Goal: Transaction & Acquisition: Purchase product/service

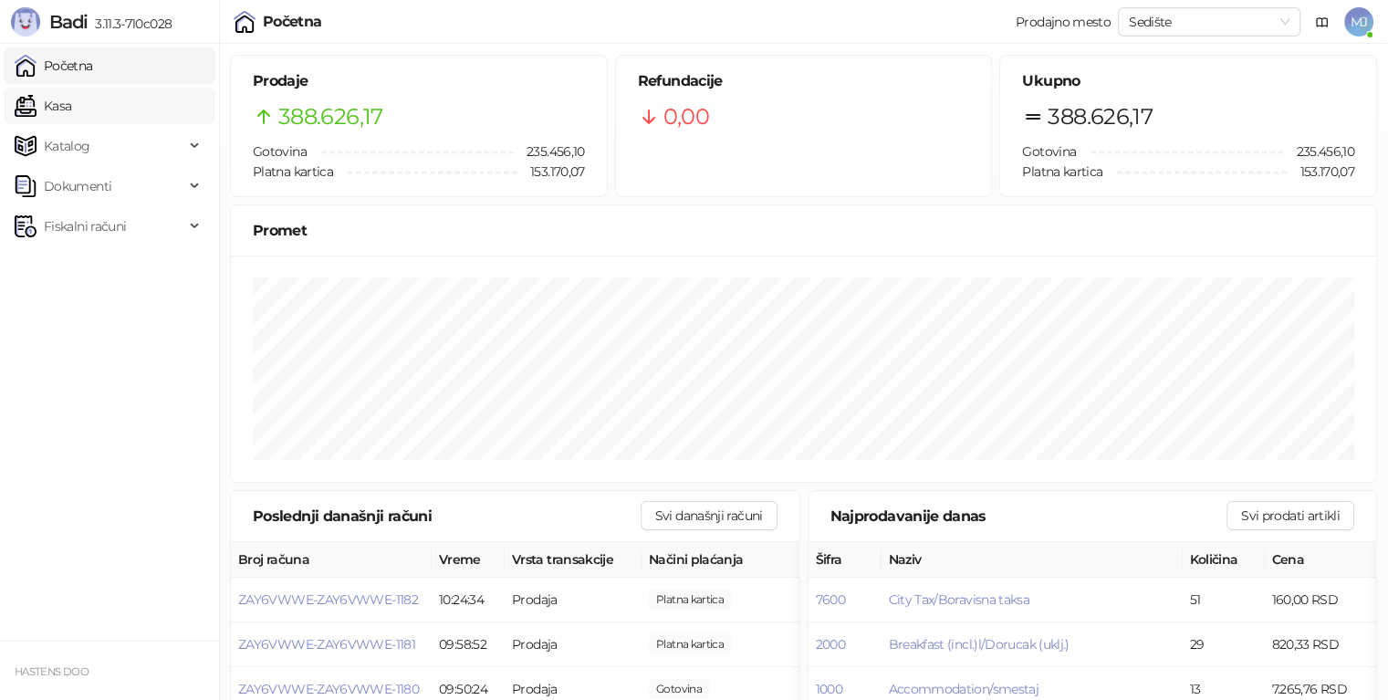
click at [71, 99] on link "Kasa" at bounding box center [43, 106] width 57 height 37
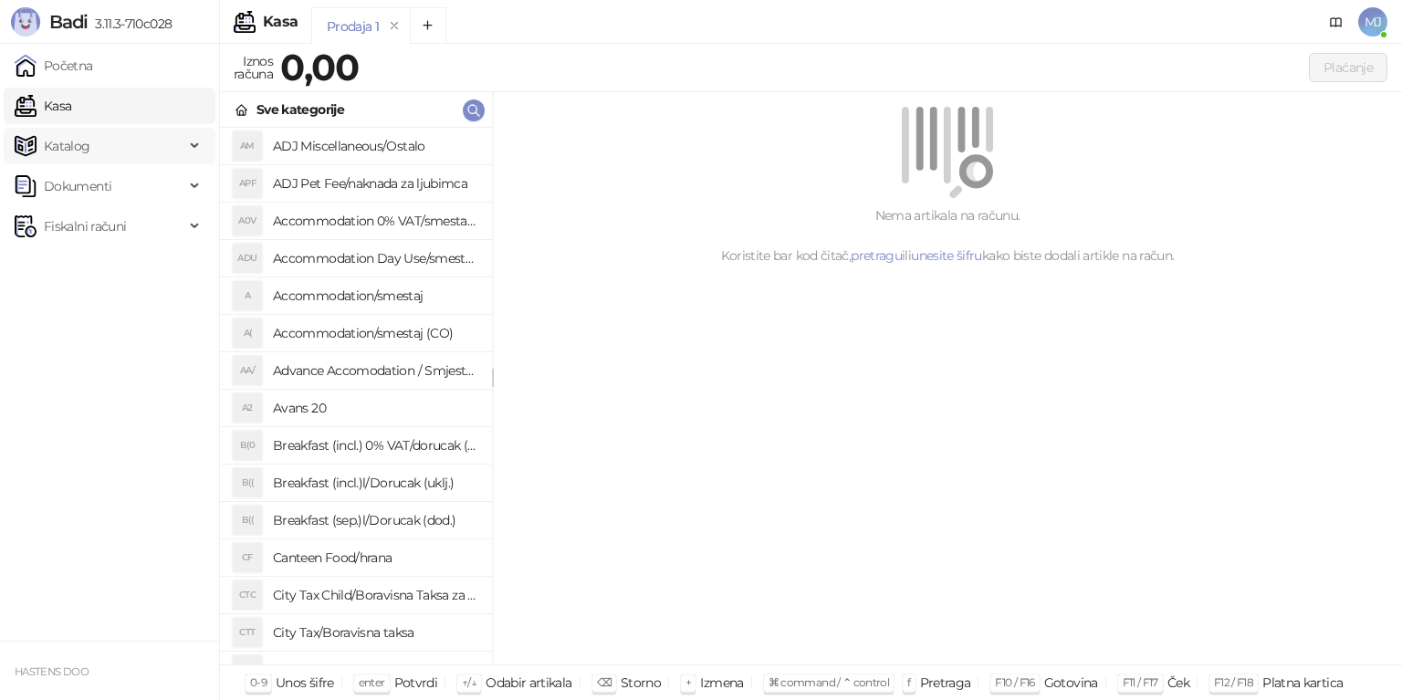
click at [199, 149] on div "Katalog" at bounding box center [110, 146] width 212 height 37
click at [199, 145] on div "Katalog" at bounding box center [110, 146] width 212 height 37
click at [128, 183] on span "Dokumenti" at bounding box center [100, 186] width 170 height 37
click at [133, 232] on span "Fiskalni računi" at bounding box center [100, 226] width 170 height 37
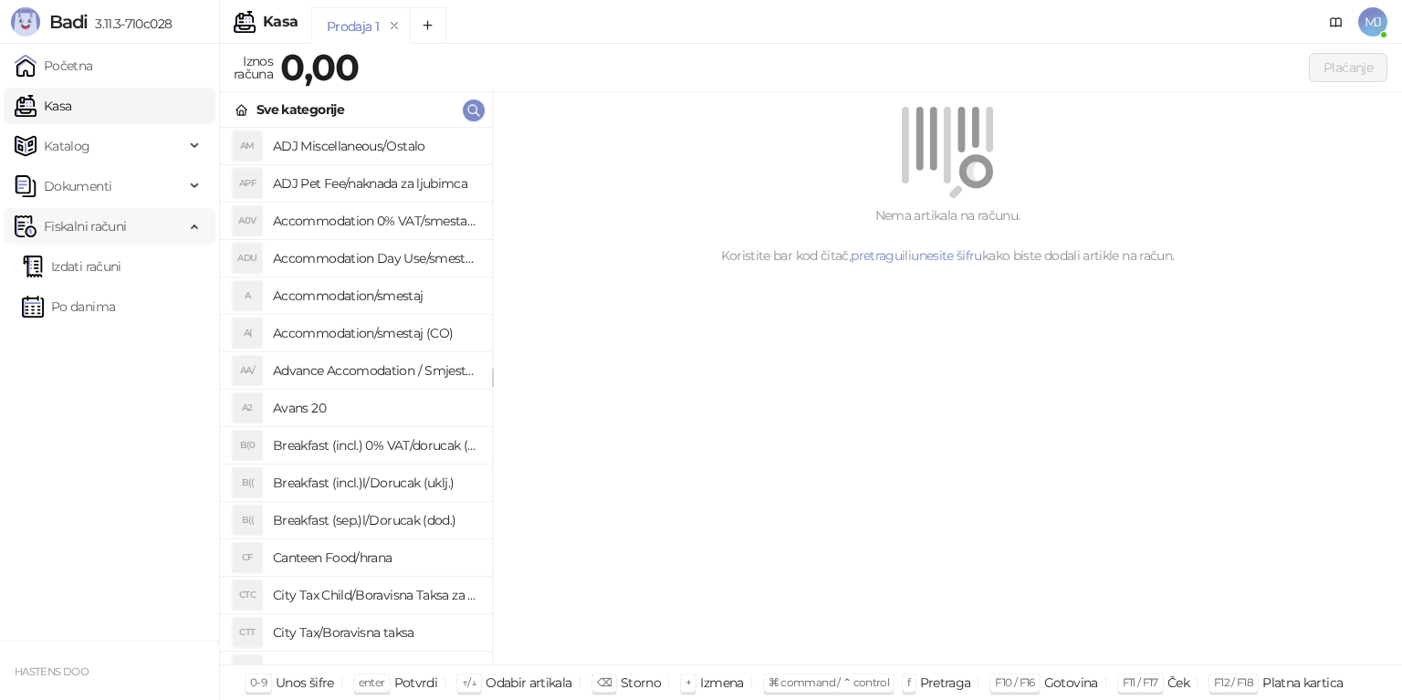
click at [134, 232] on span "Fiskalni računi" at bounding box center [100, 226] width 170 height 37
click at [859, 476] on div "Nema artikala na računu. Koristite bar kod čitač, pretragu ili unesite šifru ka…" at bounding box center [947, 378] width 909 height 573
click at [391, 258] on h4 "Accommodation Day Use/smestaj dnevni boravak" at bounding box center [375, 258] width 204 height 29
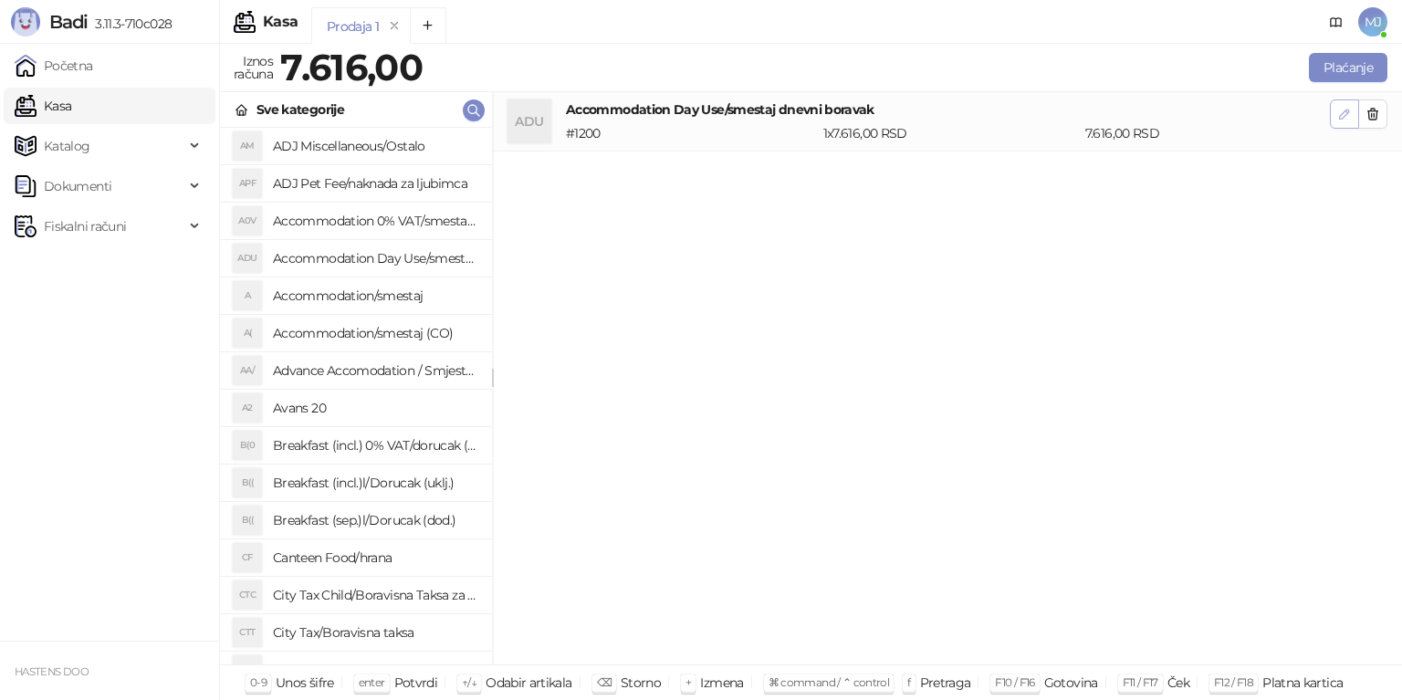
click at [1345, 119] on icon "button" at bounding box center [1344, 114] width 15 height 15
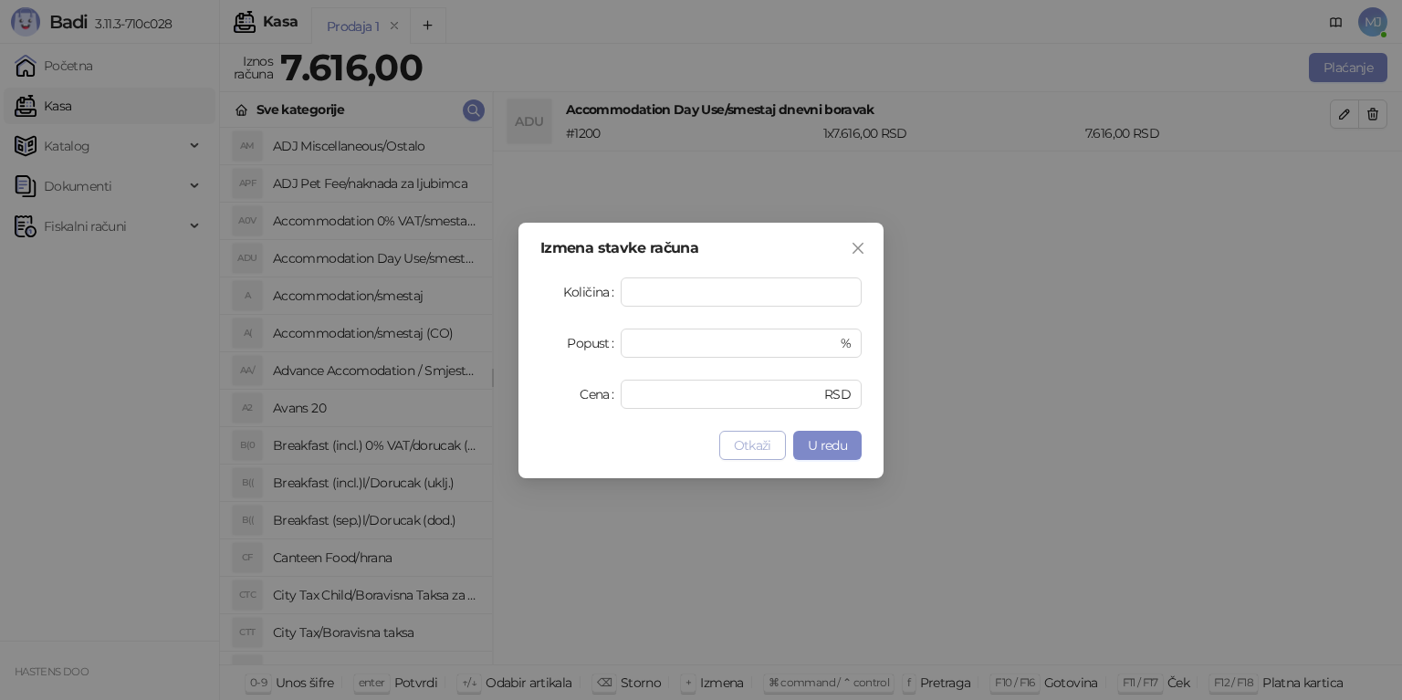
click at [764, 448] on span "Otkaži" at bounding box center [752, 445] width 37 height 16
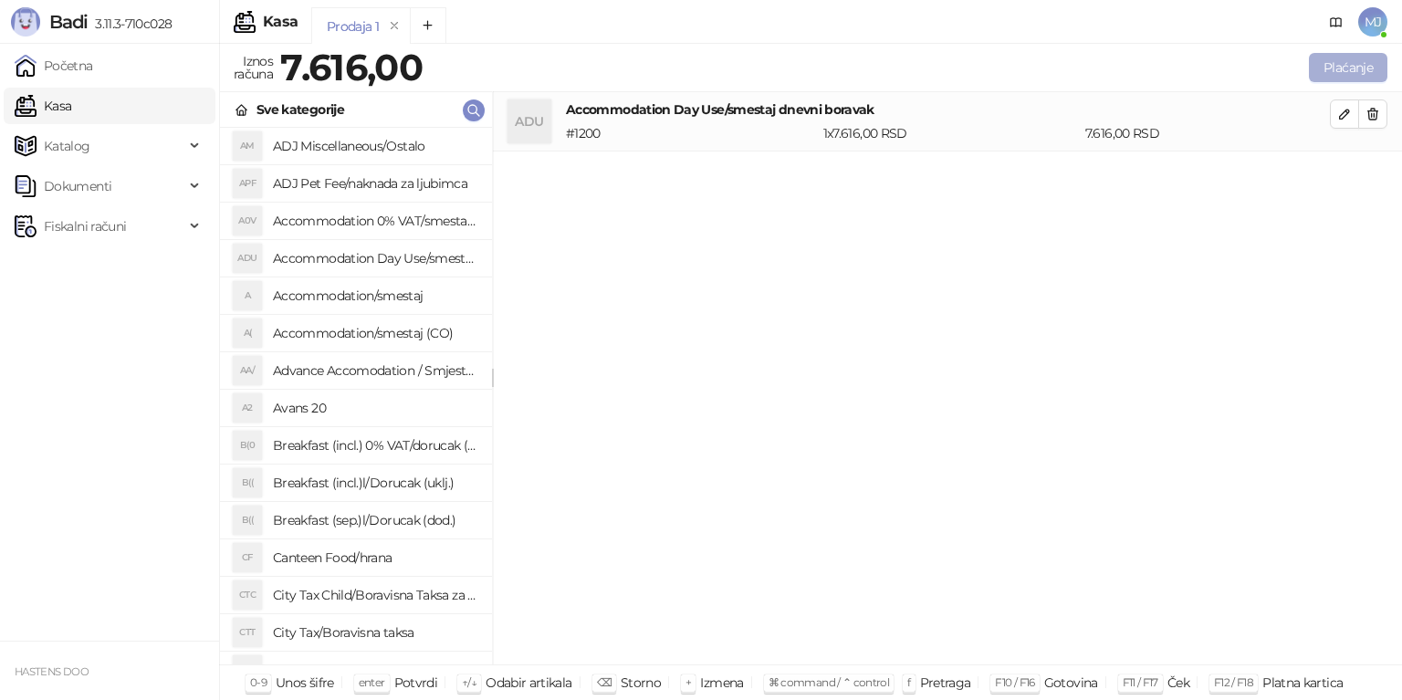
click at [1350, 79] on button "Plaćanje" at bounding box center [1348, 67] width 79 height 29
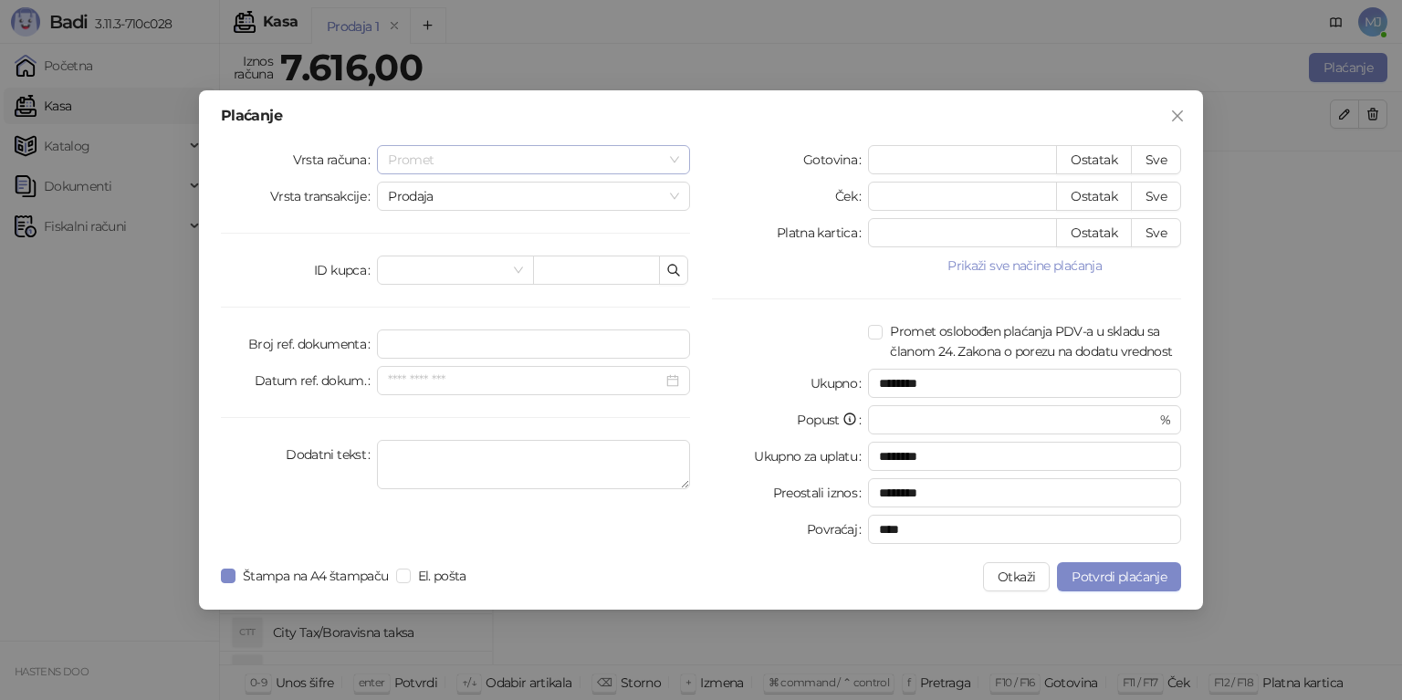
click at [656, 163] on span "Promet" at bounding box center [533, 159] width 291 height 27
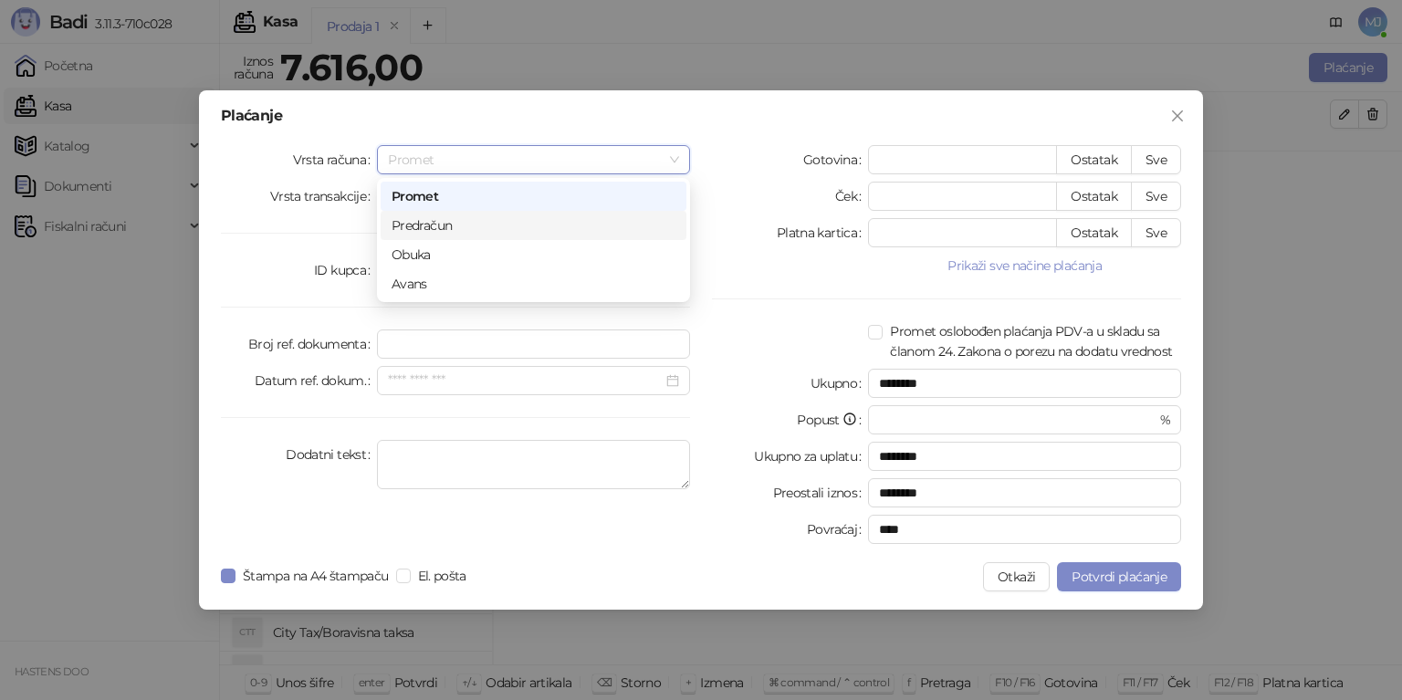
click at [285, 245] on div "Vrsta računa Promet Vrsta transakcije Prodaja ID kupca Broj ref. dokumenta Datu…" at bounding box center [455, 348] width 491 height 406
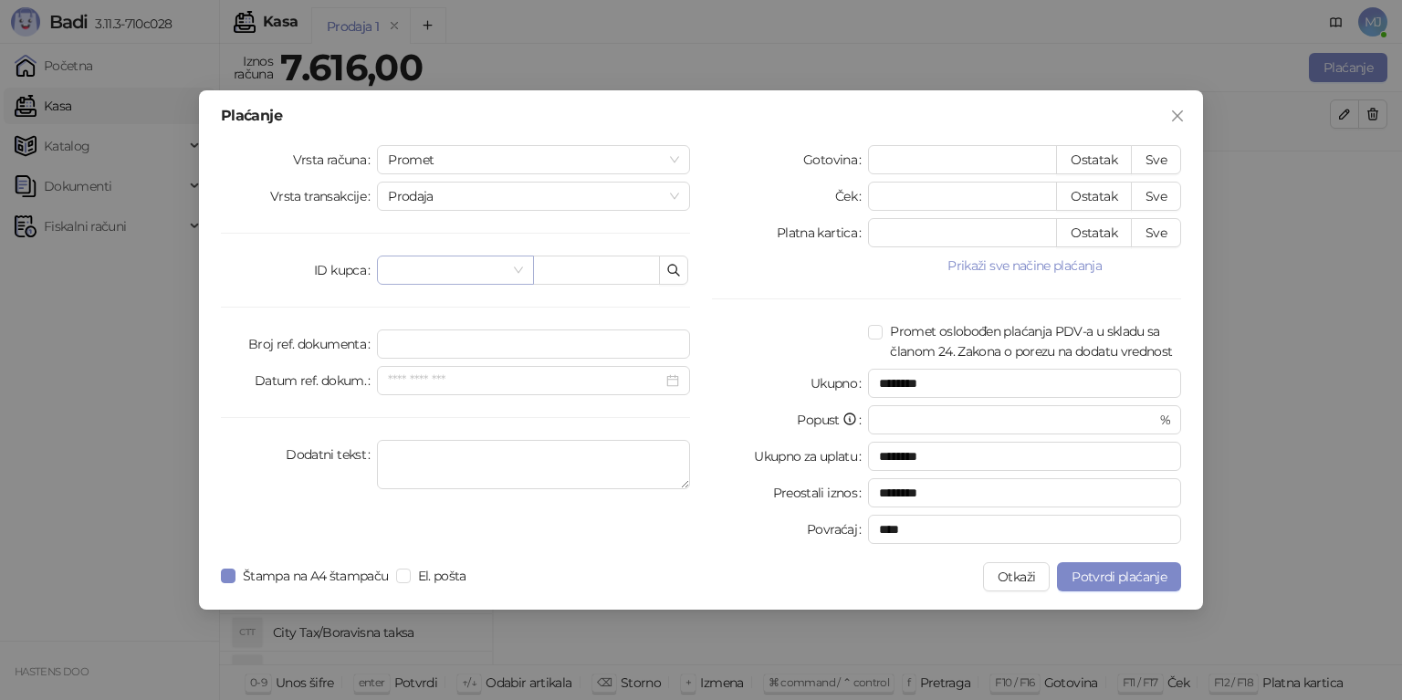
click at [489, 270] on input "search" at bounding box center [447, 270] width 118 height 27
click at [436, 377] on input "Datum ref. dokum." at bounding box center [525, 381] width 275 height 20
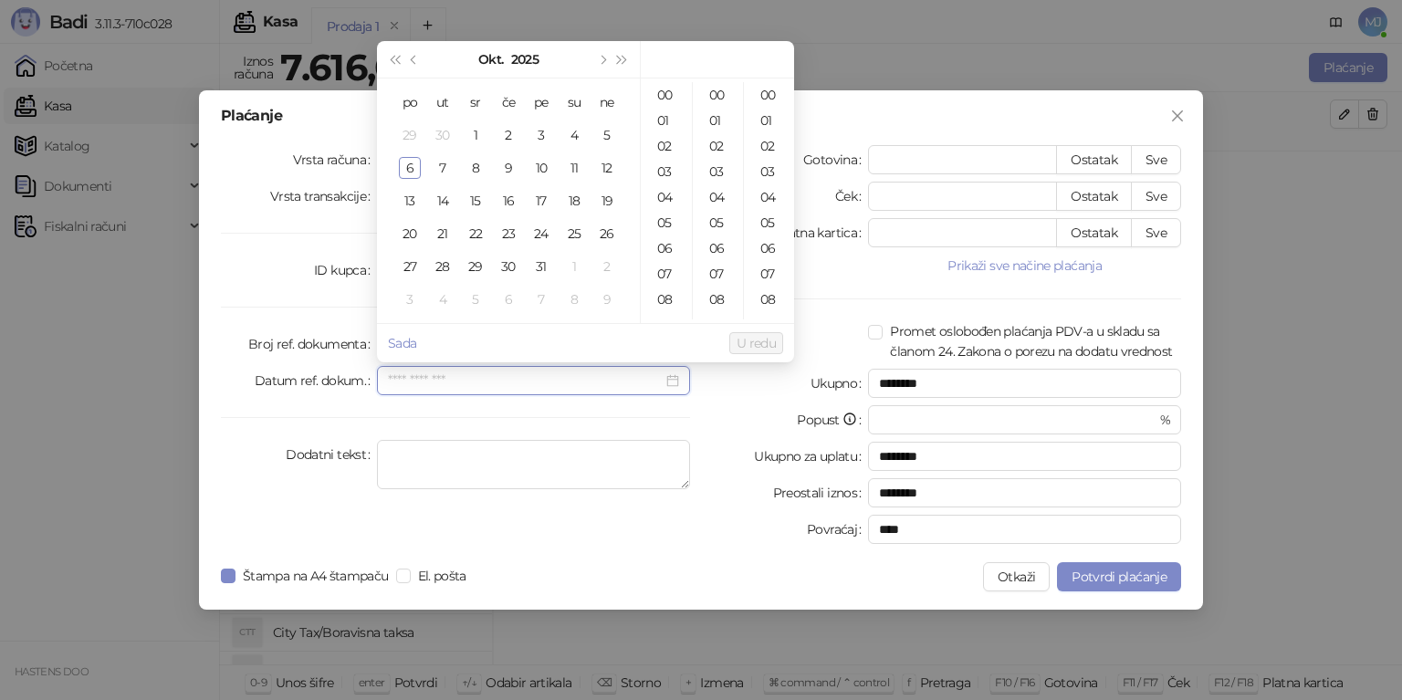
click at [436, 377] on input "Datum ref. dokum." at bounding box center [525, 381] width 275 height 20
type input "**********"
click at [854, 56] on div "Plaćanje Vrsta računa Promet Vrsta transakcije Prodaja ID kupca Broj ref. dokum…" at bounding box center [701, 350] width 1402 height 700
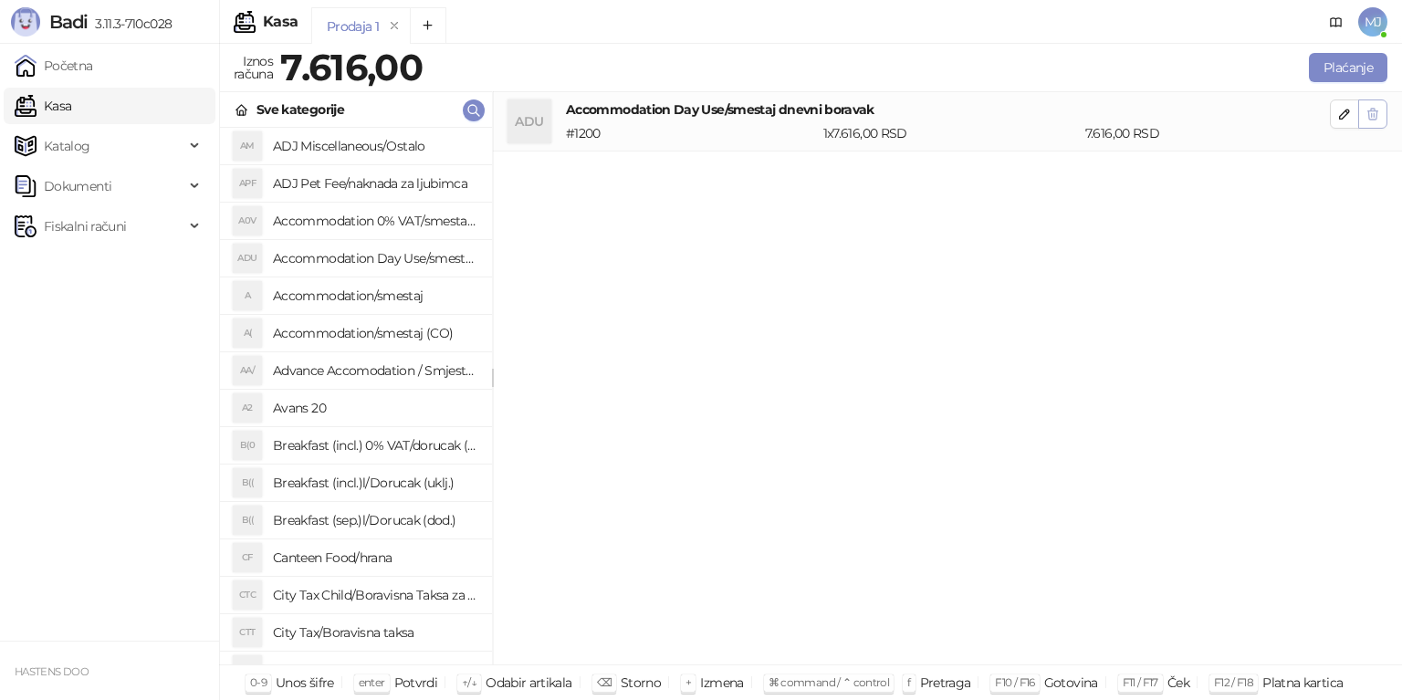
click at [1380, 112] on button "button" at bounding box center [1372, 113] width 29 height 29
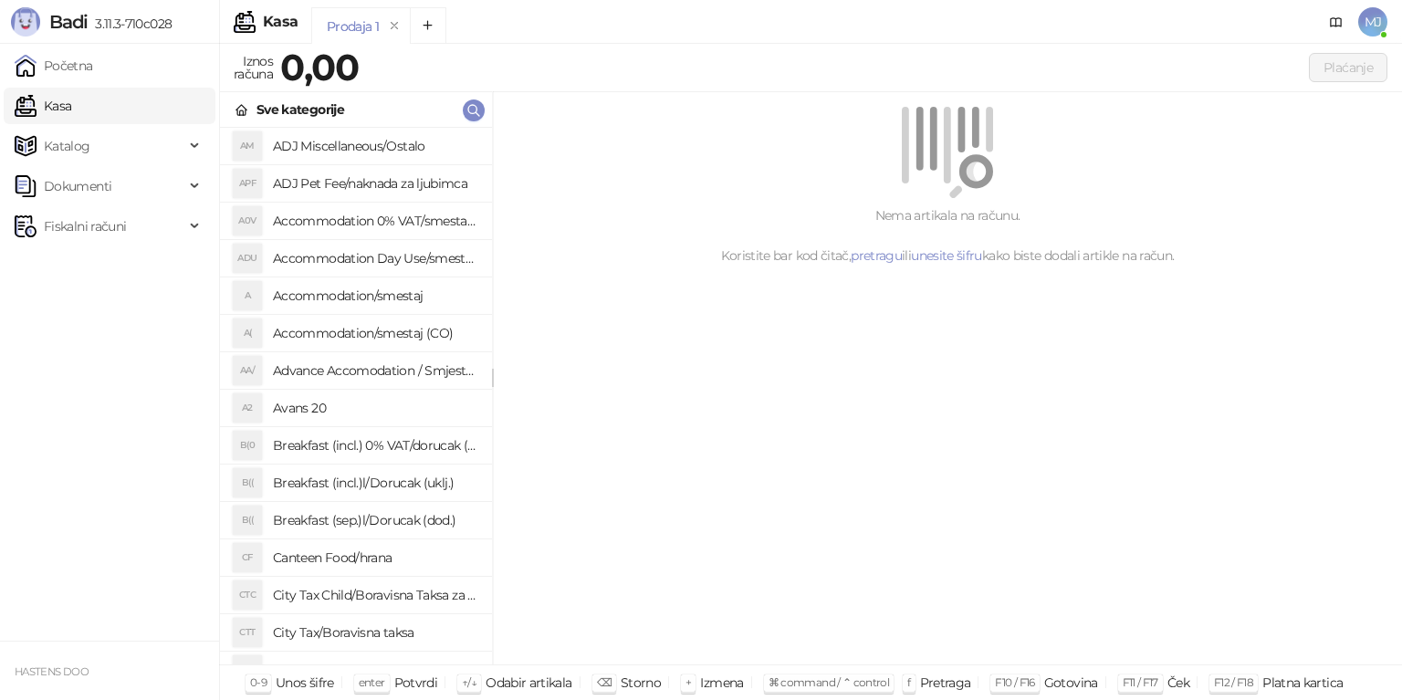
click at [327, 224] on h4 "Accommodation 0% VAT/smestaj 0% PDV" at bounding box center [375, 220] width 204 height 29
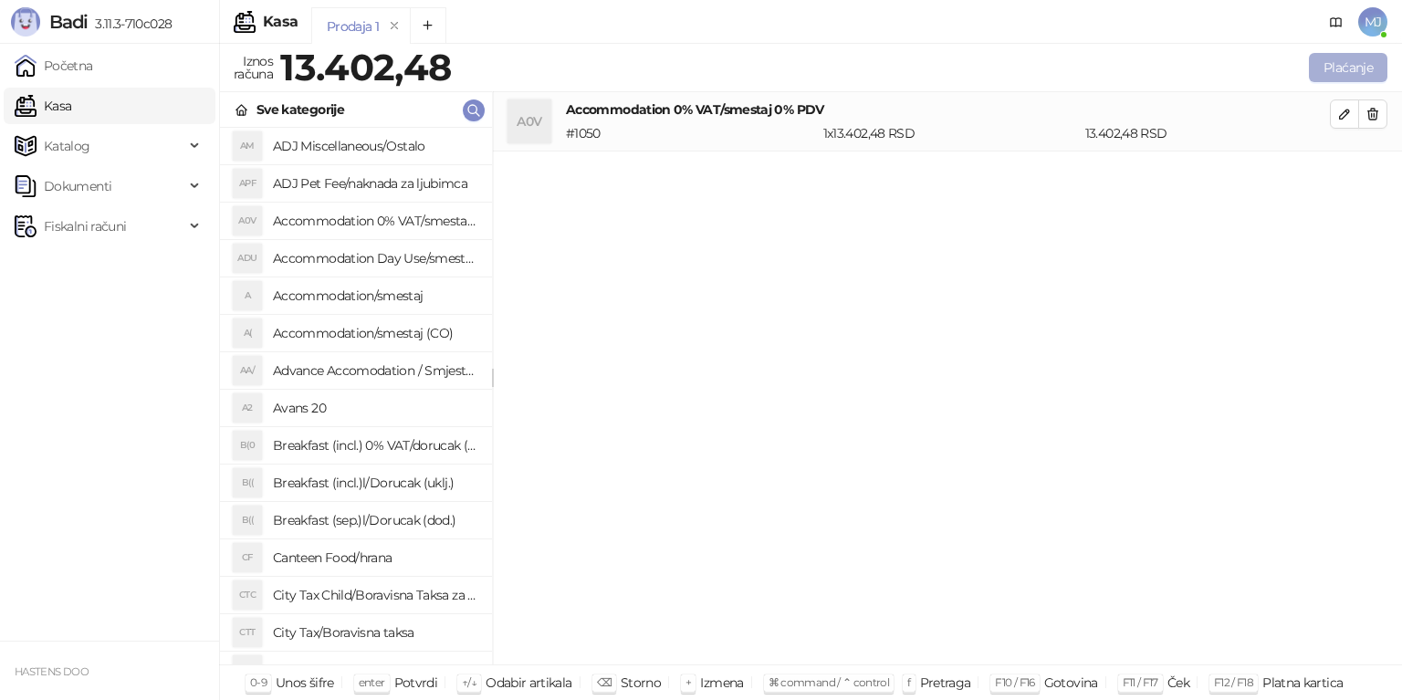
click at [1324, 67] on button "Plaćanje" at bounding box center [1348, 67] width 79 height 29
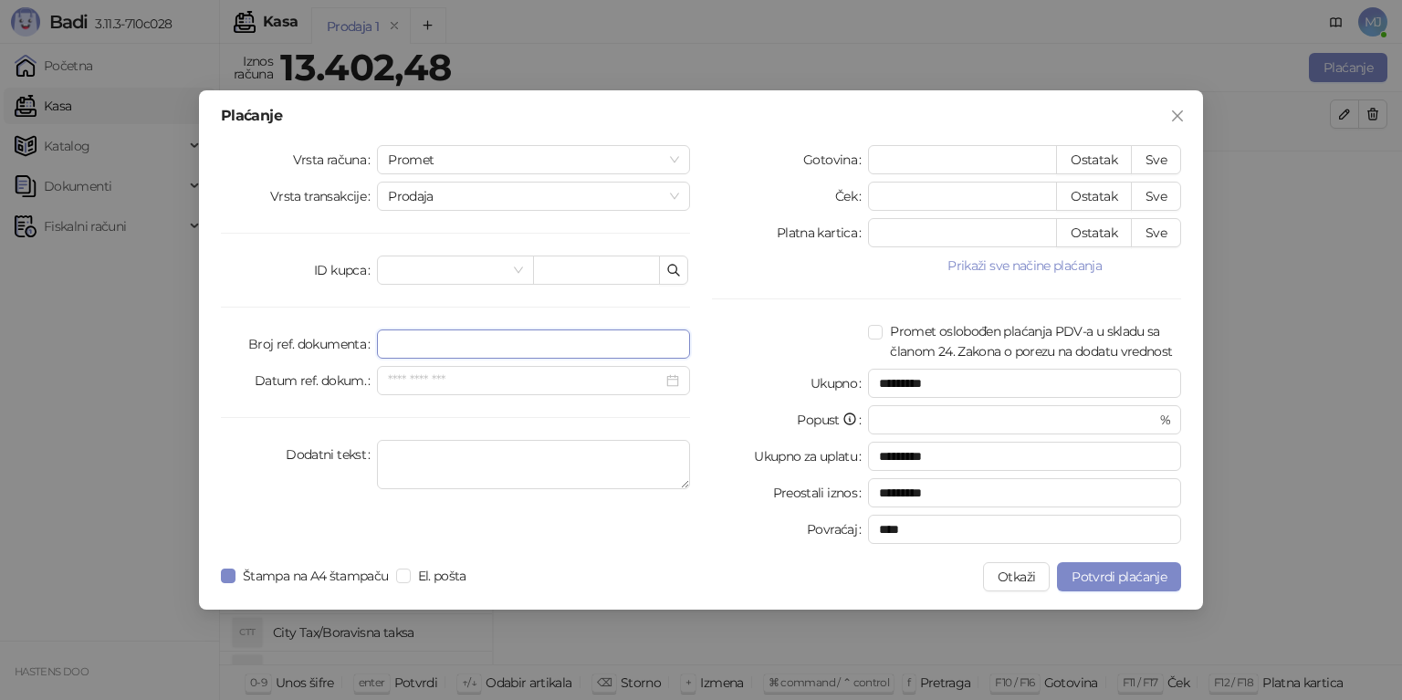
click at [516, 340] on input "Broj ref. dokumenta" at bounding box center [533, 344] width 313 height 29
click at [435, 184] on span "Prodaja" at bounding box center [533, 196] width 291 height 27
click at [459, 198] on span "Prodaja" at bounding box center [533, 196] width 291 height 27
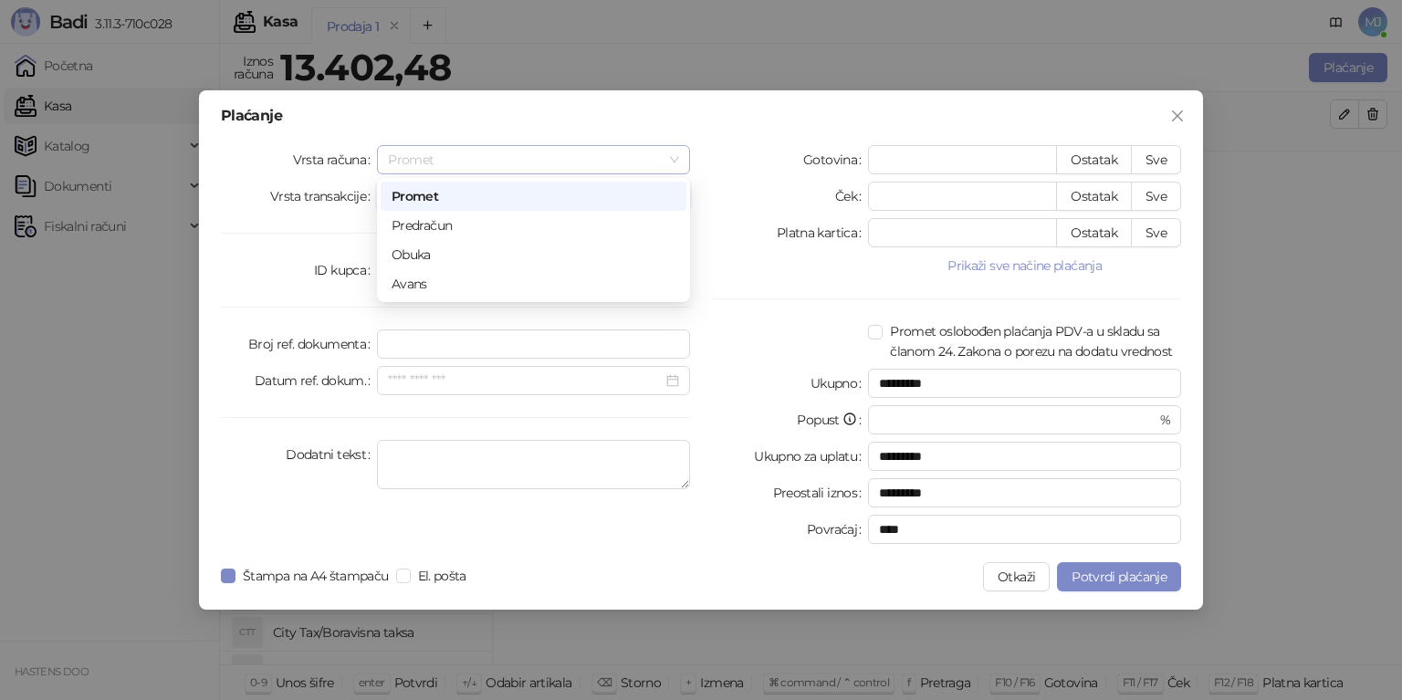
click at [481, 155] on span "Promet" at bounding box center [533, 159] width 291 height 27
click at [472, 203] on span "Prodaja" at bounding box center [533, 196] width 291 height 27
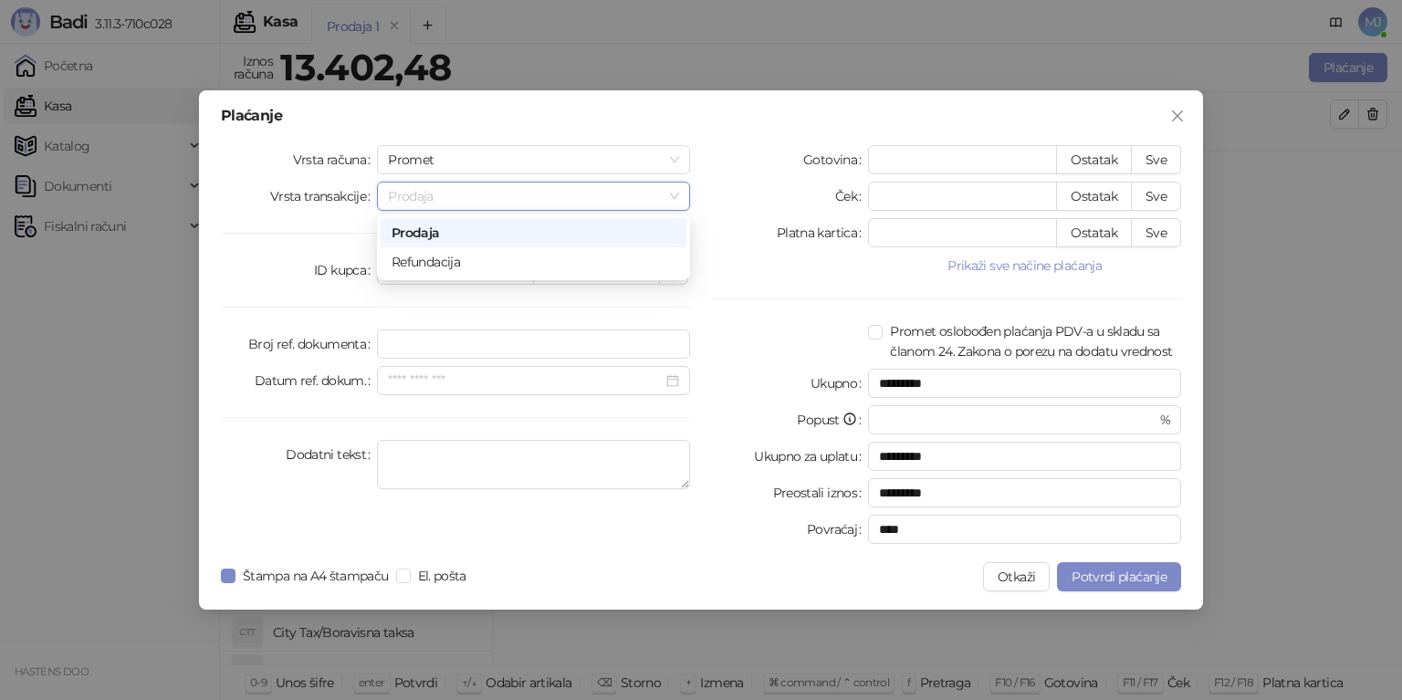
click at [472, 203] on span "Prodaja" at bounding box center [533, 196] width 291 height 27
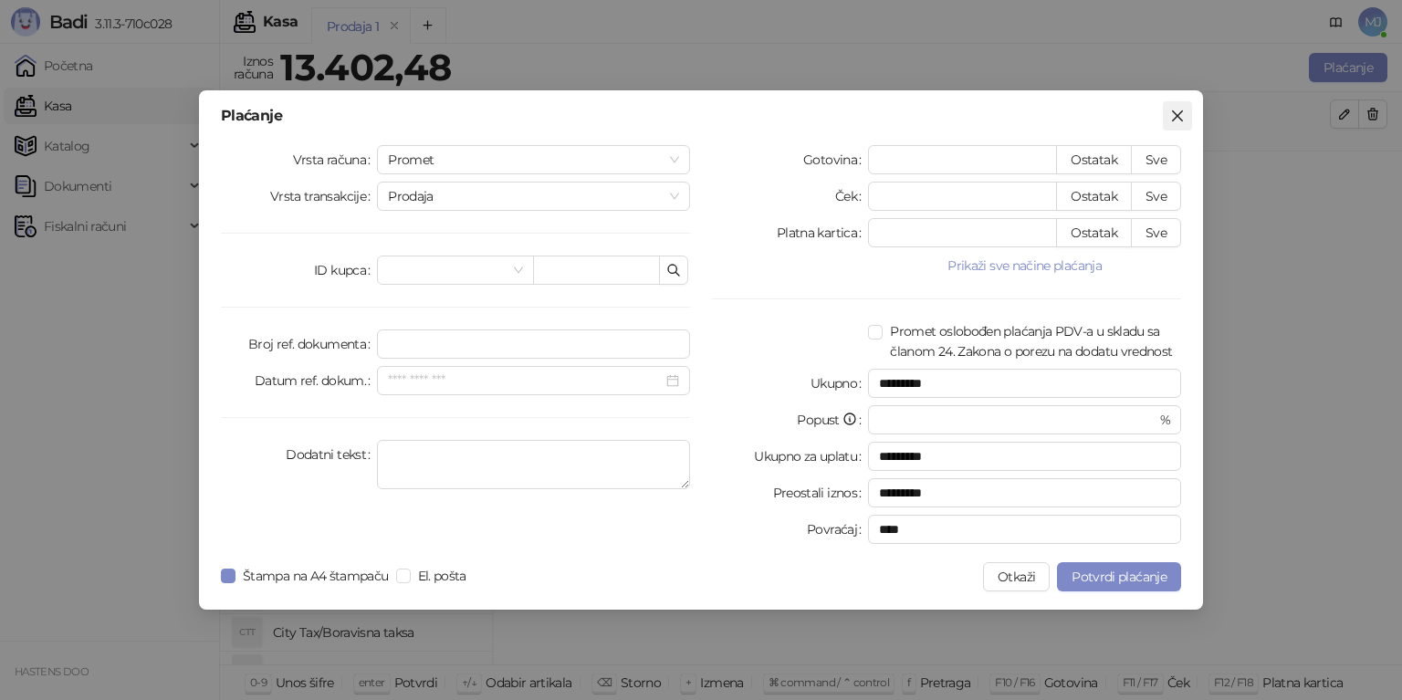
click at [1178, 111] on icon "close" at bounding box center [1177, 116] width 15 height 15
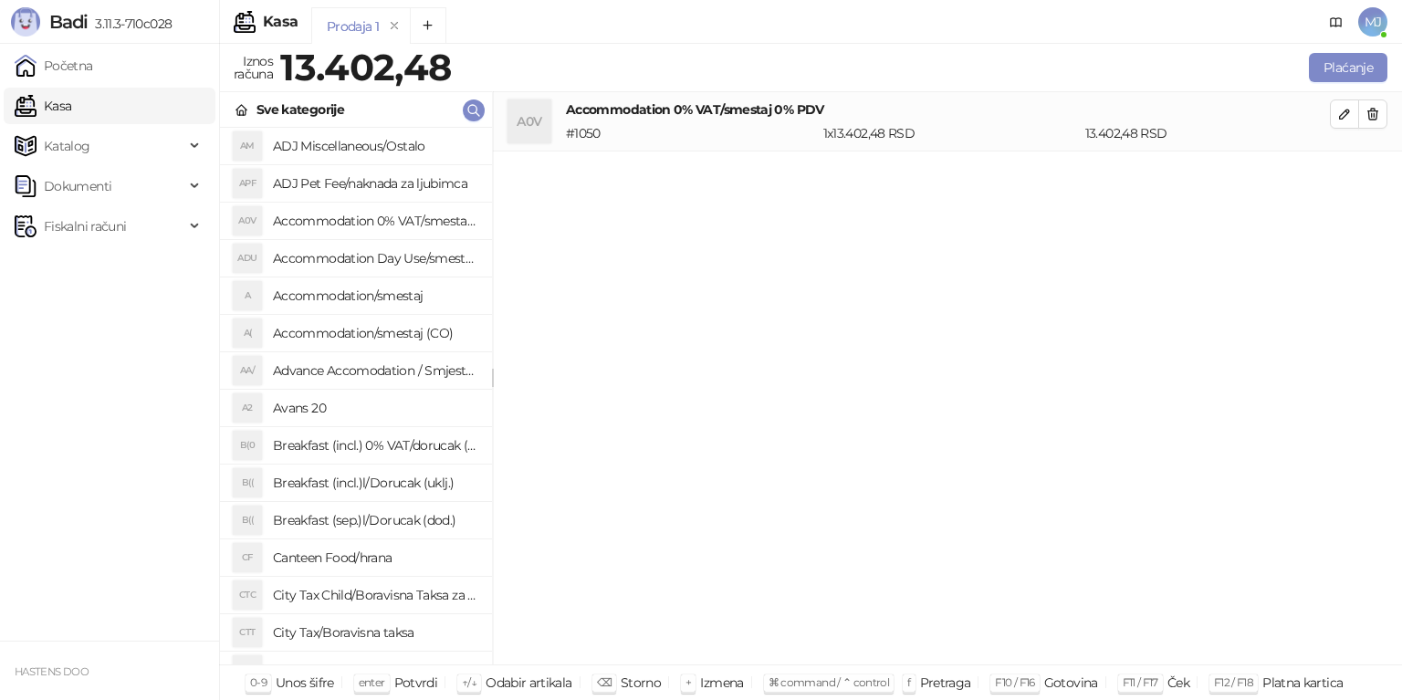
click at [352, 301] on h4 "Accommodation/smestaj" at bounding box center [375, 295] width 204 height 29
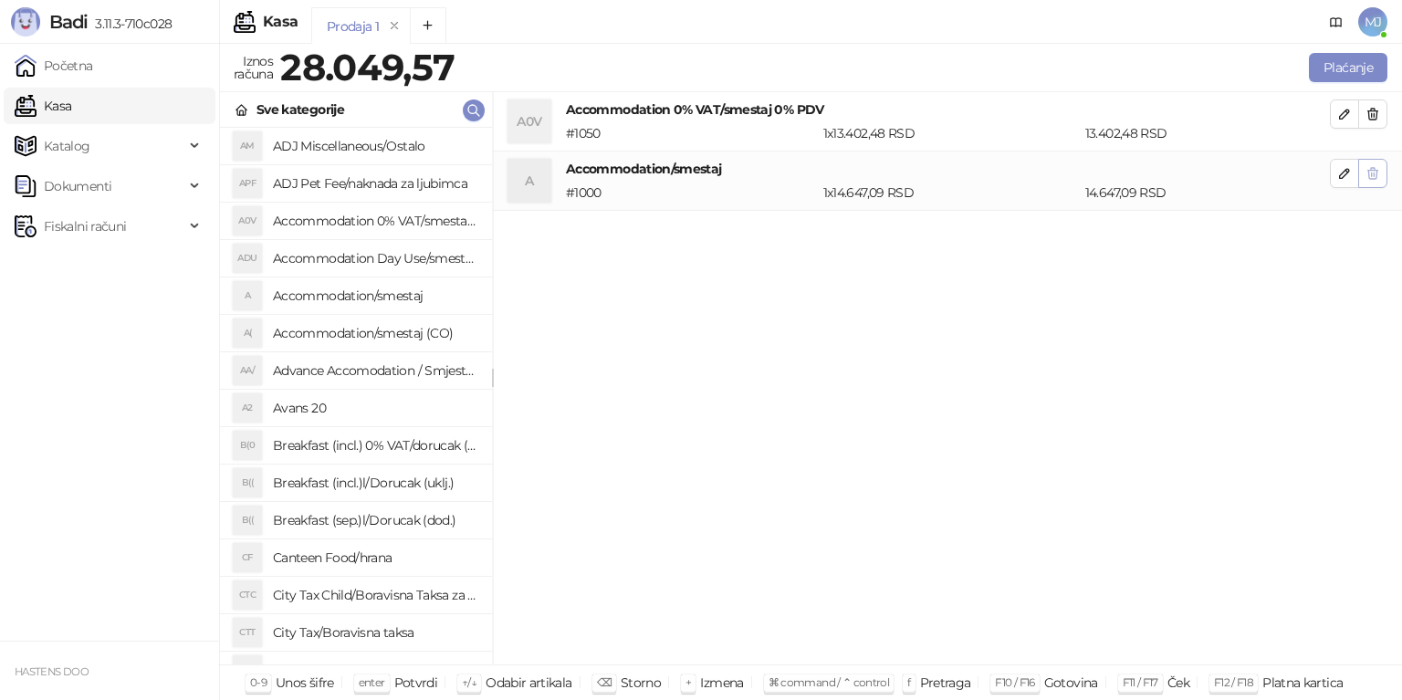
click at [1380, 176] on button "button" at bounding box center [1372, 173] width 29 height 29
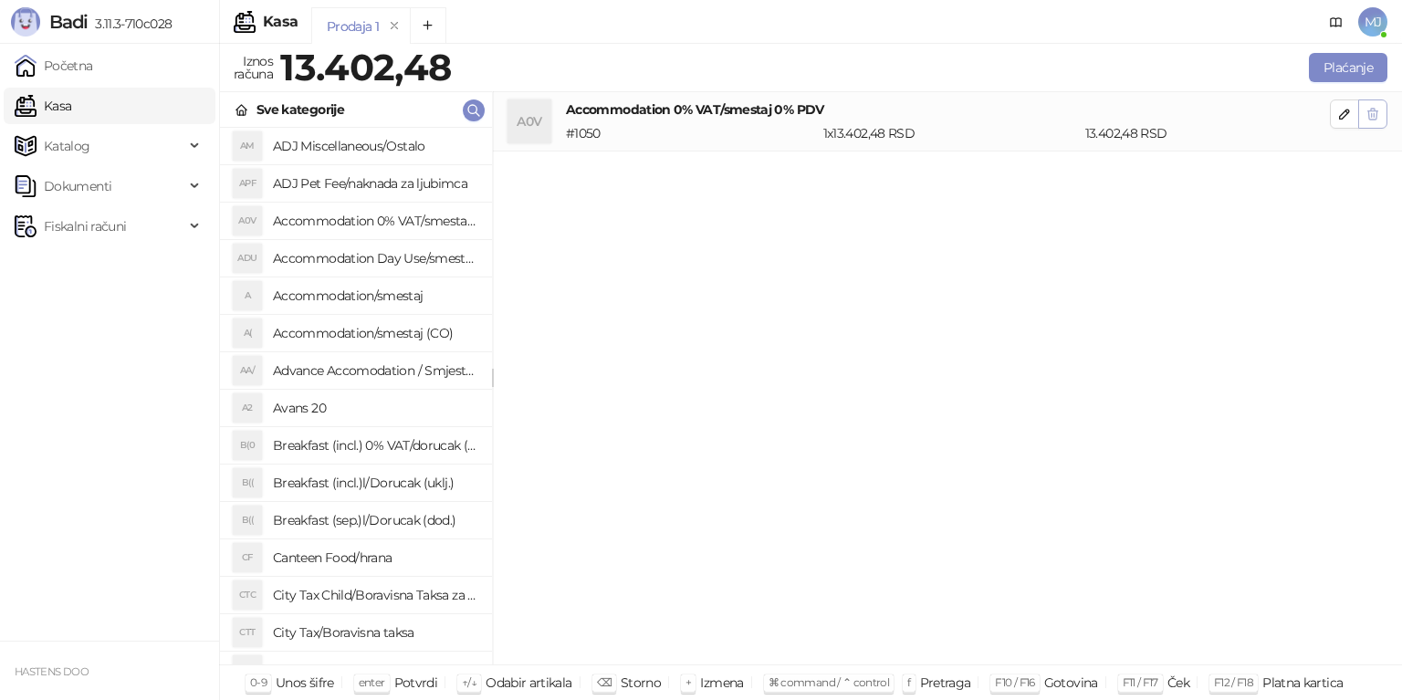
click at [1376, 119] on icon "button" at bounding box center [1373, 114] width 10 height 11
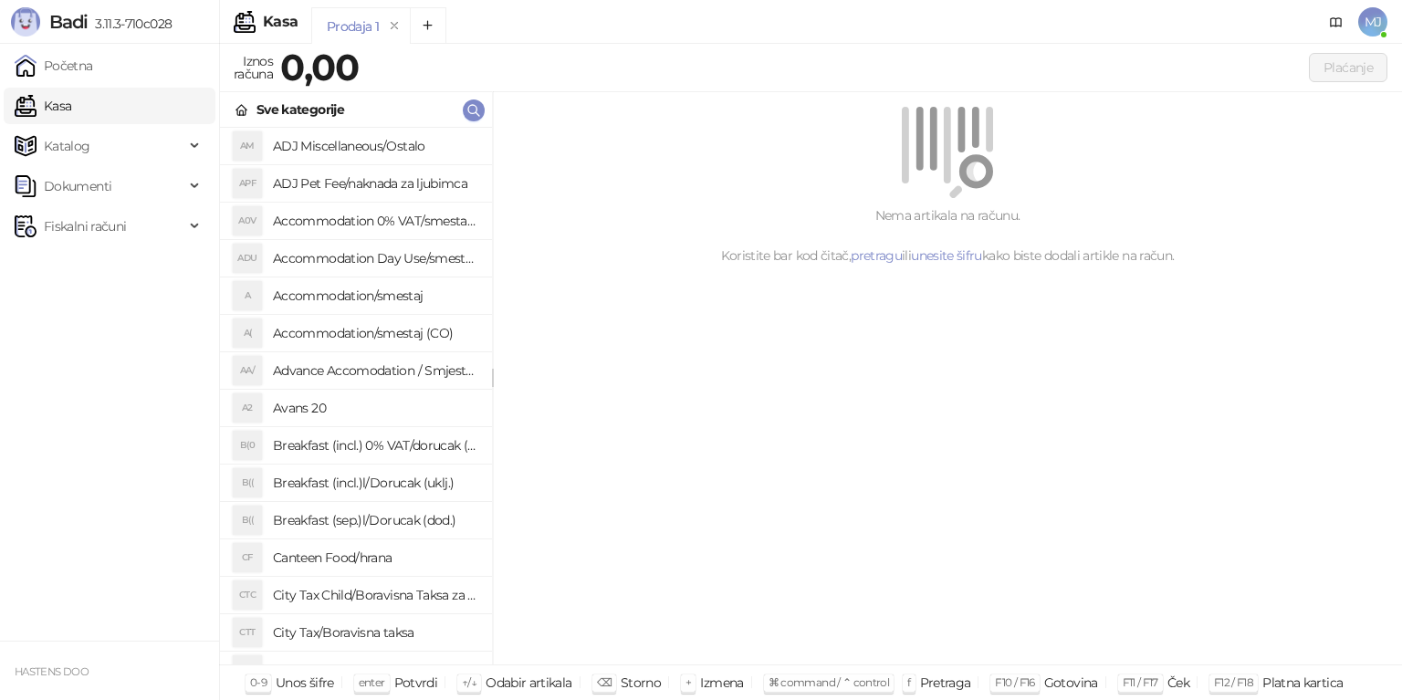
click at [351, 28] on div "Prodaja 1" at bounding box center [353, 26] width 52 height 20
click at [874, 260] on link "pretragu" at bounding box center [876, 255] width 51 height 16
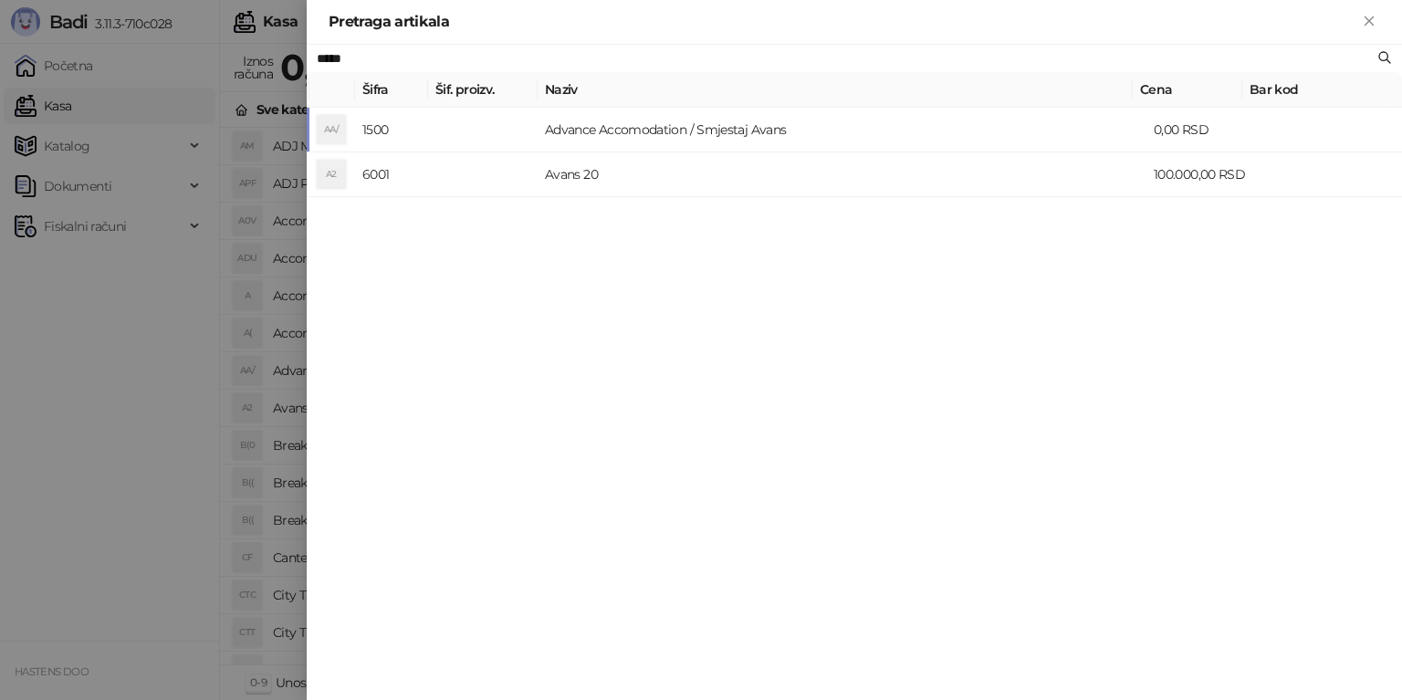
type input "*****"
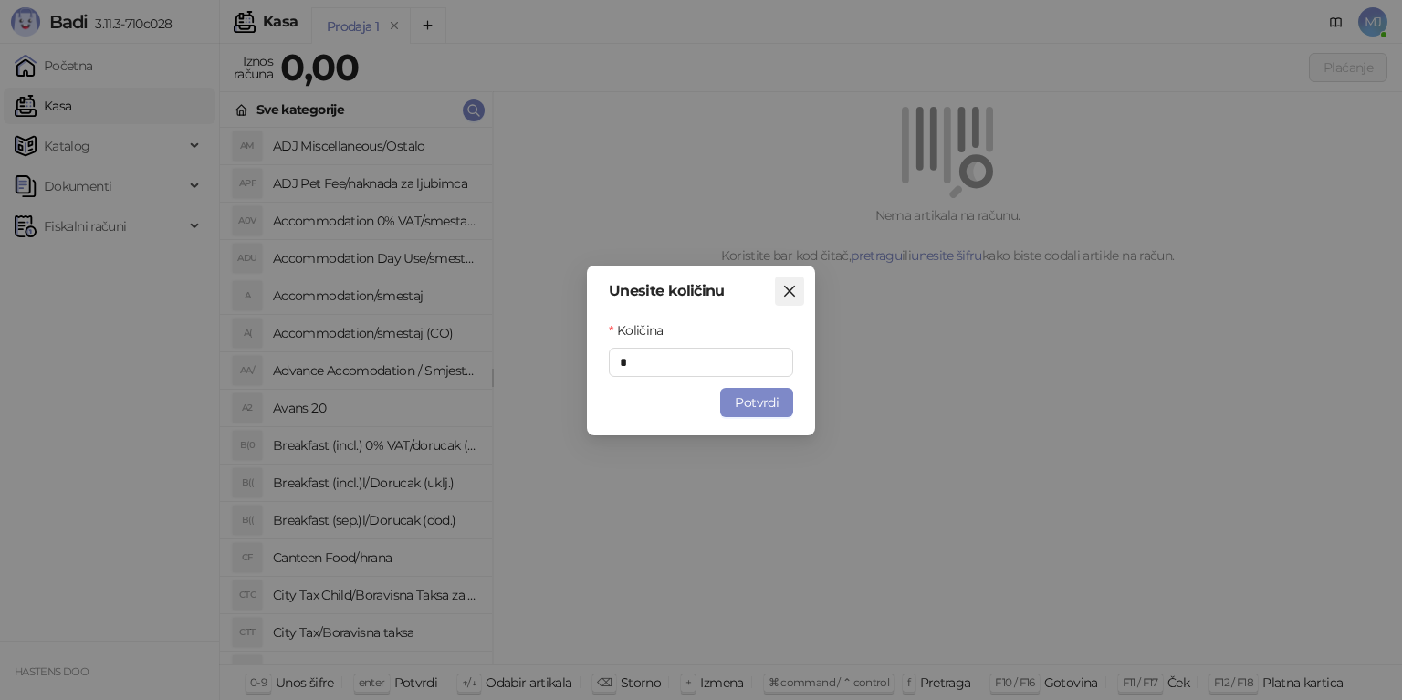
click at [795, 296] on icon "close" at bounding box center [789, 291] width 15 height 15
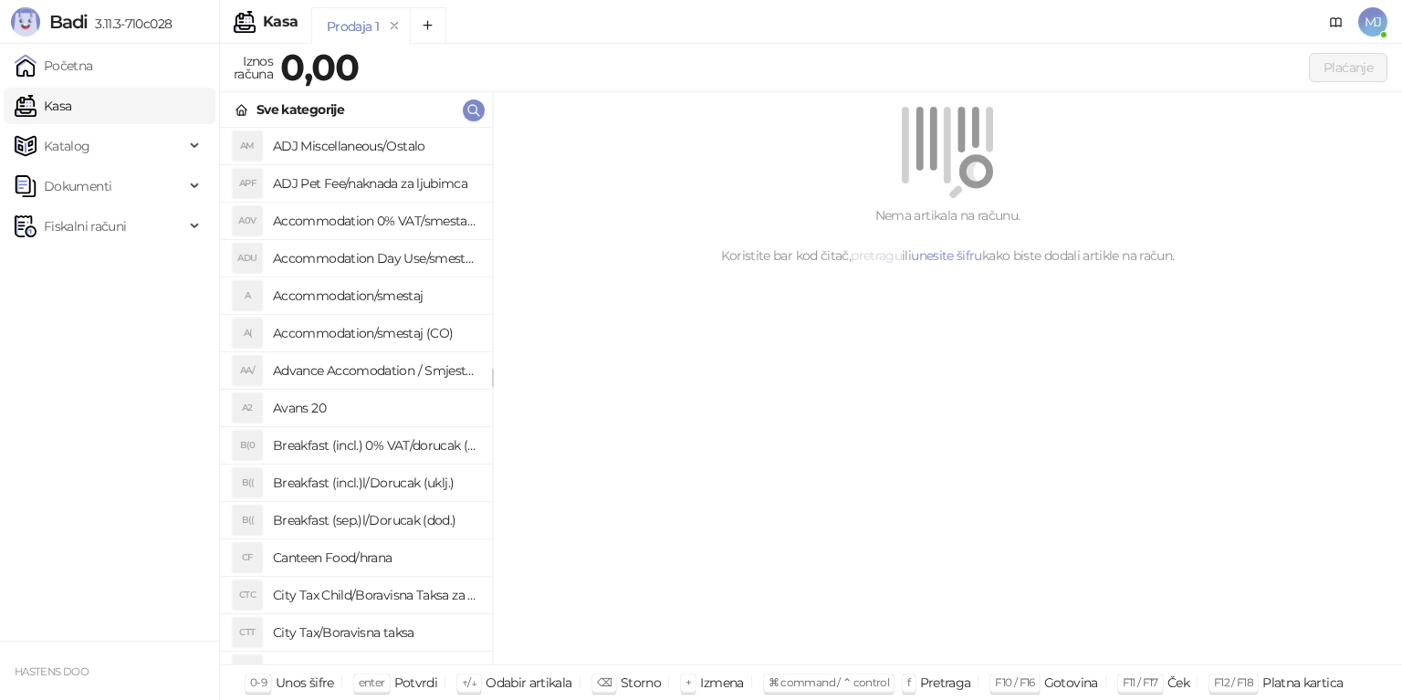
click at [866, 258] on link "pretragu" at bounding box center [876, 255] width 51 height 16
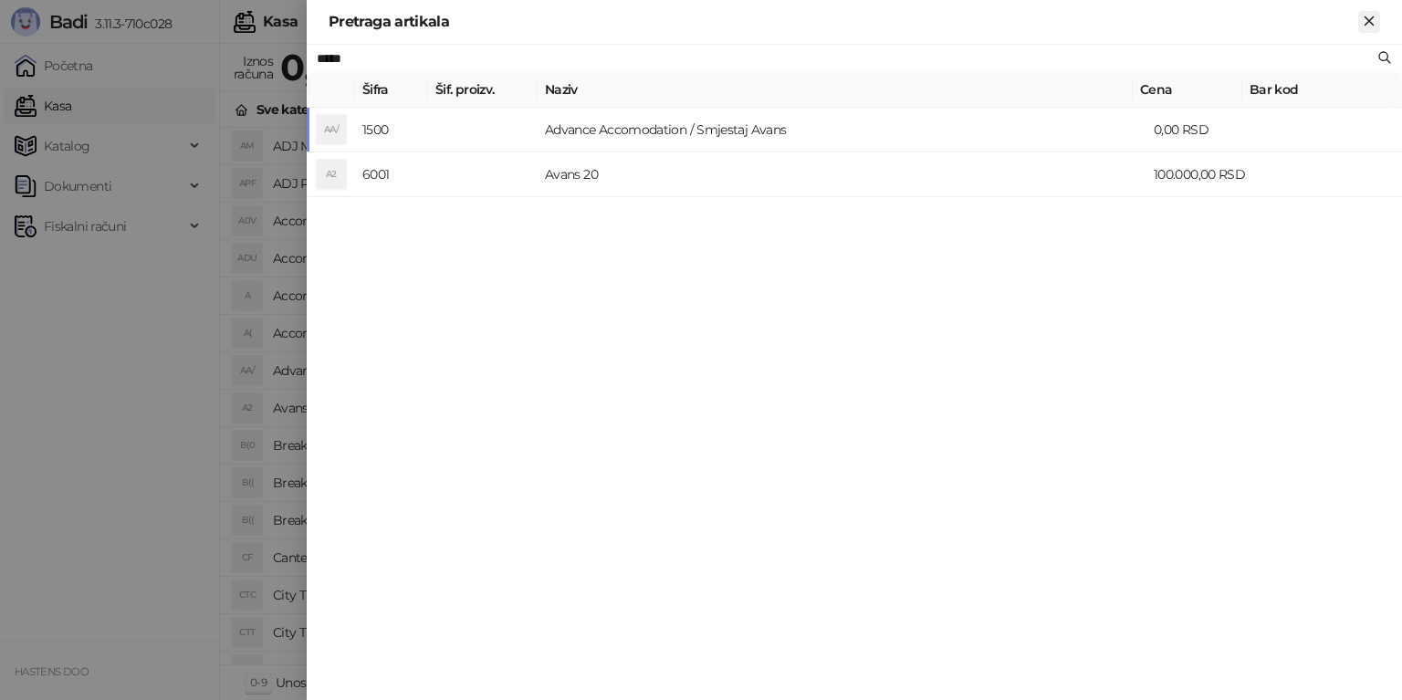
click at [1371, 26] on icon "Zatvori" at bounding box center [1369, 21] width 16 height 16
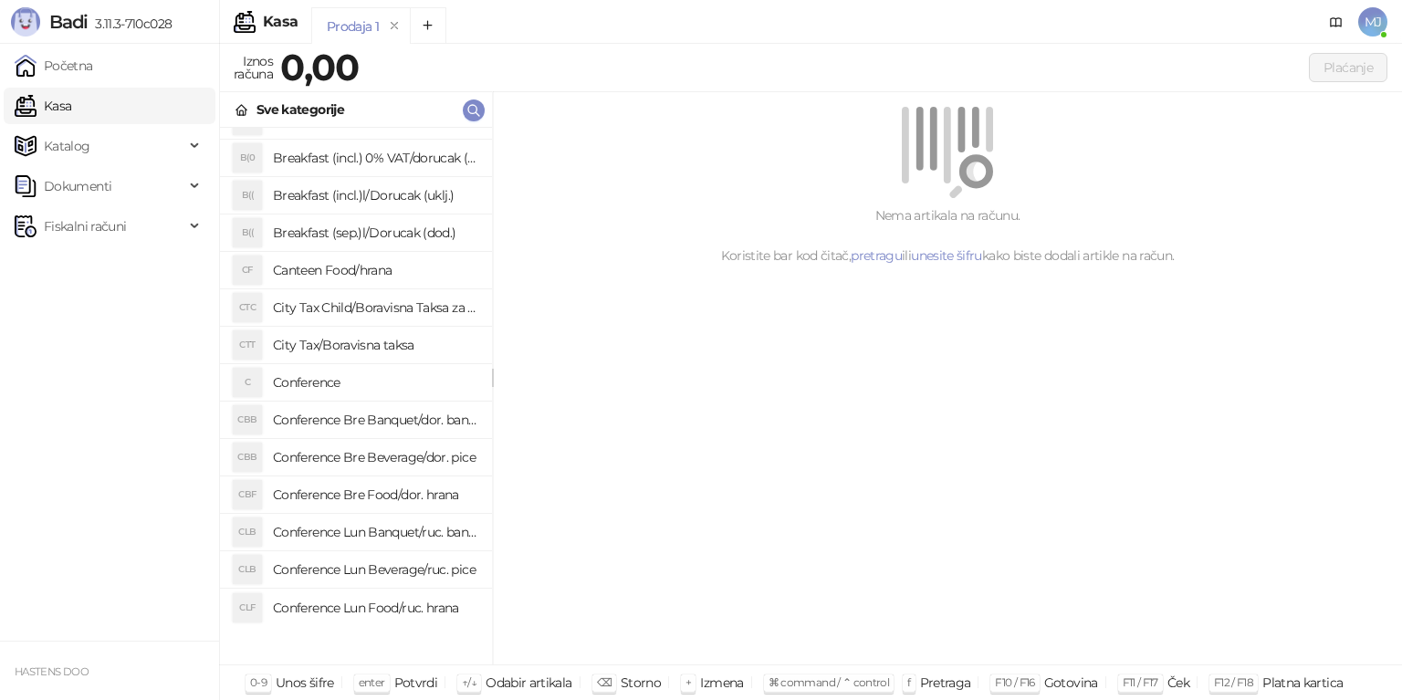
scroll to position [183, 0]
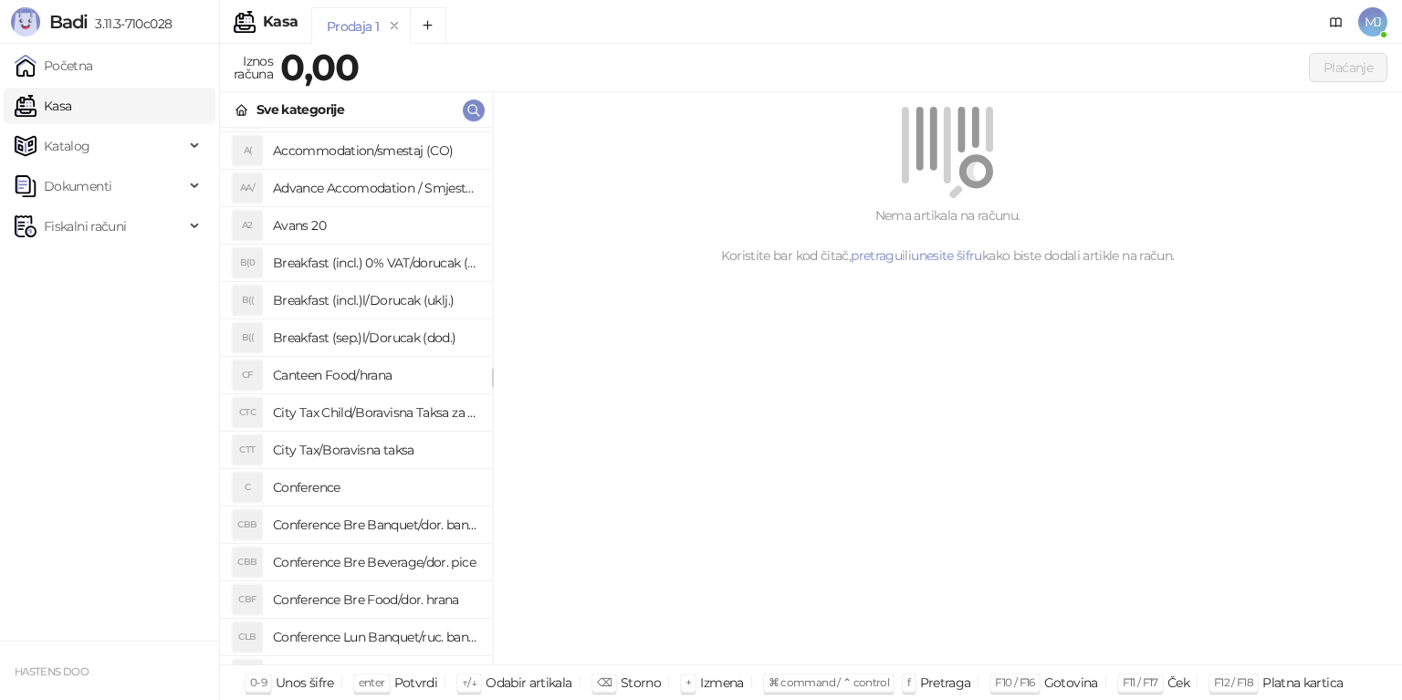
click at [349, 304] on h4 "Breakfast (incl.)l/Dorucak (uklj.)" at bounding box center [375, 300] width 204 height 29
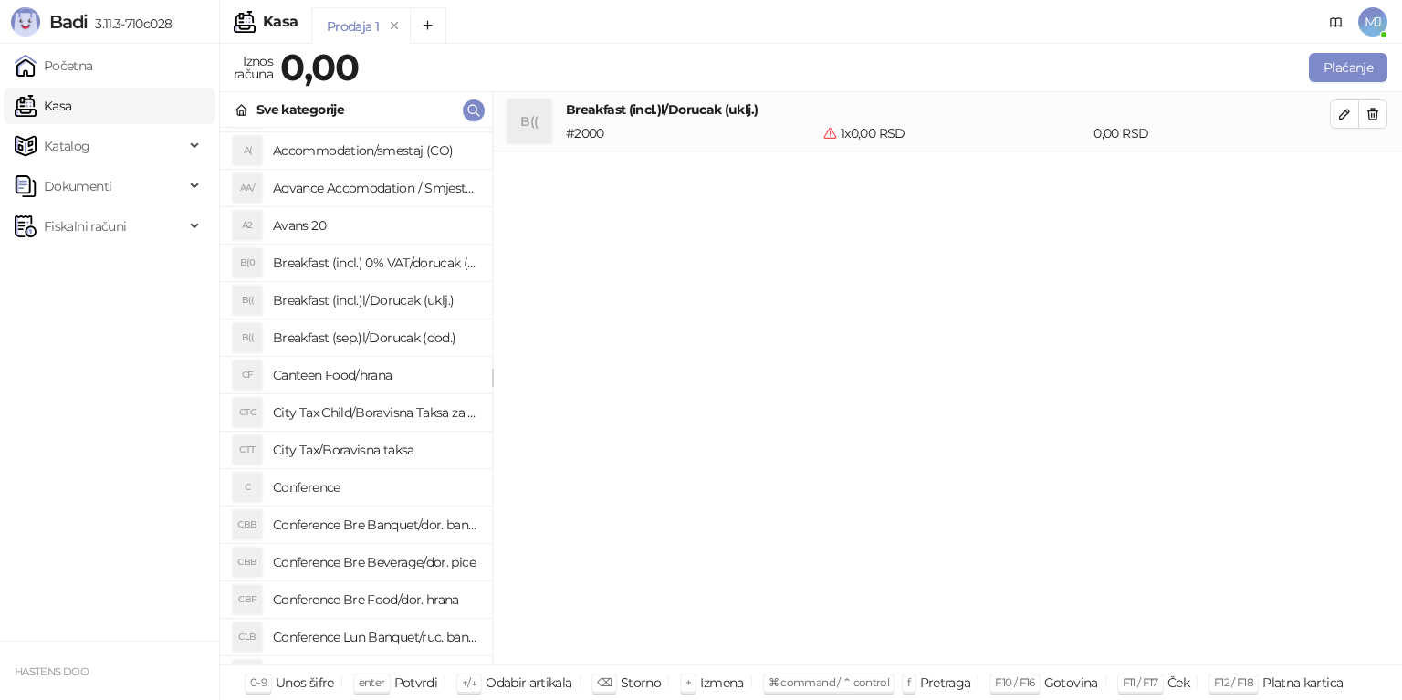
click at [382, 445] on h4 "City Tax/Boravisna taksa" at bounding box center [375, 449] width 204 height 29
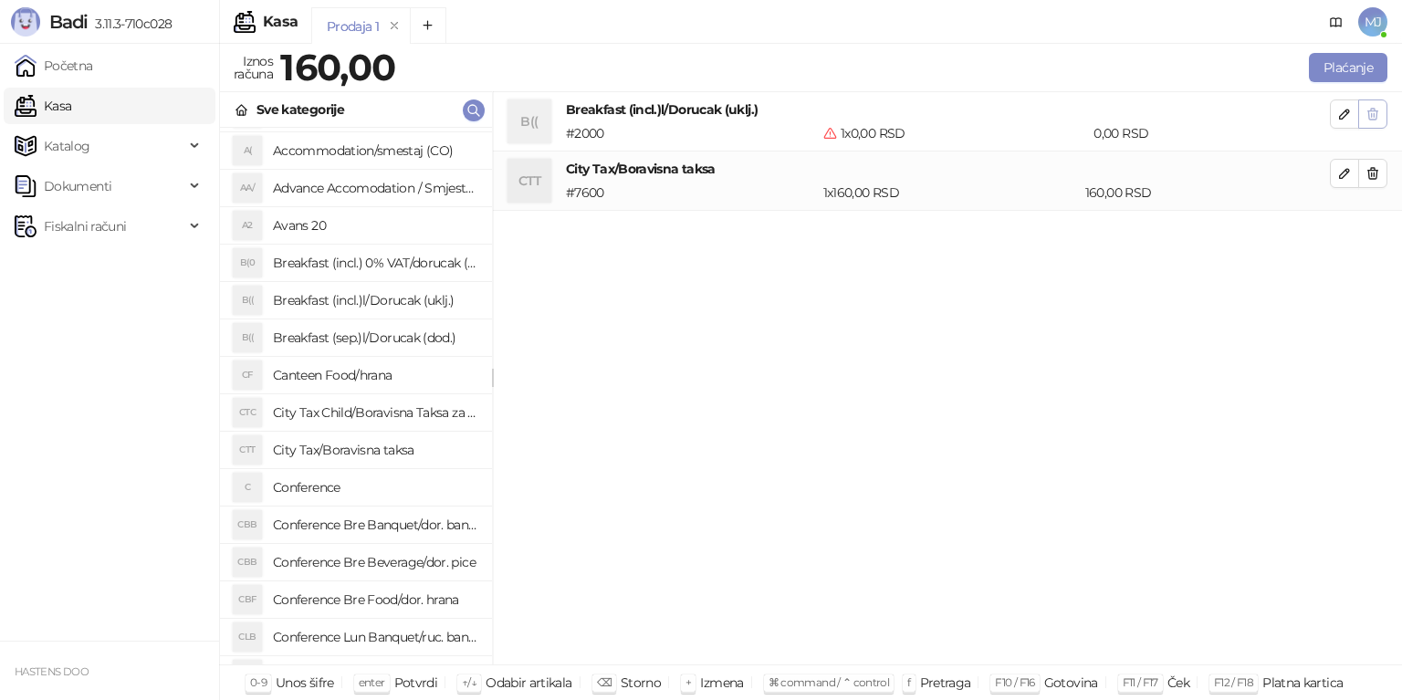
click at [1376, 111] on icon "button" at bounding box center [1373, 114] width 15 height 15
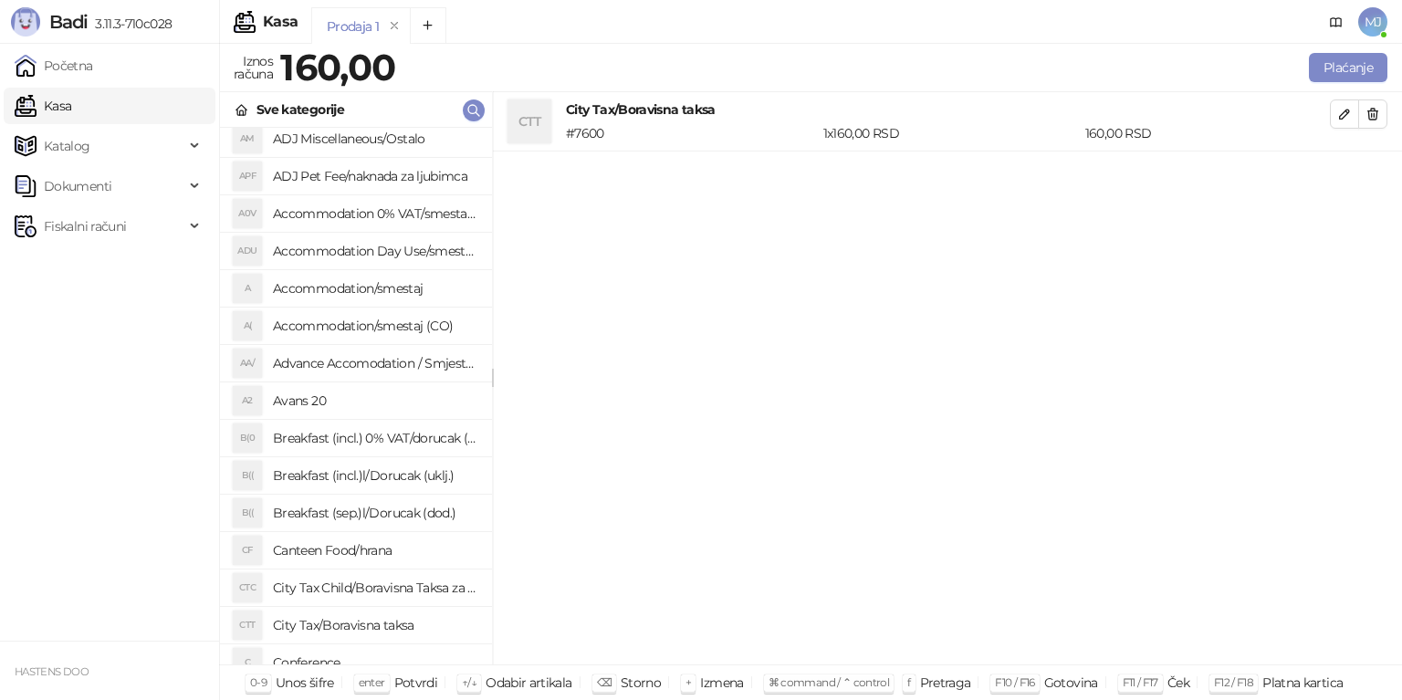
scroll to position [0, 0]
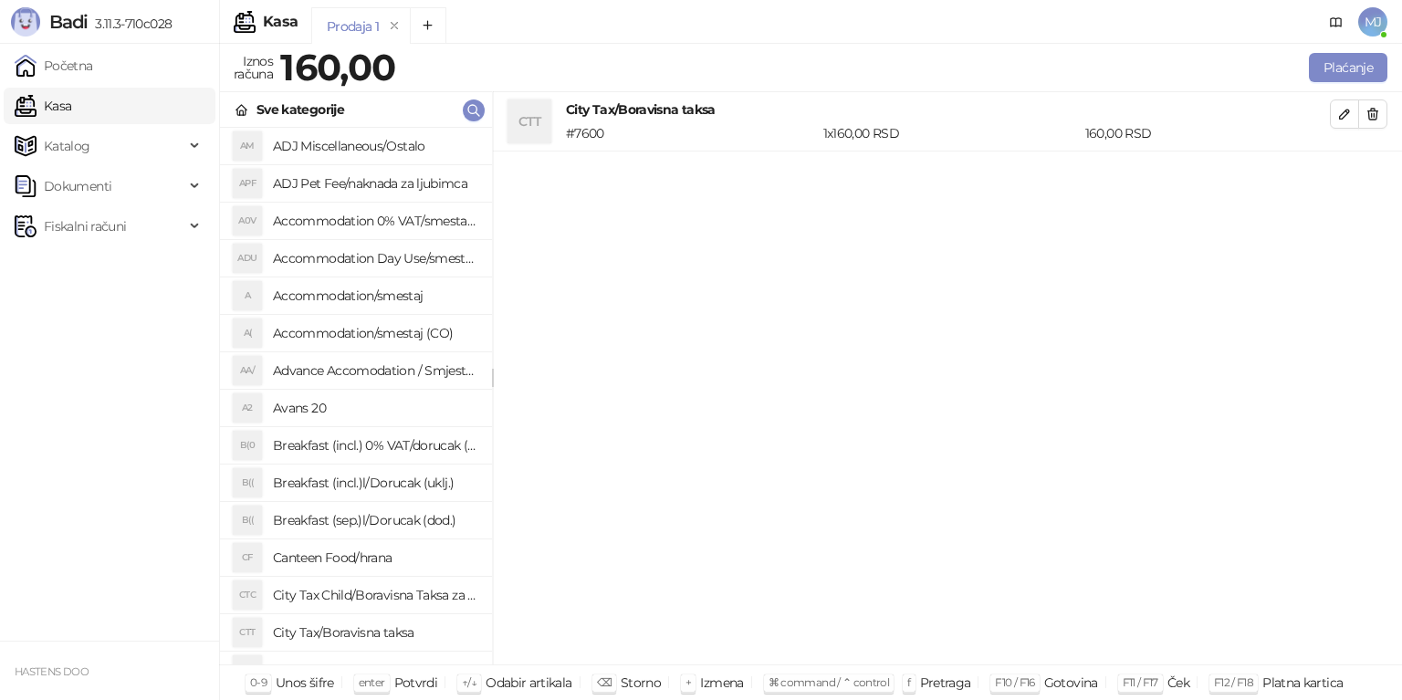
click at [365, 268] on h4 "Accommodation Day Use/smestaj dnevni boravak" at bounding box center [375, 258] width 204 height 29
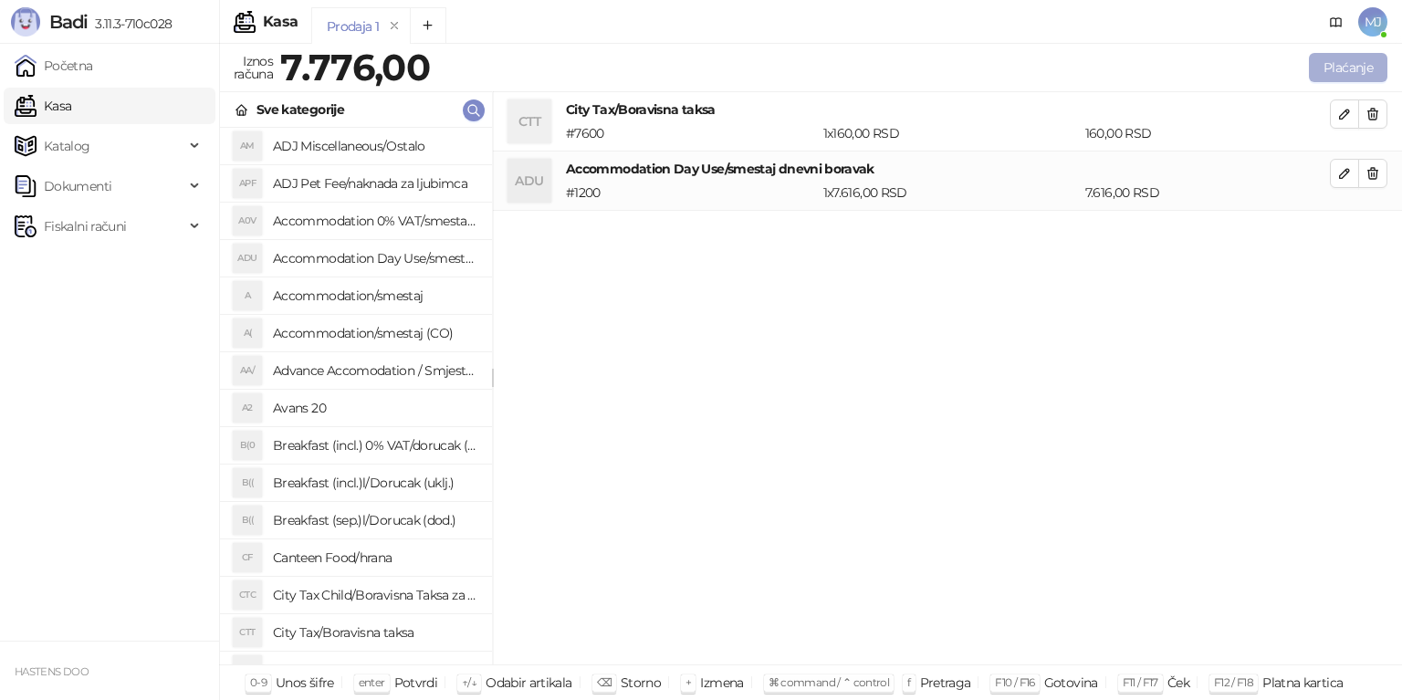
click at [1365, 68] on button "Plaćanje" at bounding box center [1348, 67] width 79 height 29
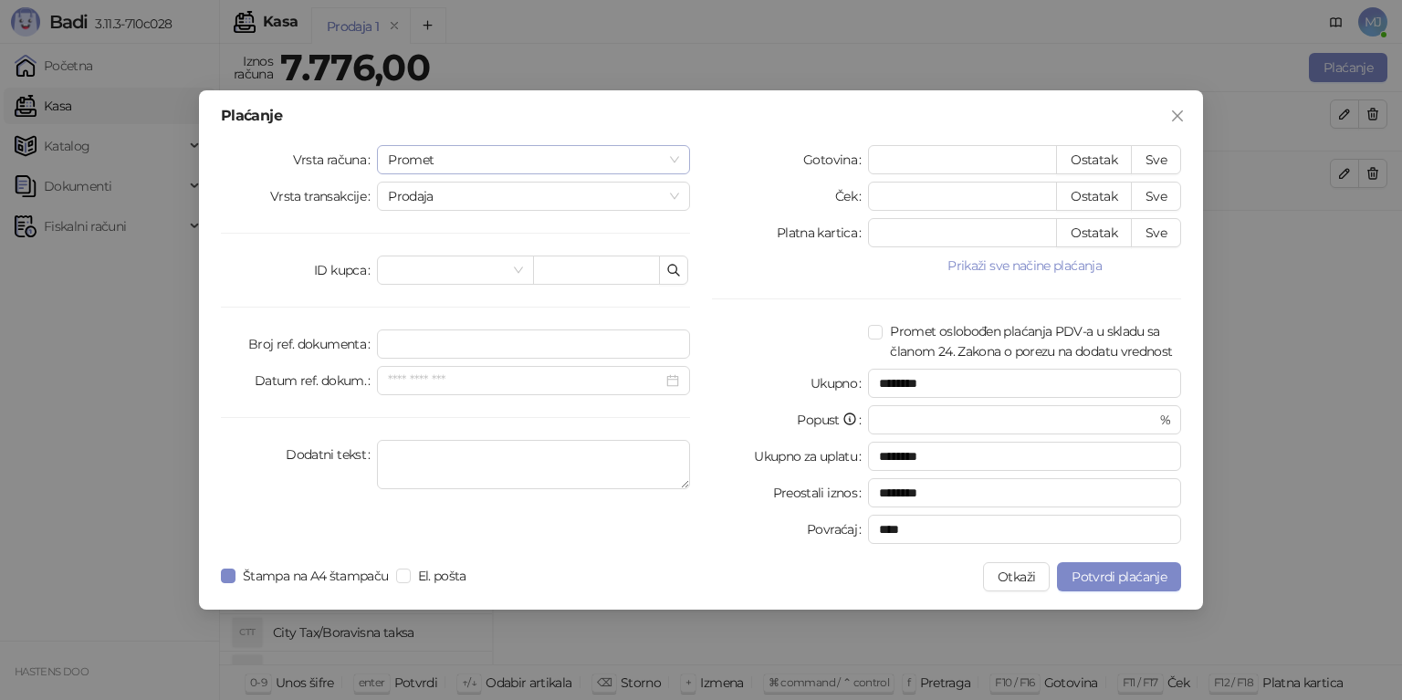
click at [477, 162] on span "Promet" at bounding box center [533, 159] width 291 height 27
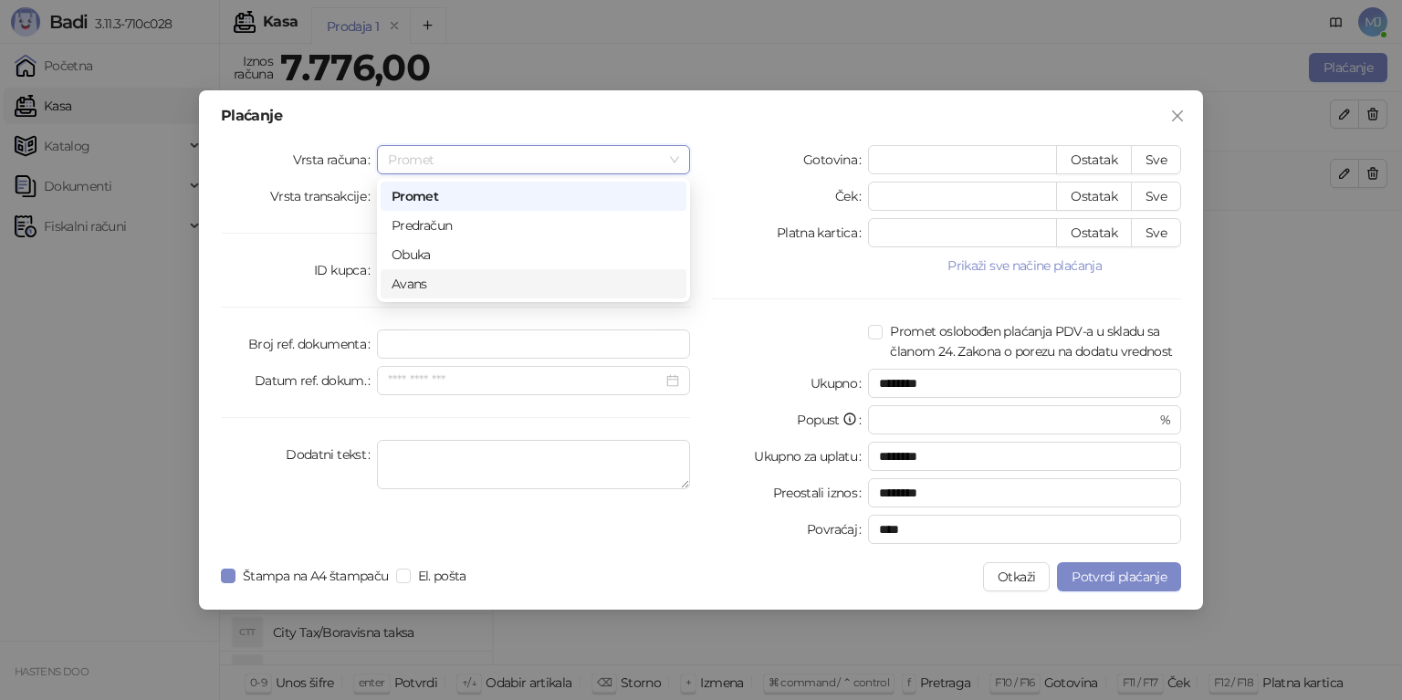
click at [451, 287] on div "Avans" at bounding box center [534, 284] width 284 height 20
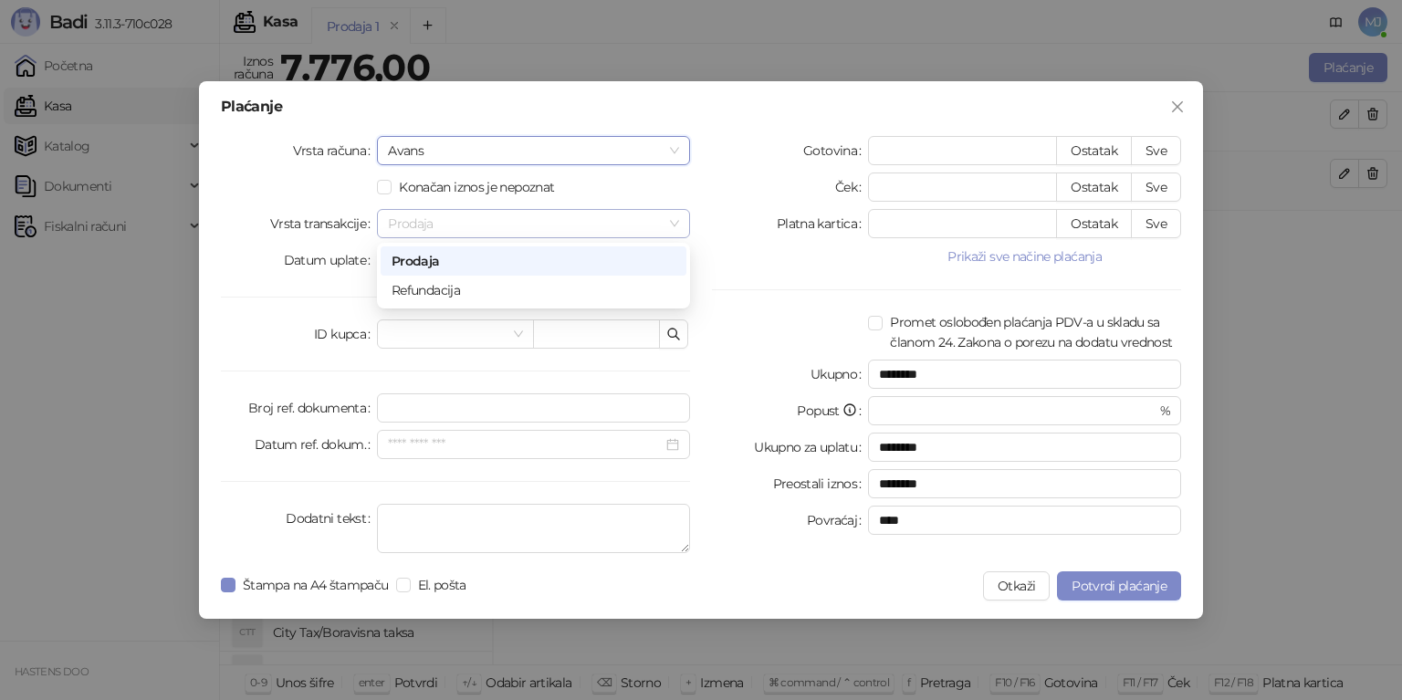
click at [619, 224] on span "Prodaja" at bounding box center [533, 223] width 291 height 27
click at [618, 223] on span "Prodaja" at bounding box center [533, 223] width 291 height 27
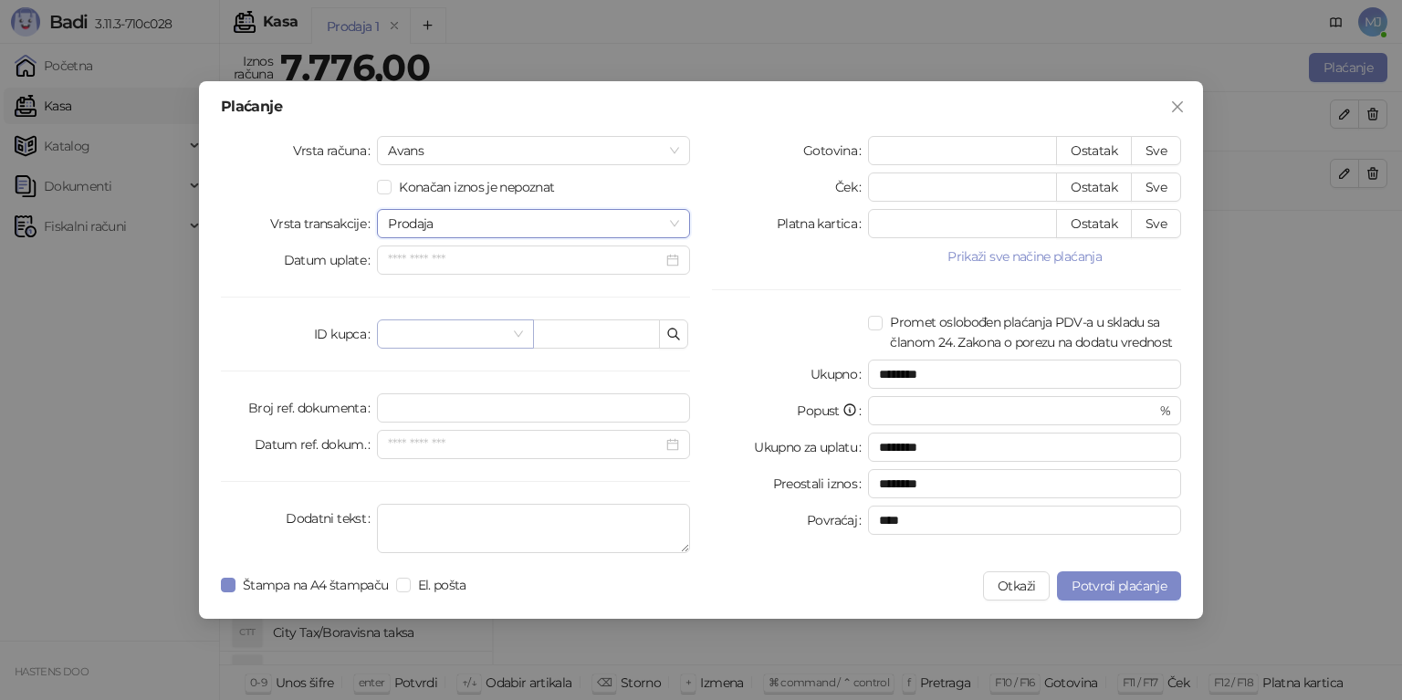
click at [518, 327] on span at bounding box center [455, 333] width 134 height 27
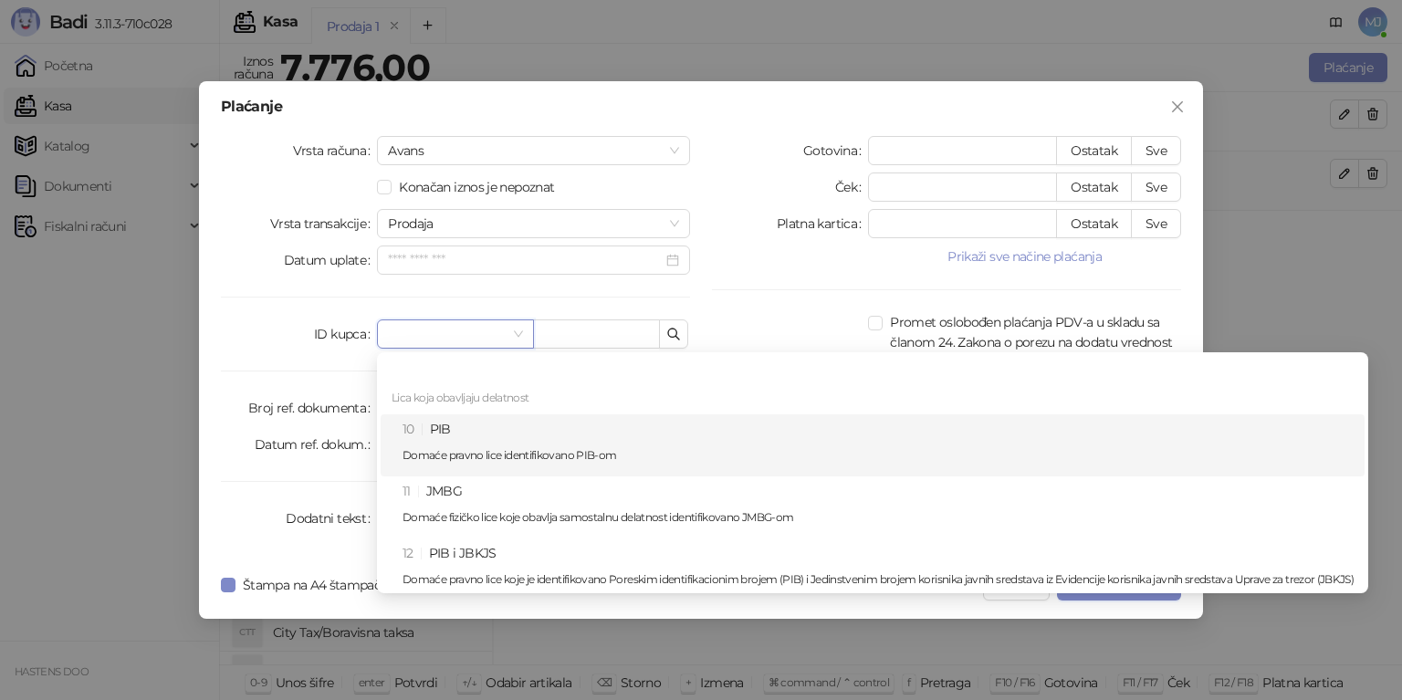
click at [269, 368] on div "Vrsta računa Avans Konačan iznos je nepoznat Vrsta transakcije Prodaja Datum up…" at bounding box center [455, 348] width 491 height 424
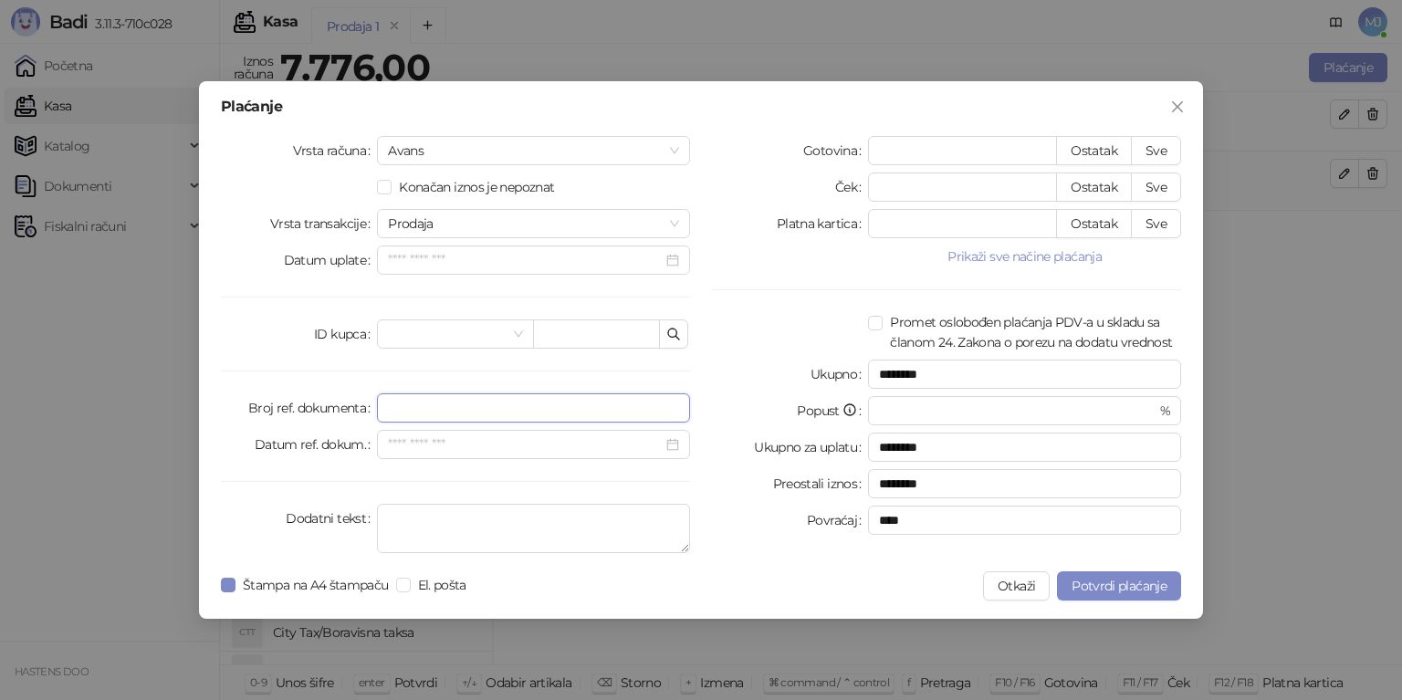
click at [415, 410] on input "Broj ref. dokumenta" at bounding box center [533, 407] width 313 height 29
click at [438, 447] on input "Datum ref. dokum." at bounding box center [525, 445] width 275 height 20
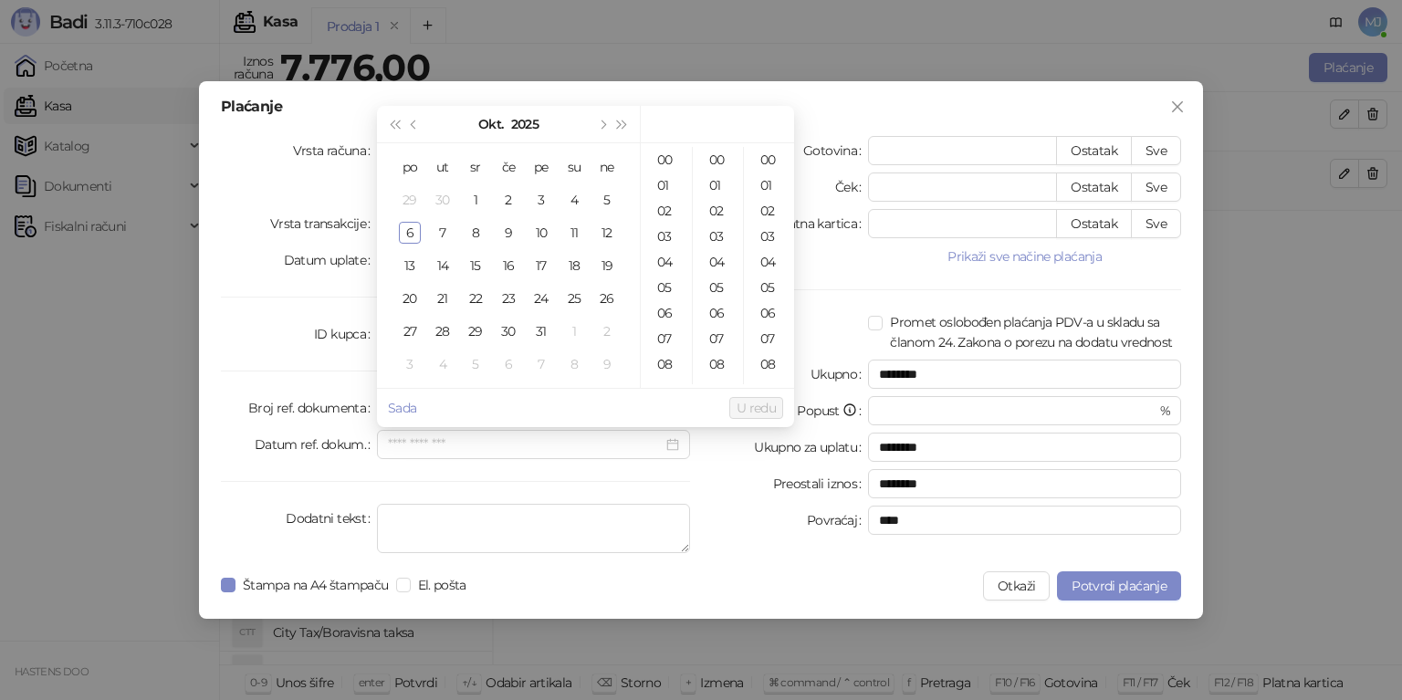
click at [303, 383] on div "Vrsta računa Avans Konačan iznos je nepoznat Vrsta transakcije Prodaja Datum up…" at bounding box center [455, 348] width 491 height 424
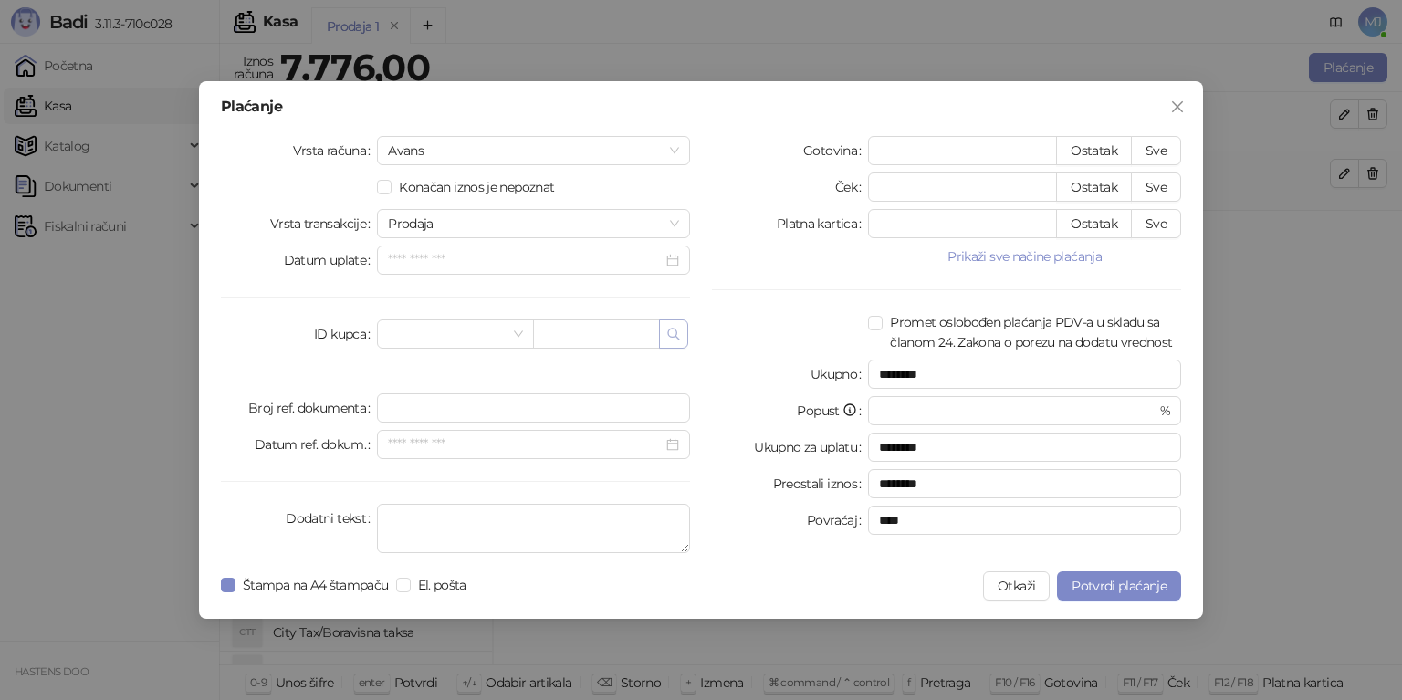
click at [677, 338] on icon "button" at bounding box center [673, 334] width 11 height 11
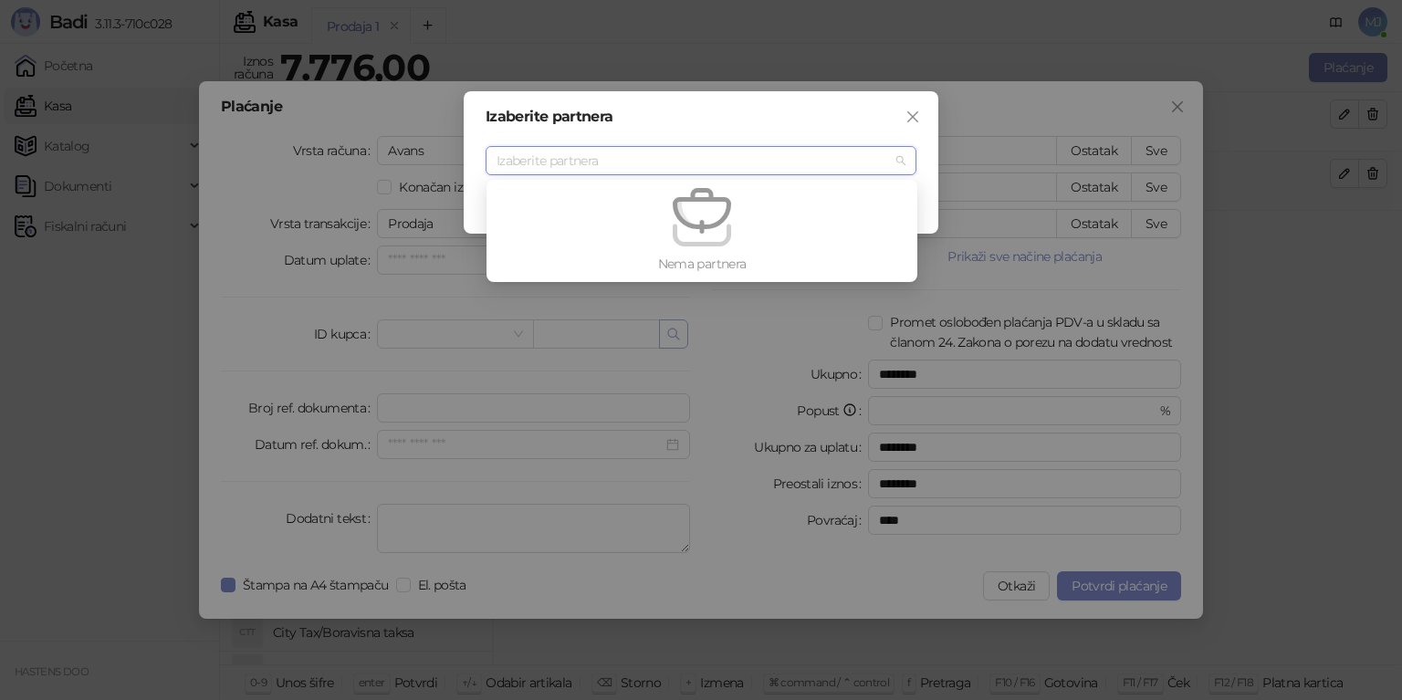
click at [677, 338] on div "Izaberite partnera [PERSON_NAME] partnera [PERSON_NAME]" at bounding box center [701, 350] width 1402 height 700
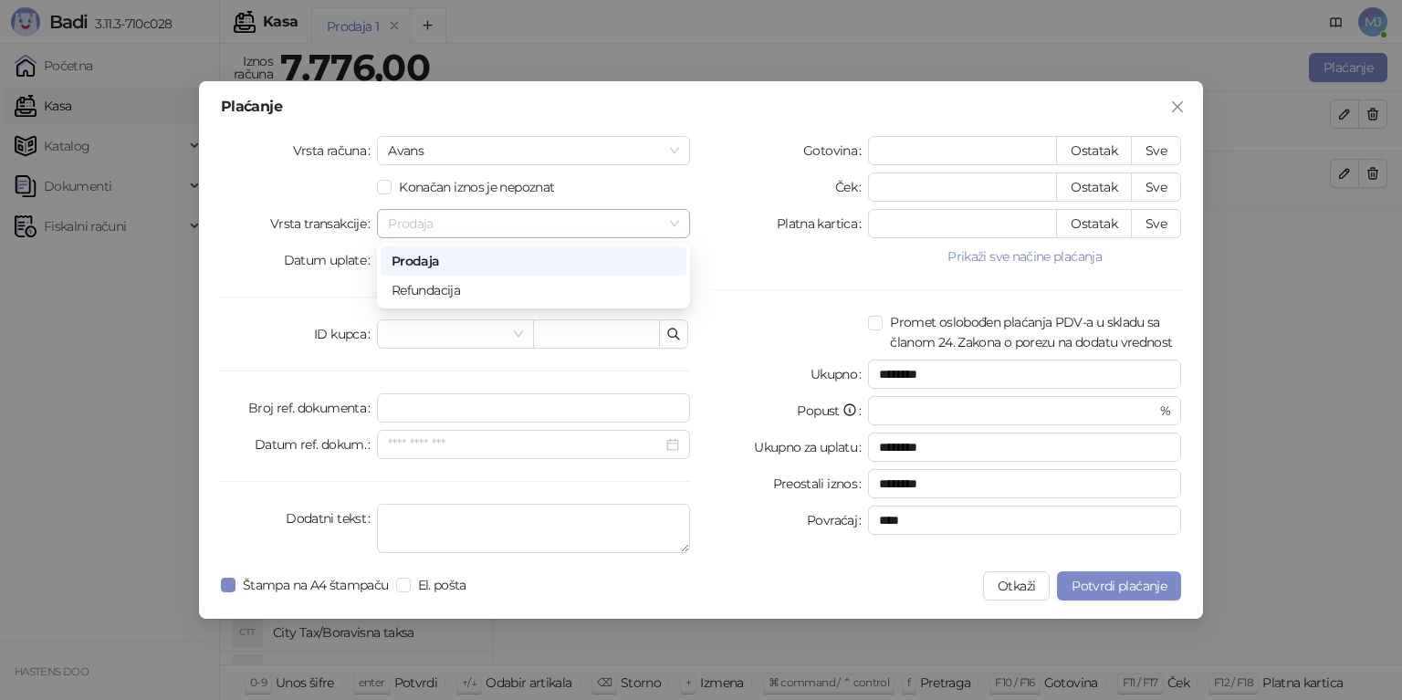
click at [485, 228] on span "Prodaja" at bounding box center [533, 223] width 291 height 27
click at [485, 259] on input "Datum uplate" at bounding box center [525, 260] width 275 height 20
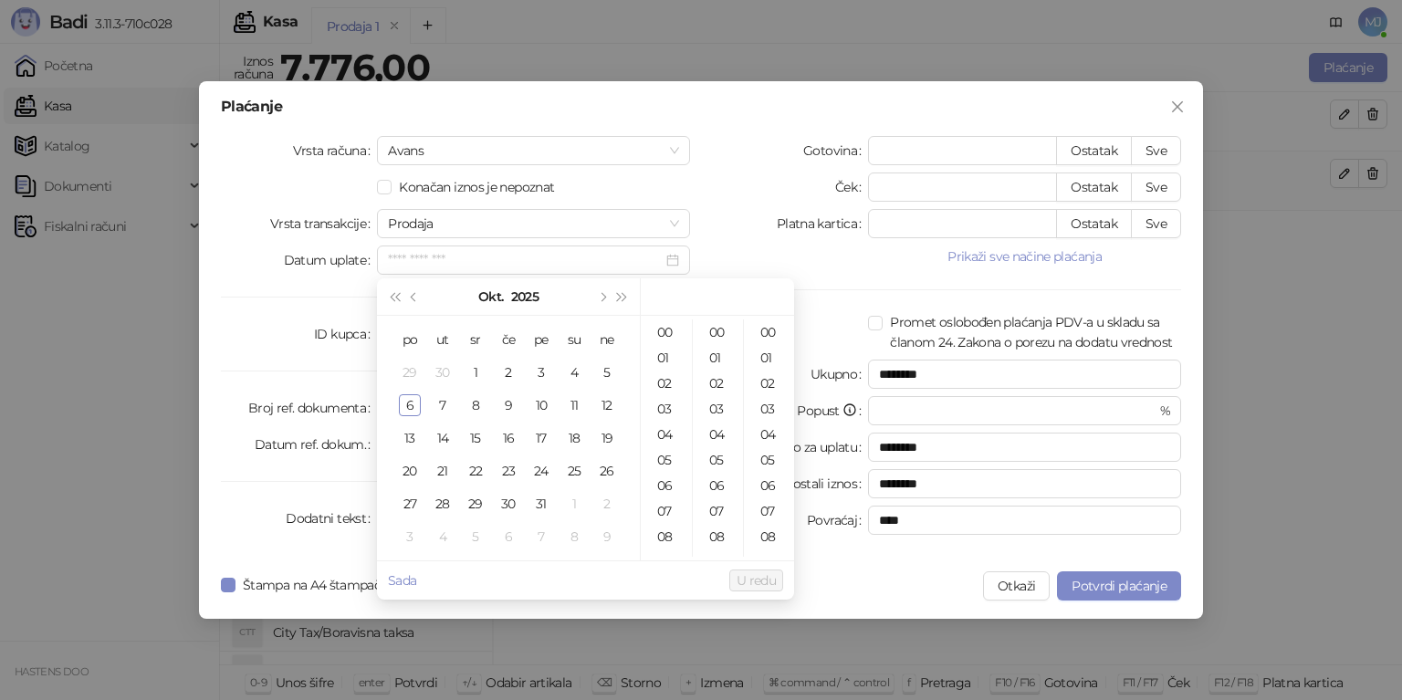
click at [694, 258] on div "Vrsta računa Avans Konačan iznos je nepoznat Vrsta transakcije Prodaja Datum up…" at bounding box center [455, 348] width 491 height 424
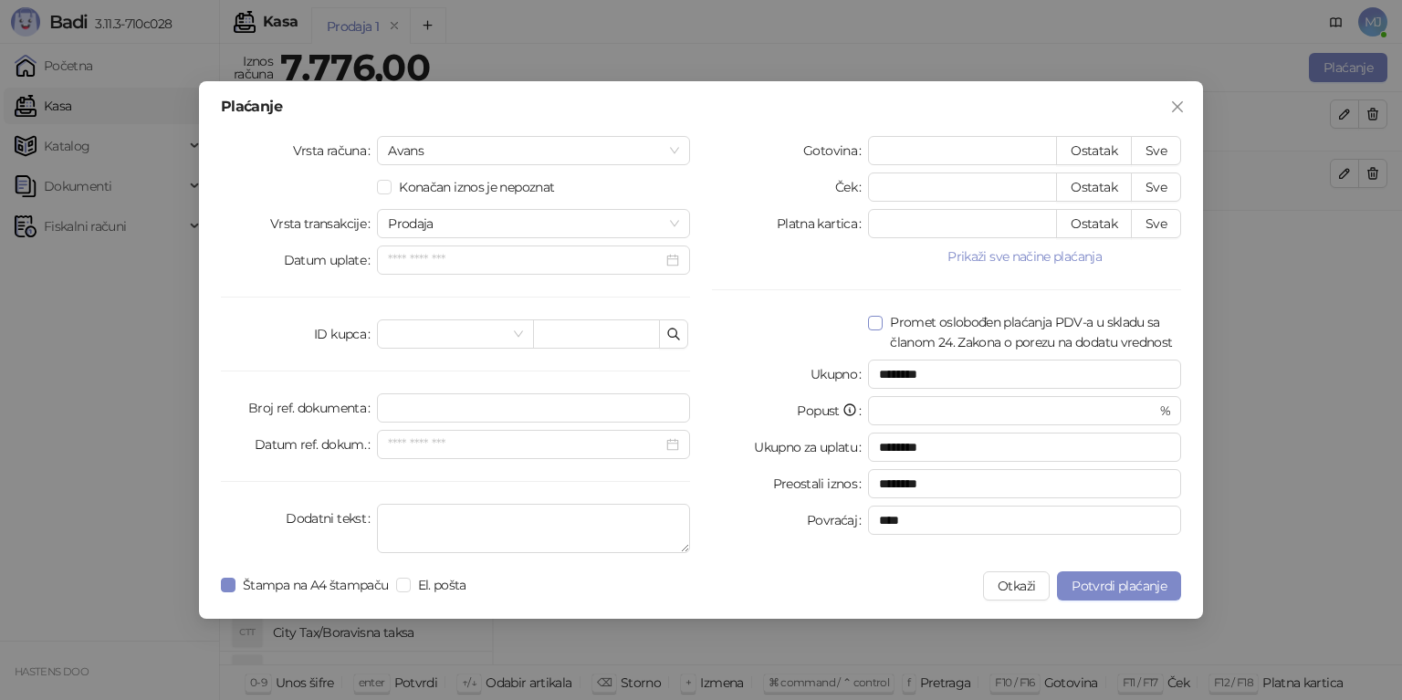
click at [882, 327] on span at bounding box center [875, 323] width 15 height 15
type input "********"
click at [881, 327] on span at bounding box center [875, 323] width 15 height 15
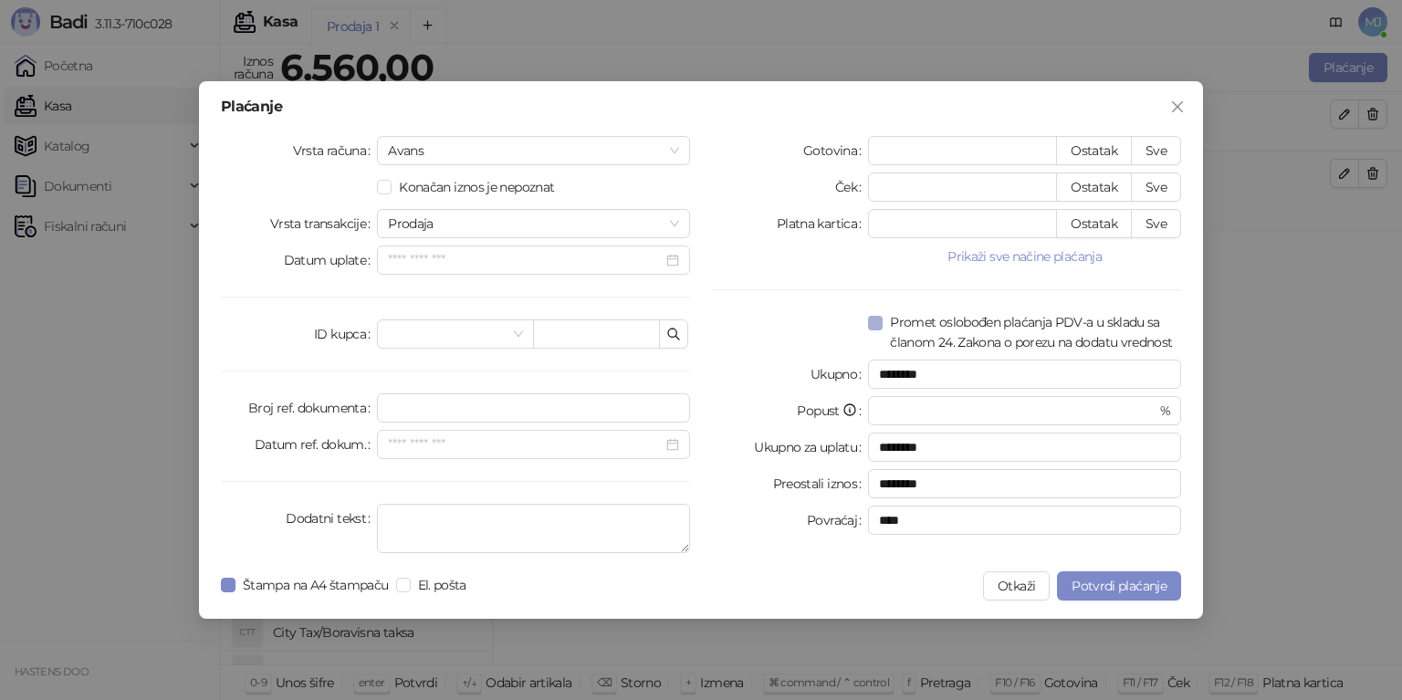
type input "********"
click at [881, 327] on span at bounding box center [875, 323] width 15 height 15
type input "********"
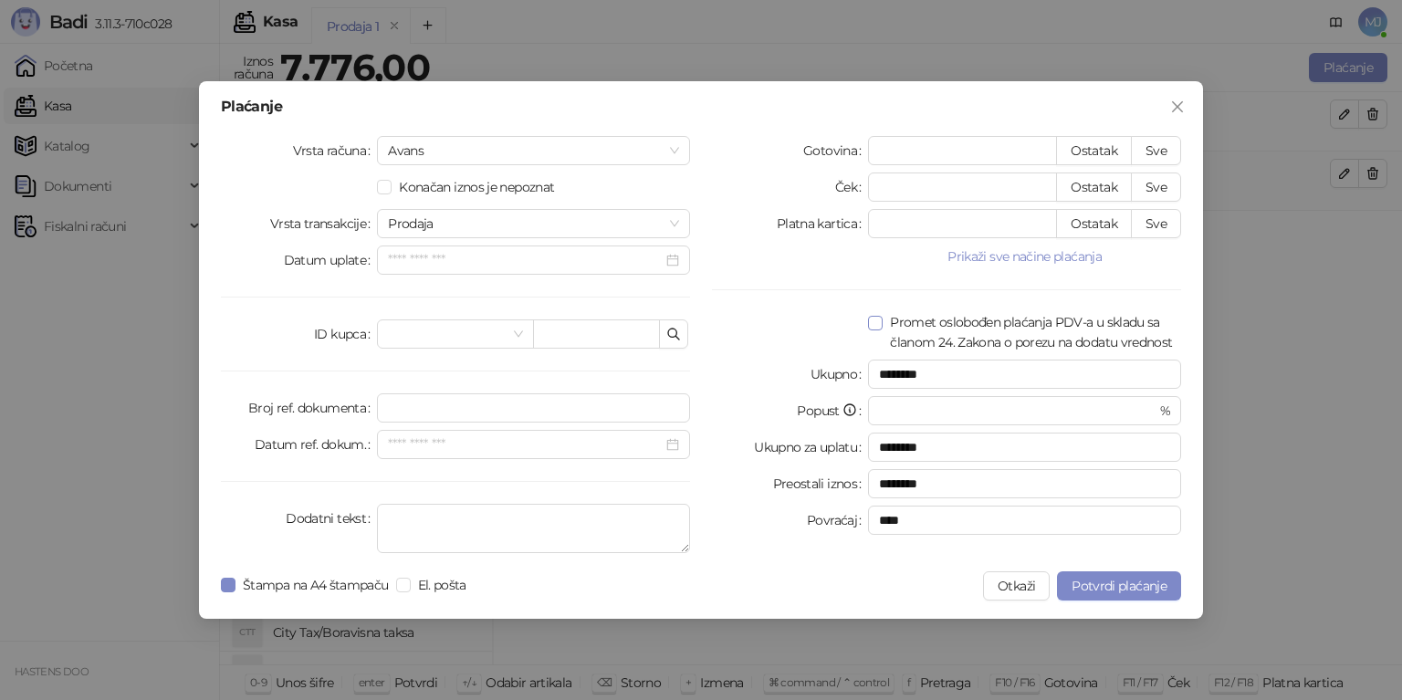
type input "********"
click at [881, 327] on span at bounding box center [875, 323] width 15 height 15
type input "********"
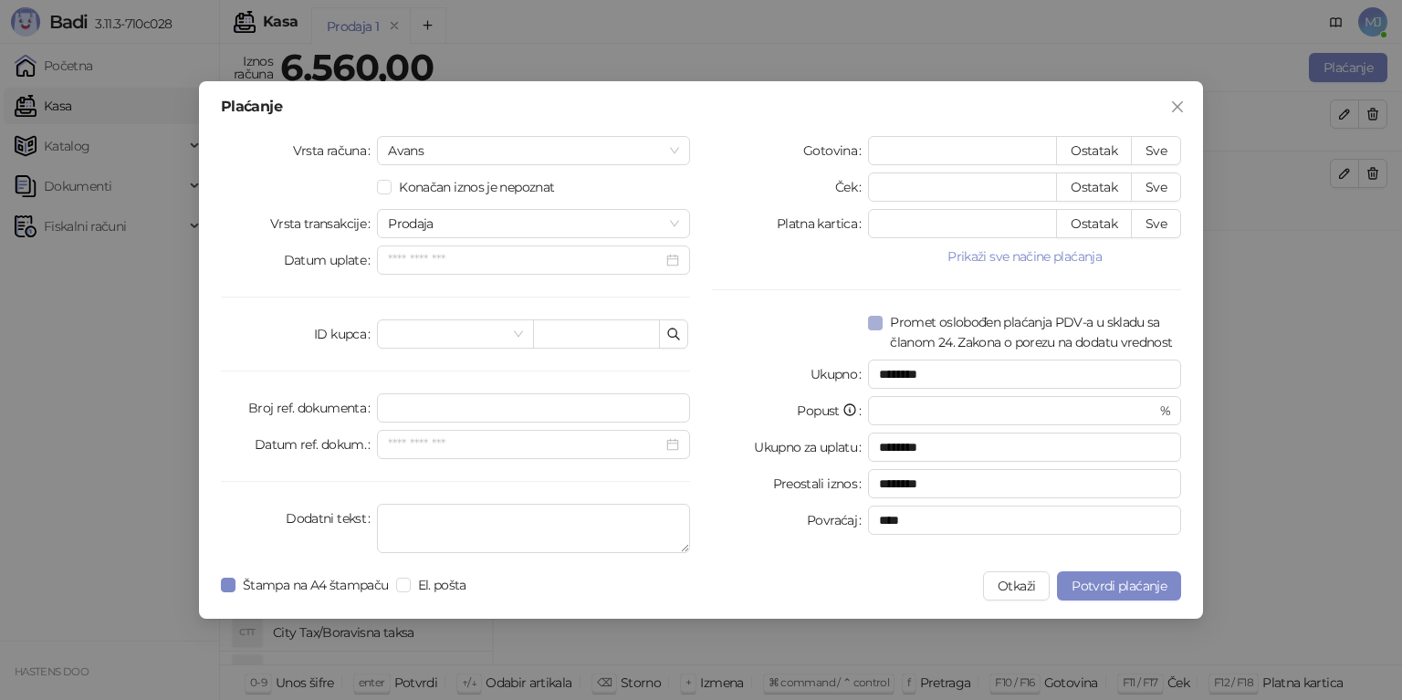
type input "********"
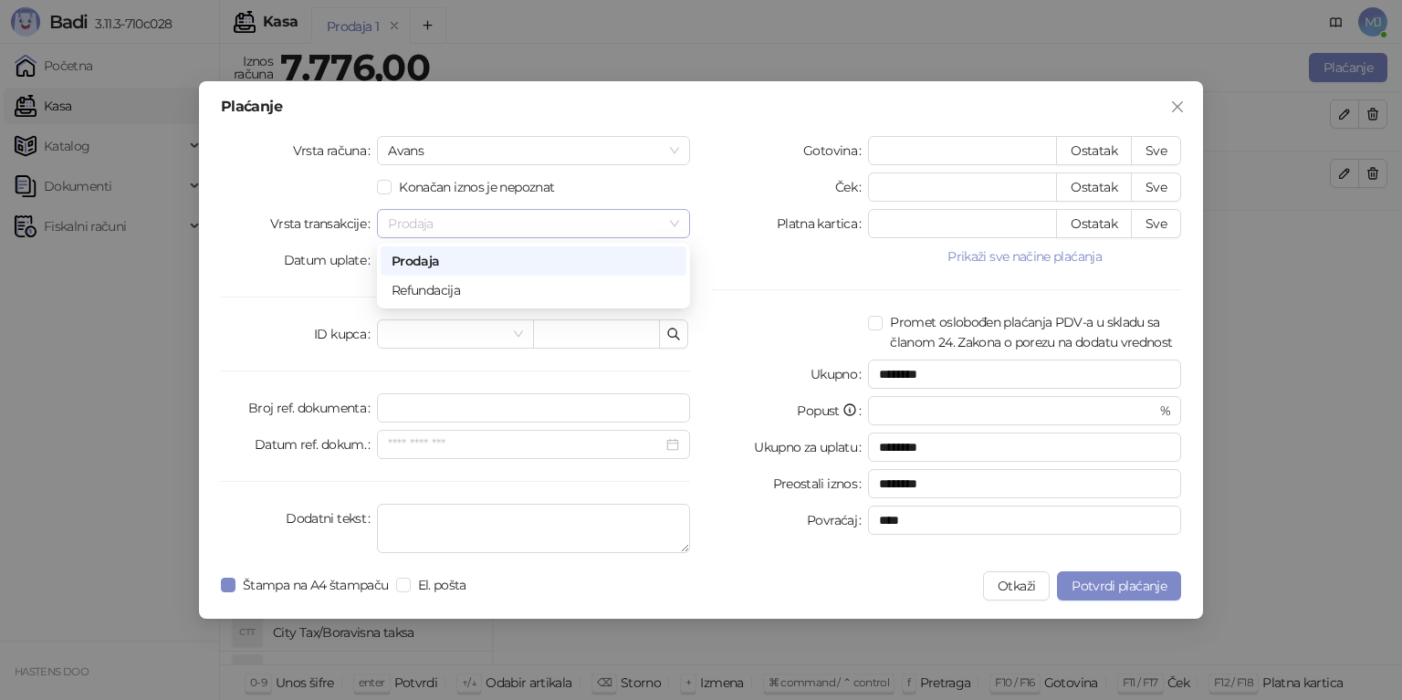
click at [581, 235] on span "Prodaja" at bounding box center [533, 223] width 291 height 27
click at [581, 225] on span "Prodaja" at bounding box center [533, 223] width 291 height 27
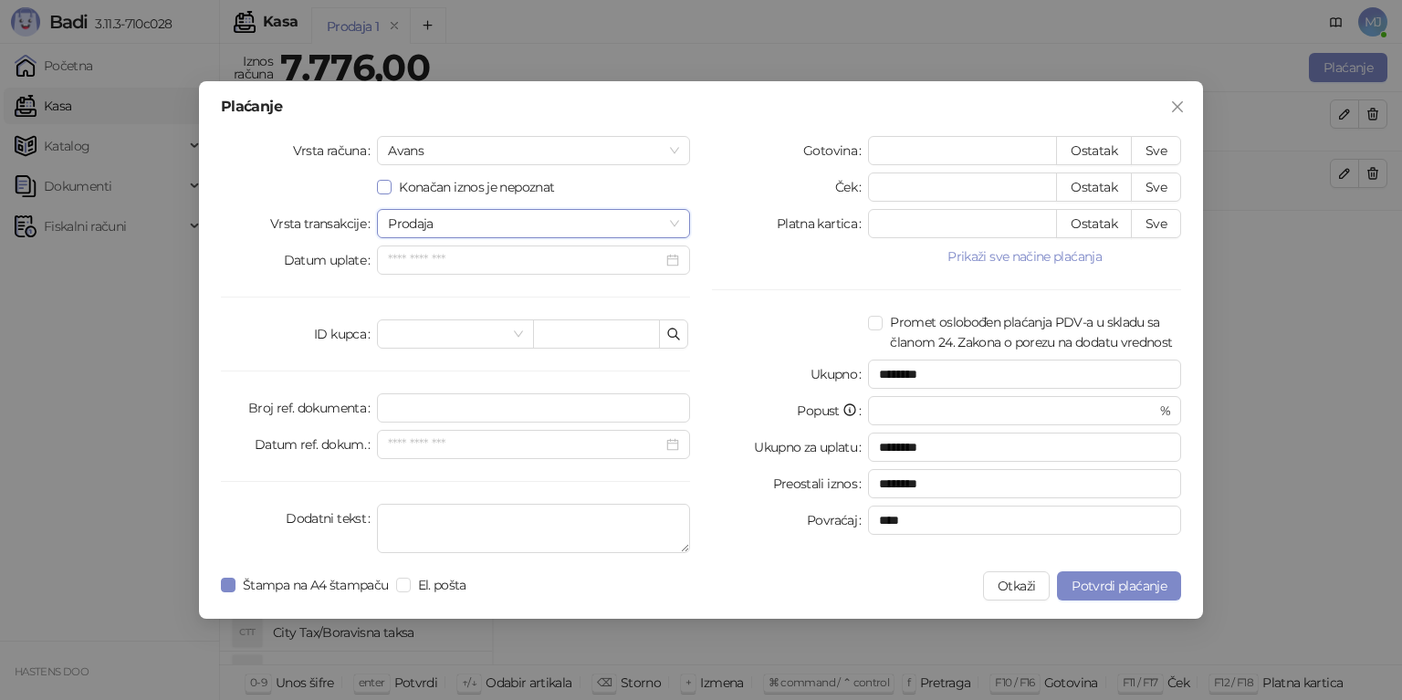
click at [522, 189] on span "Konačan iznos je nepoznat" at bounding box center [477, 187] width 170 height 20
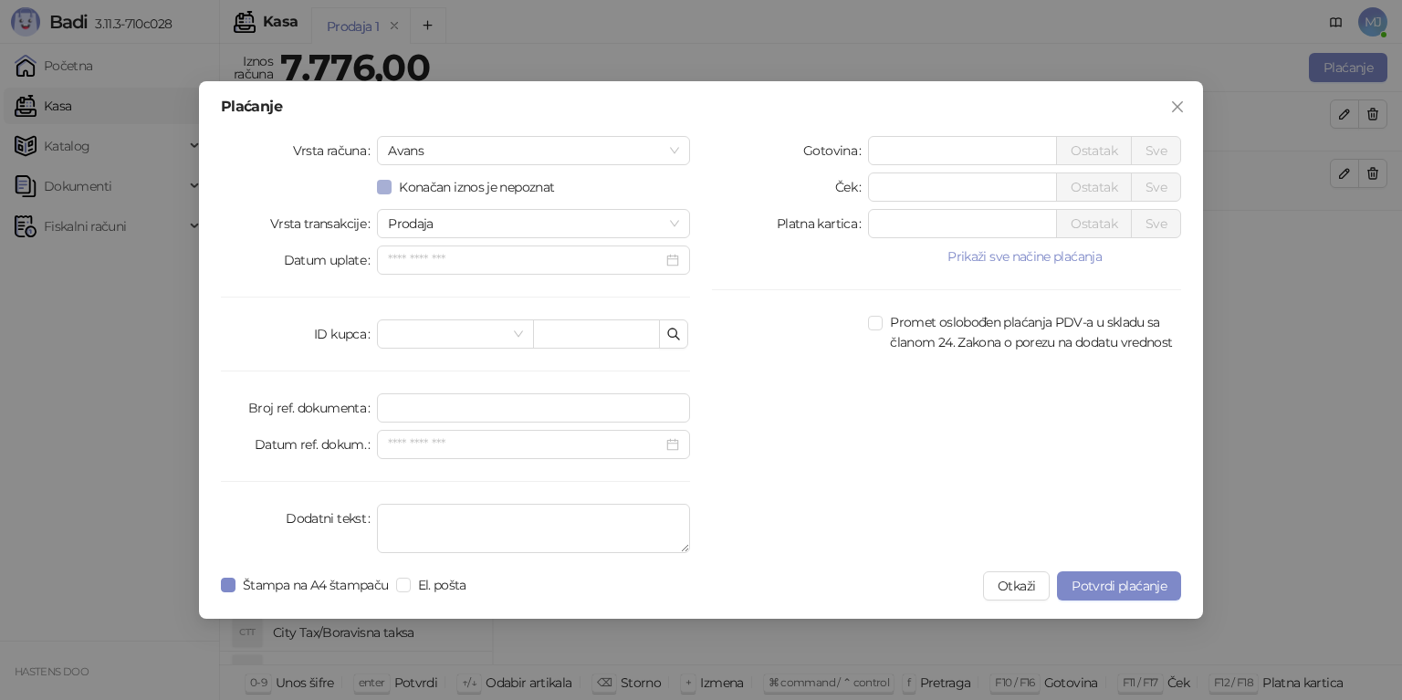
click at [522, 189] on span "Konačan iznos je nepoznat" at bounding box center [477, 187] width 170 height 20
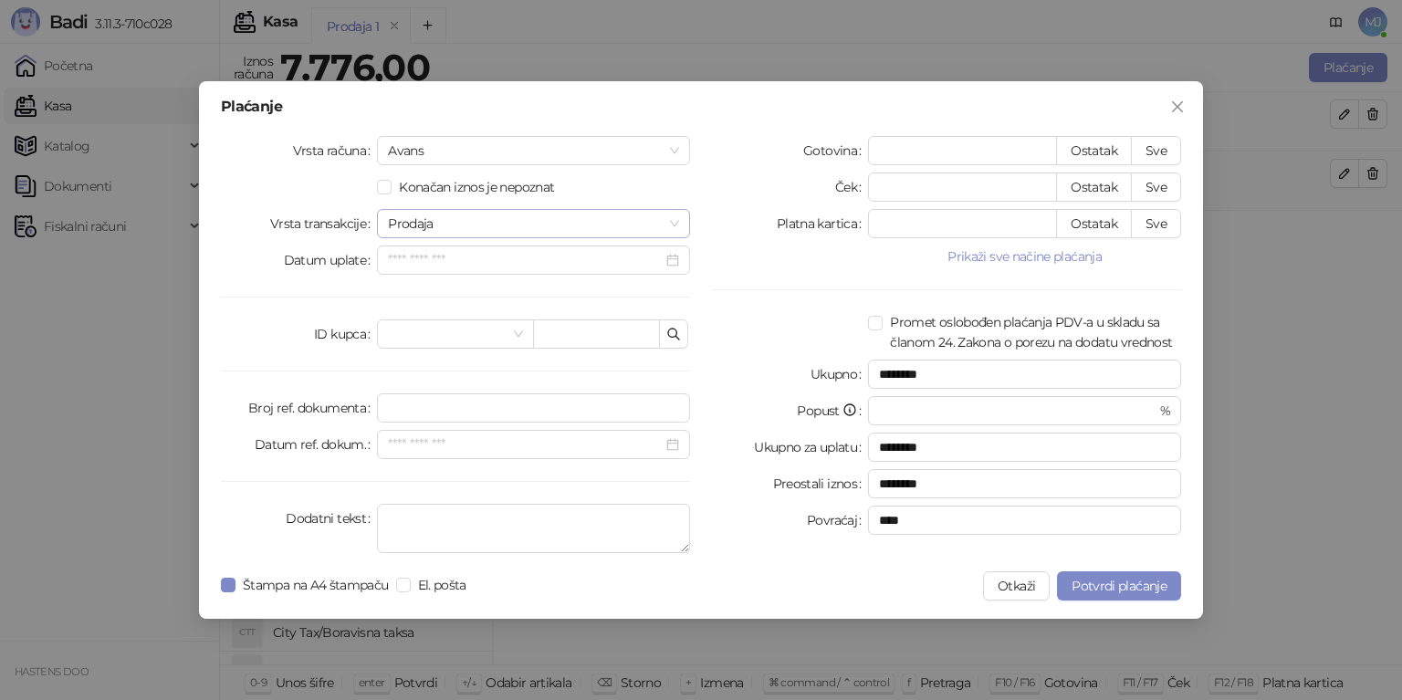
click at [436, 225] on span "Prodaja" at bounding box center [533, 223] width 291 height 27
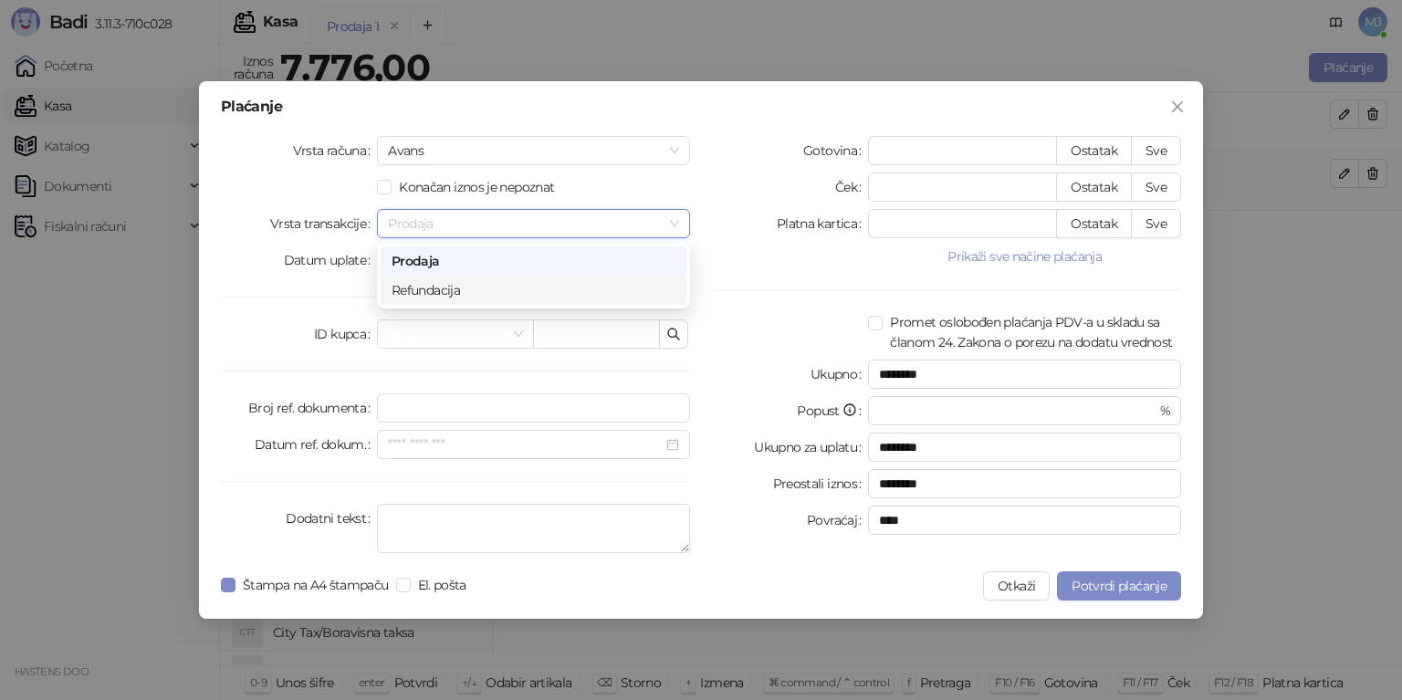
click at [435, 289] on div "Refundacija" at bounding box center [534, 290] width 284 height 20
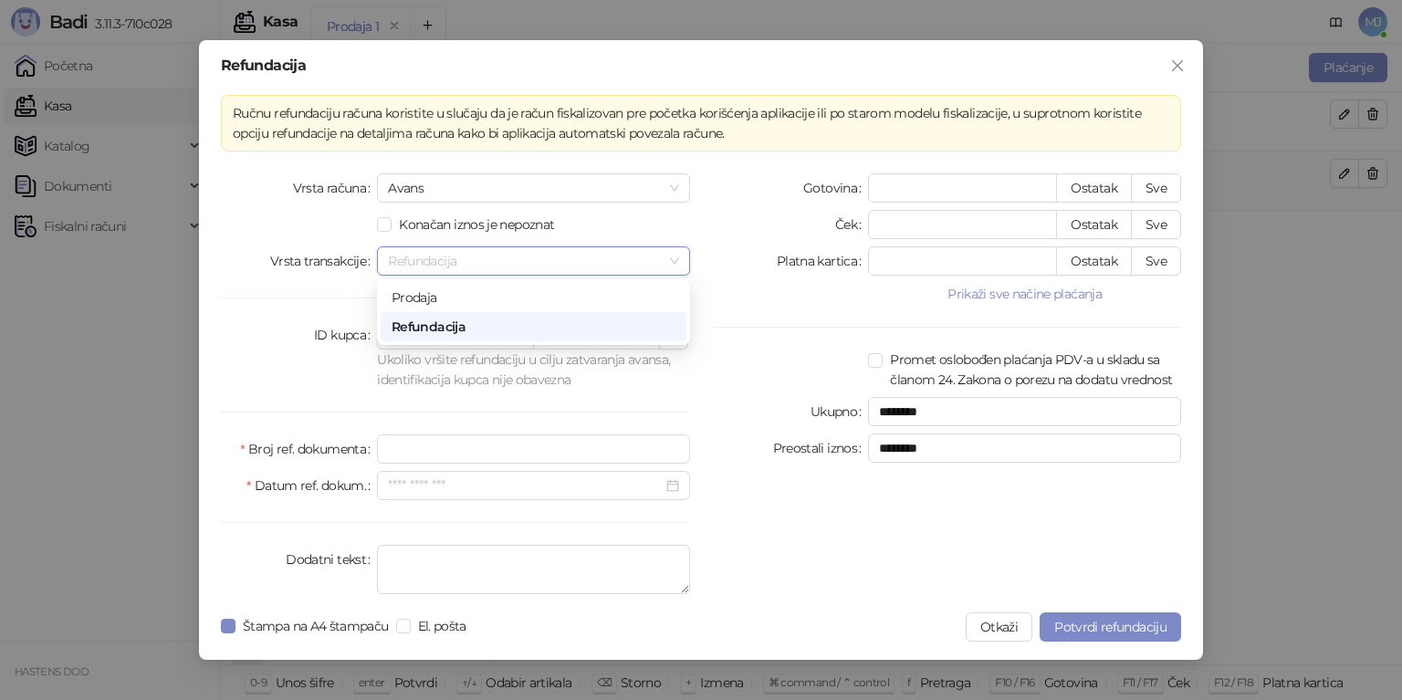
click at [515, 267] on span "Refundacija" at bounding box center [533, 260] width 291 height 27
click at [503, 307] on div "Prodaja" at bounding box center [534, 298] width 284 height 20
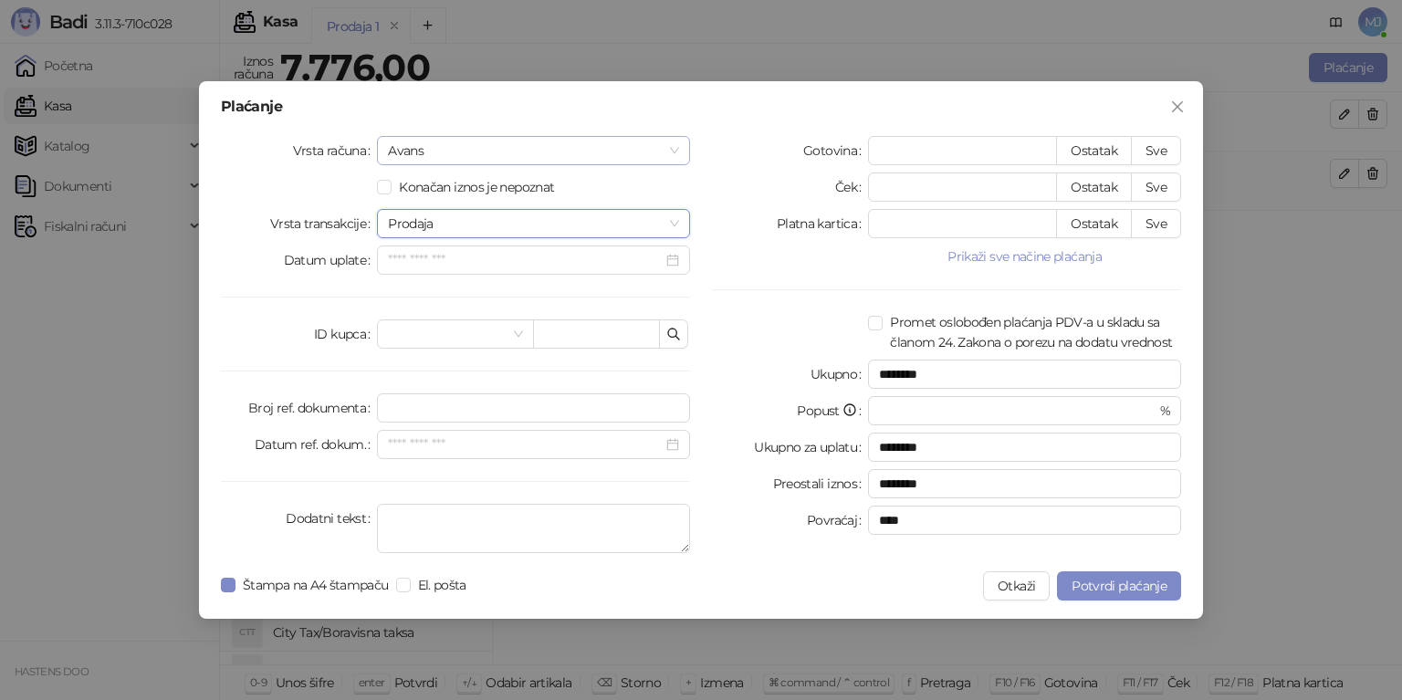
click at [467, 158] on span "Avans" at bounding box center [533, 150] width 291 height 27
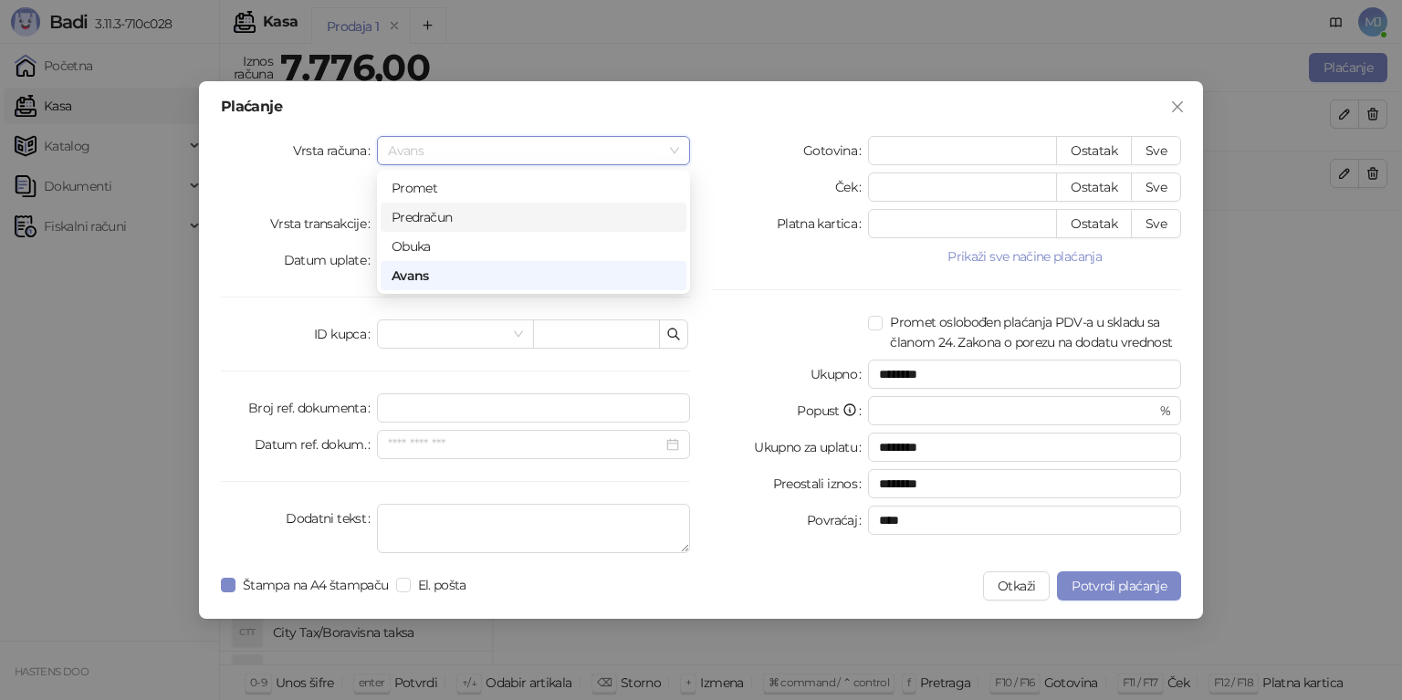
click at [451, 210] on div "Predračun" at bounding box center [534, 217] width 284 height 20
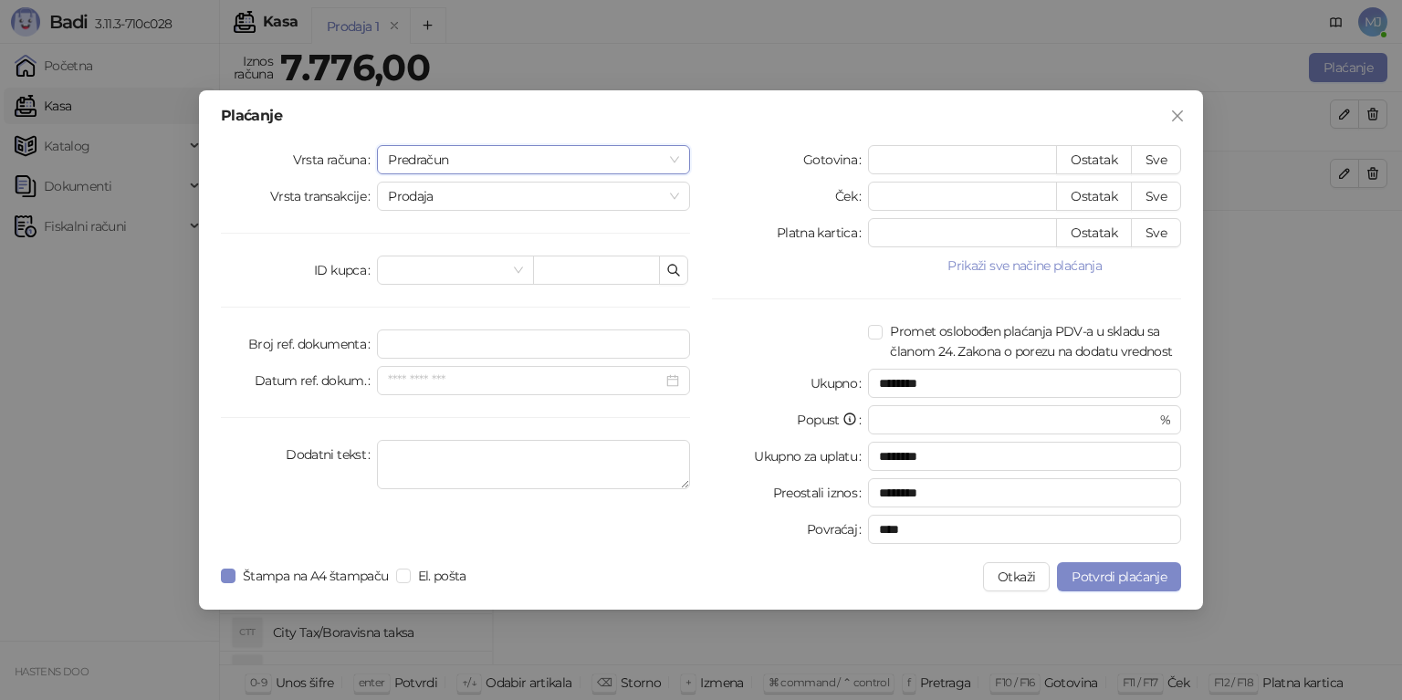
click at [569, 158] on span "Predračun" at bounding box center [533, 159] width 291 height 27
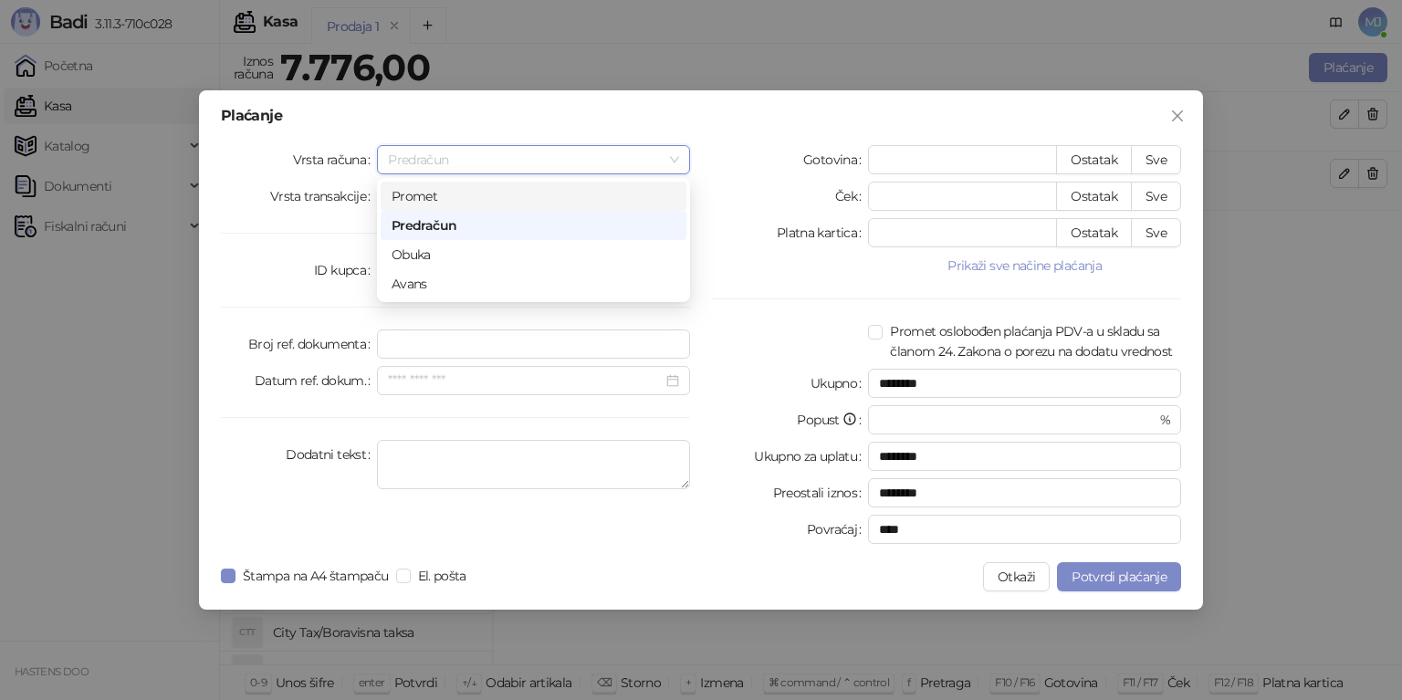
click at [473, 199] on div "Promet" at bounding box center [534, 196] width 284 height 20
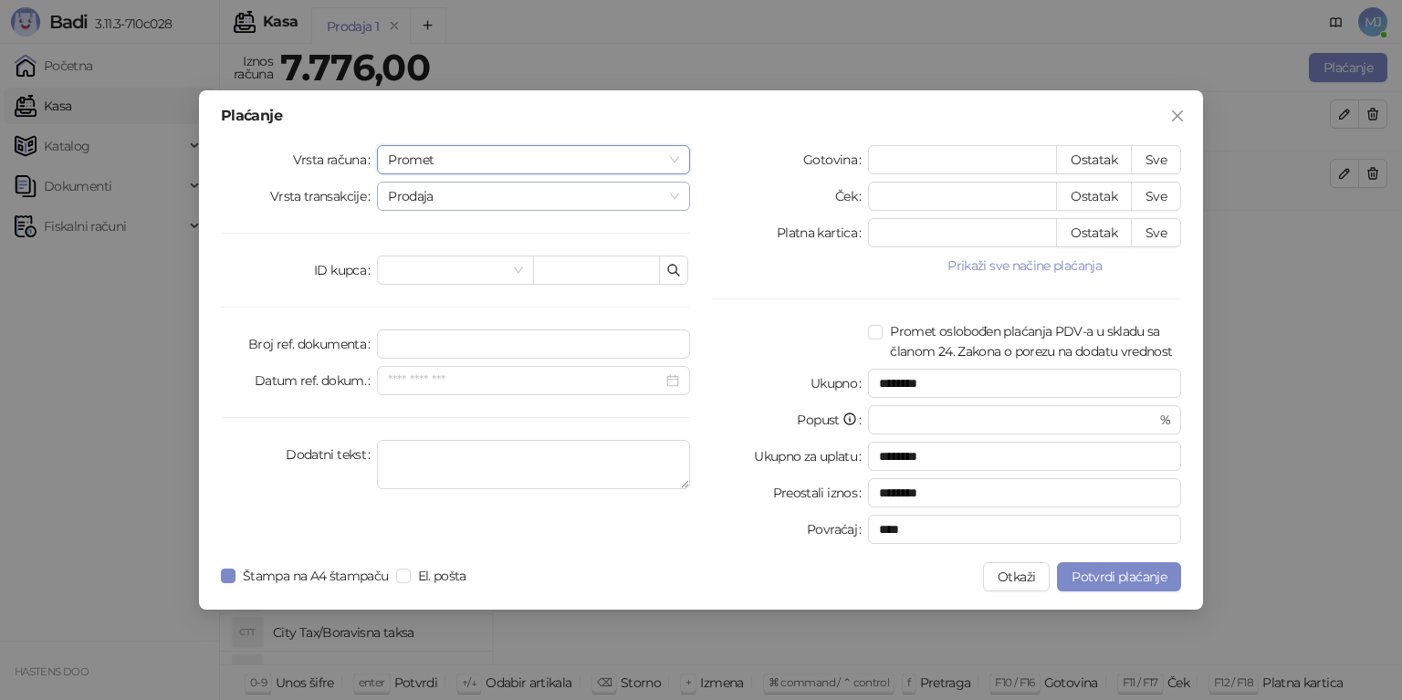
click at [528, 200] on span "Prodaja" at bounding box center [533, 196] width 291 height 27
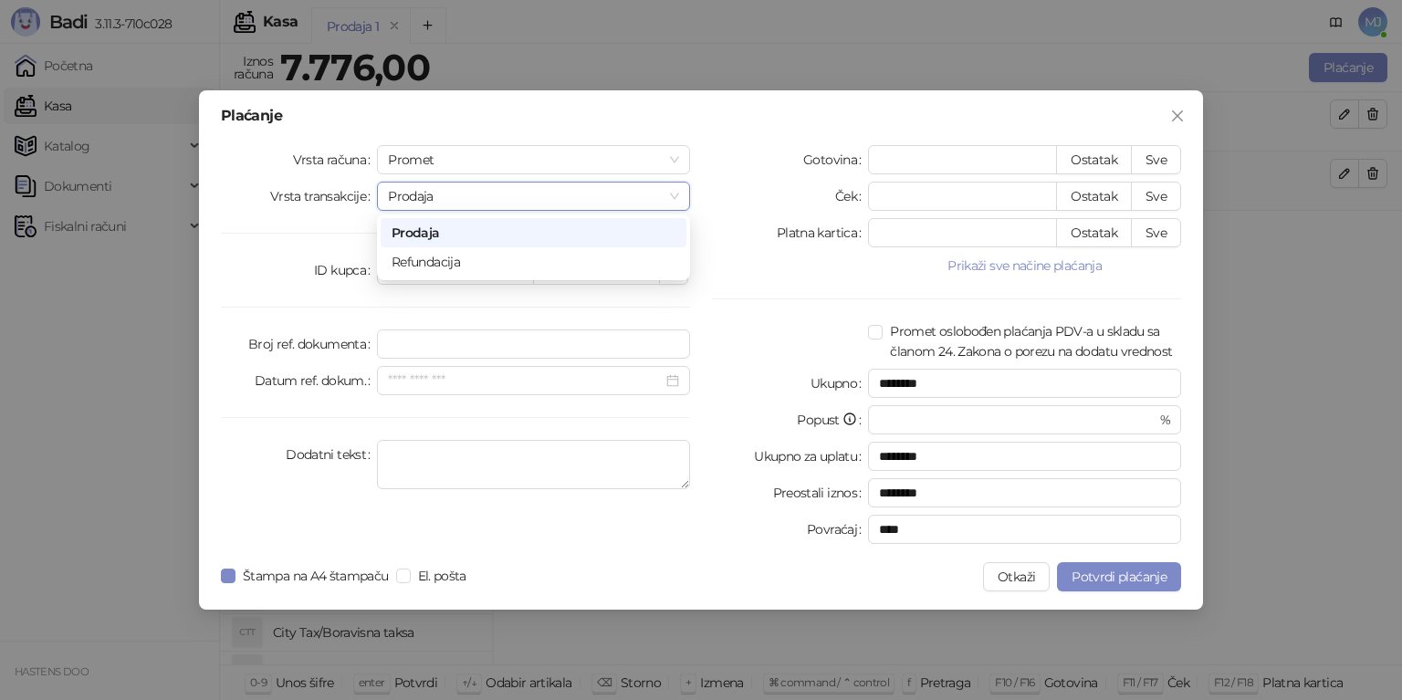
click at [528, 200] on span "Prodaja" at bounding box center [533, 196] width 291 height 27
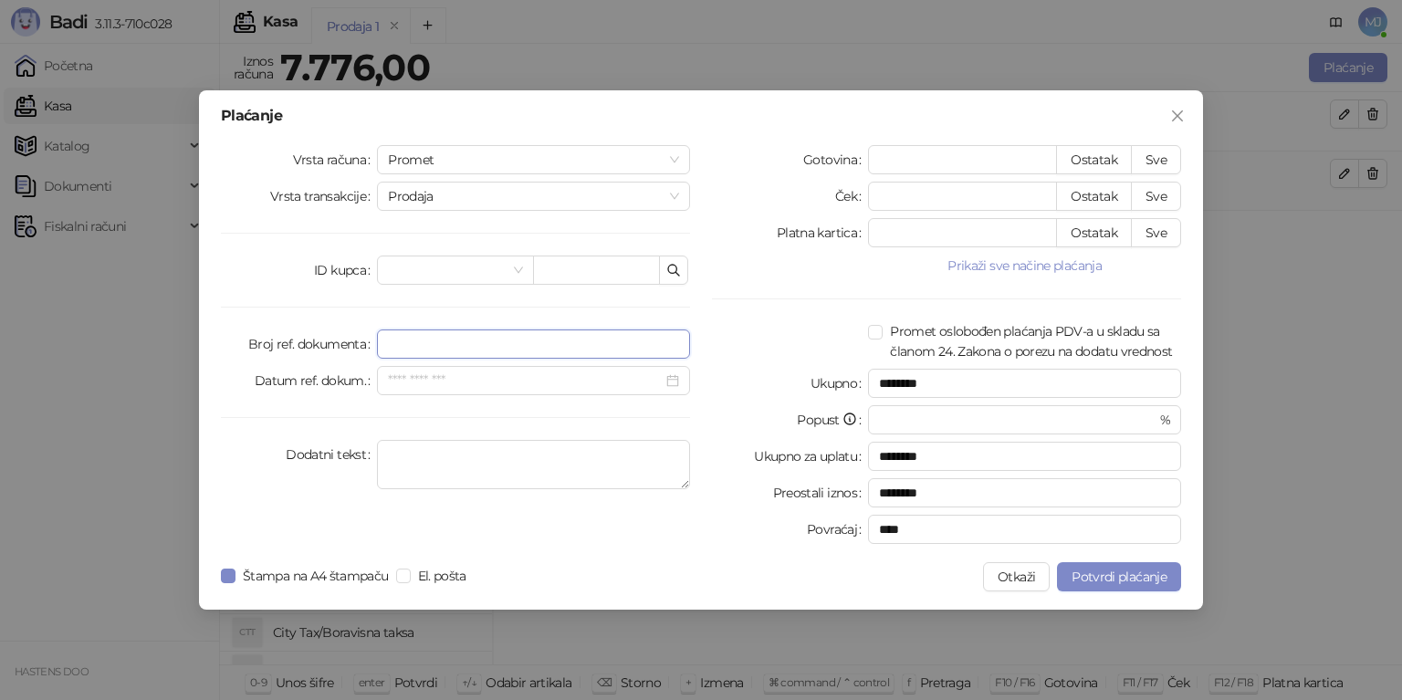
click at [488, 345] on input "Broj ref. dokumenta" at bounding box center [533, 344] width 313 height 29
click at [508, 276] on span at bounding box center [455, 270] width 134 height 27
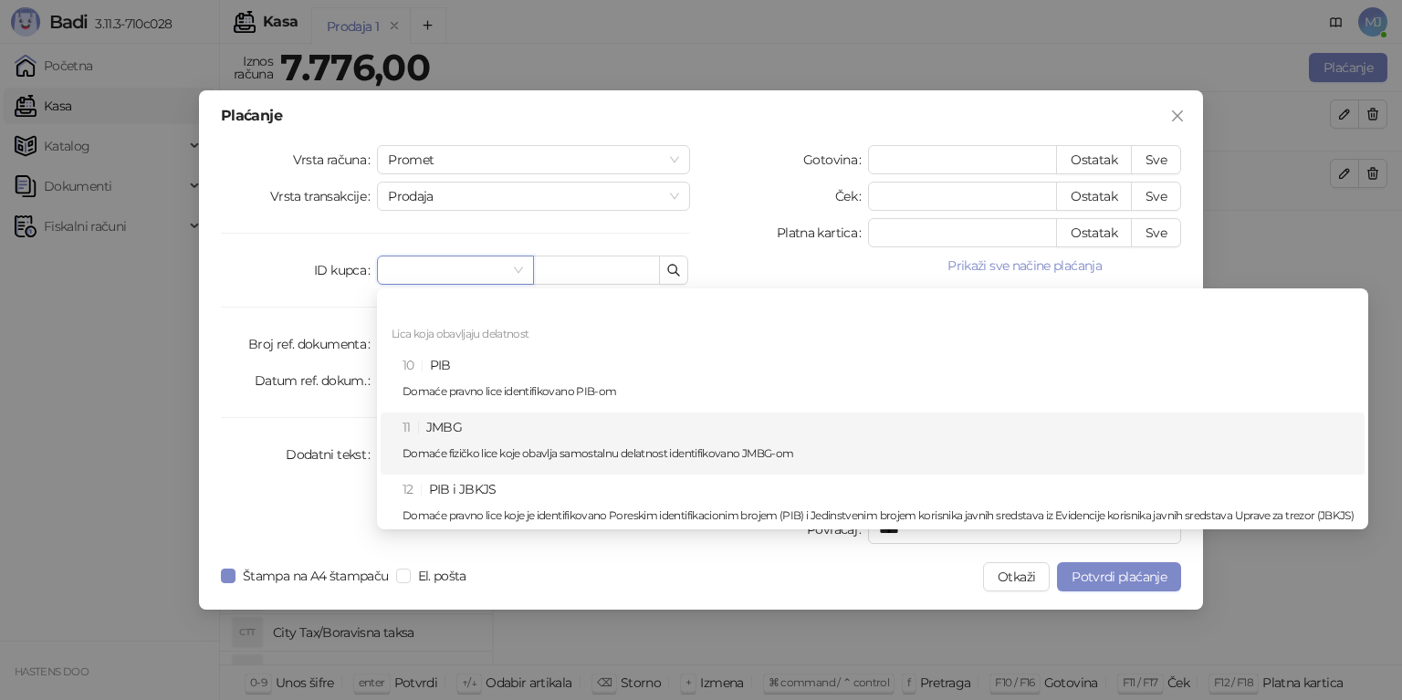
click at [508, 445] on div "11 JMBG Domaće fizičko lice koje obavlja samostalnu delatnost identifikovano JM…" at bounding box center [878, 443] width 951 height 53
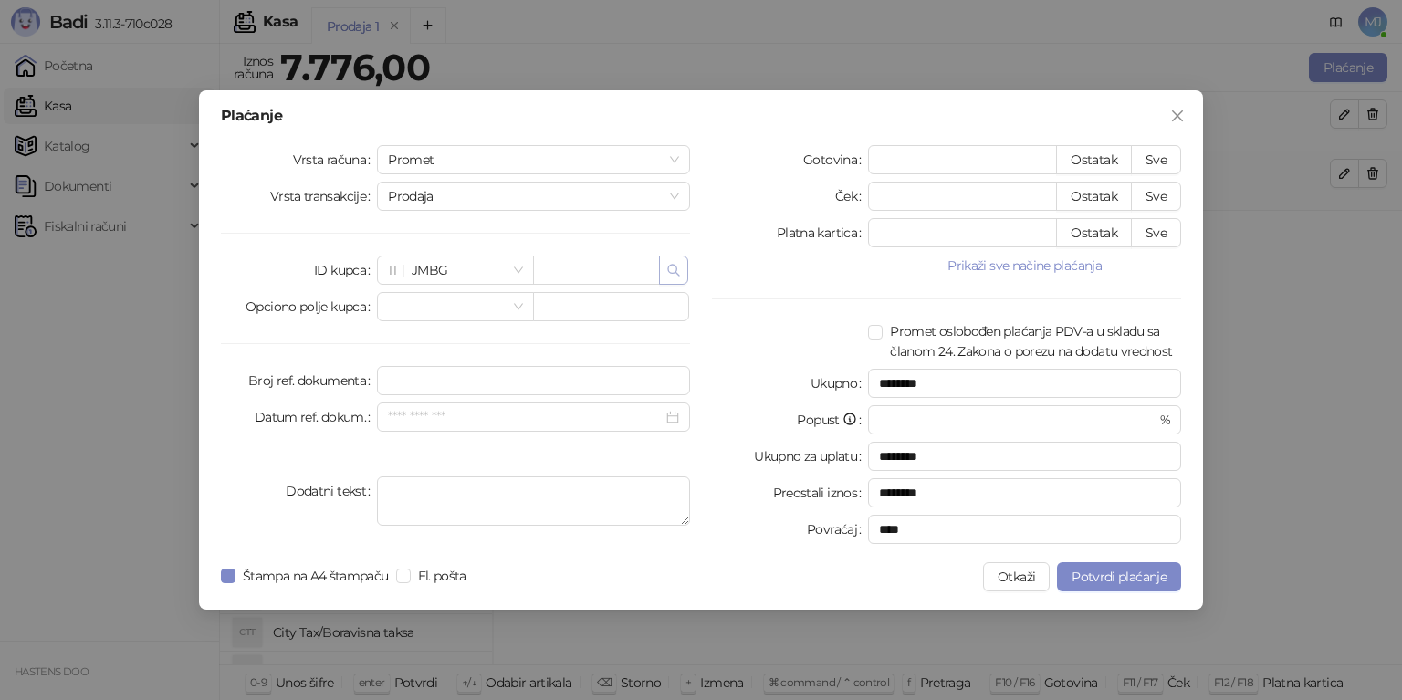
click at [669, 273] on icon "button" at bounding box center [673, 270] width 15 height 15
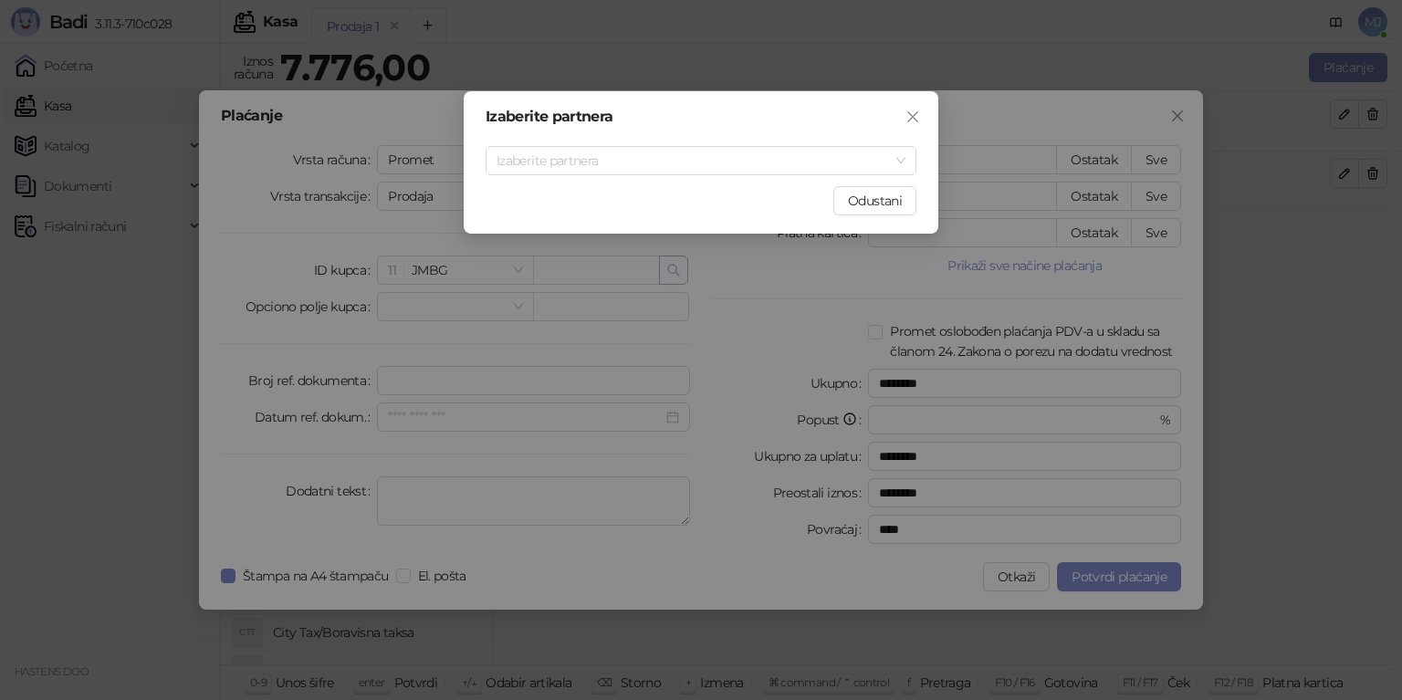
click at [669, 273] on div "Izaberite partnera [PERSON_NAME] partnera [PERSON_NAME]" at bounding box center [701, 350] width 1402 height 700
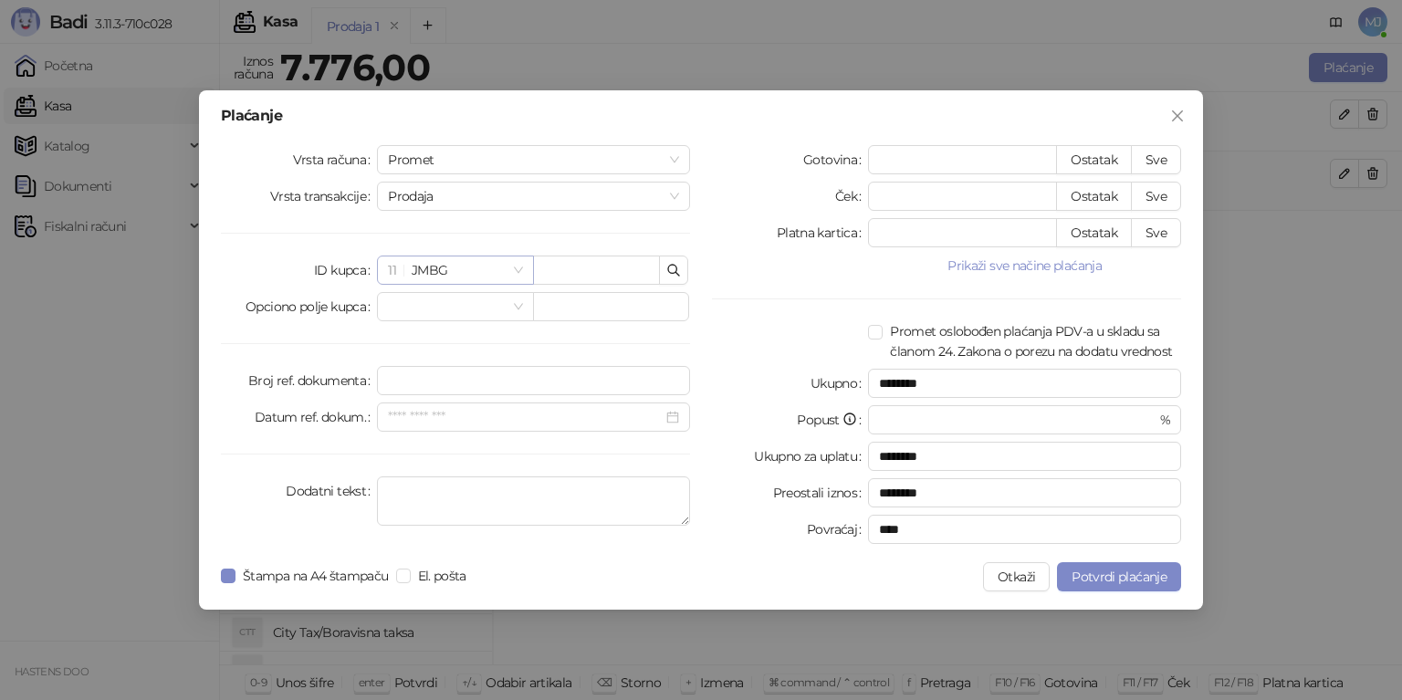
click at [523, 273] on div "11 JMBG" at bounding box center [455, 270] width 156 height 29
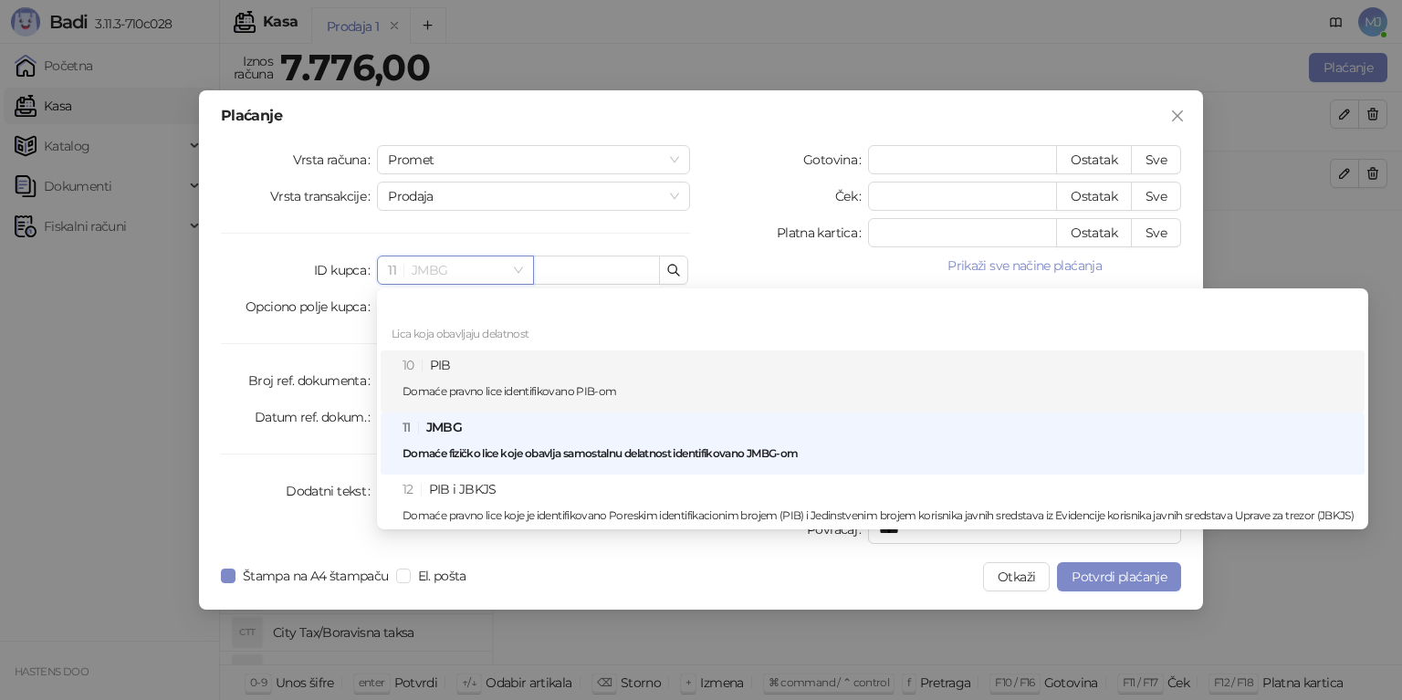
click at [463, 376] on div "10 PIB Domaće pravno lice identifikovano PIB-om" at bounding box center [878, 381] width 951 height 53
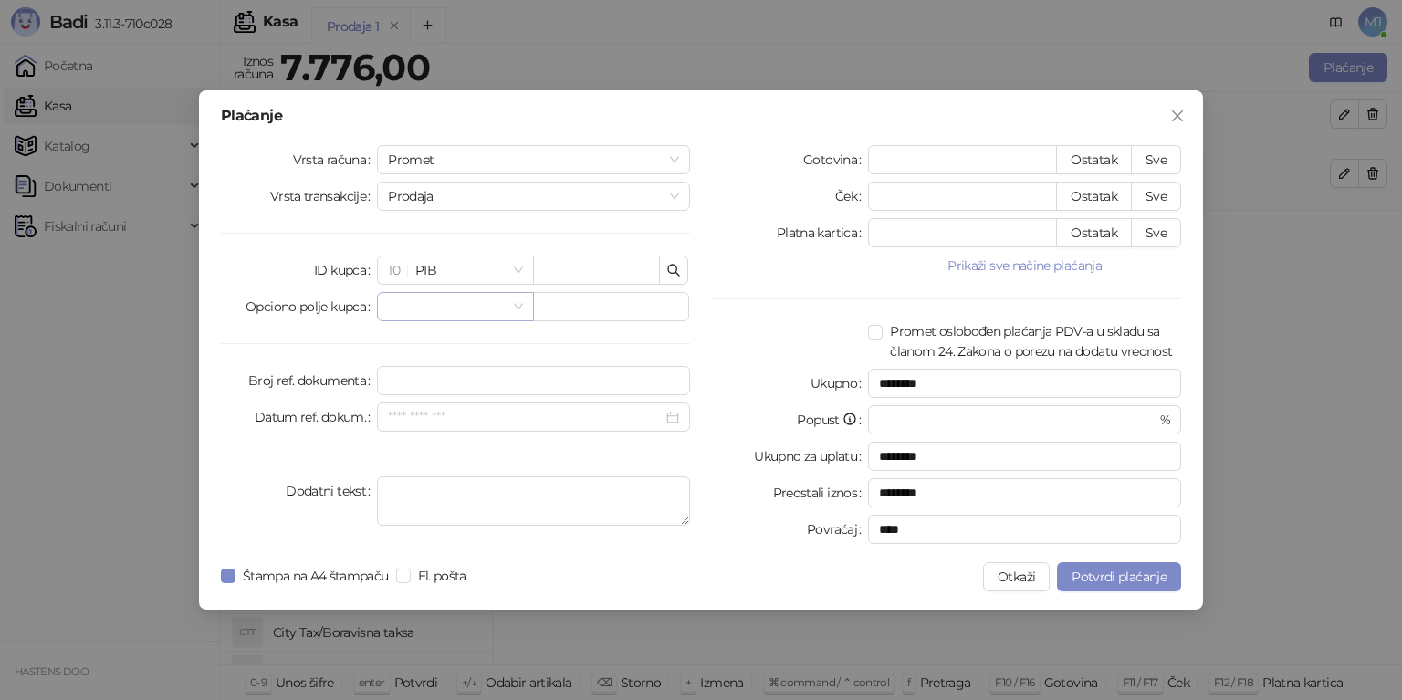
click at [504, 309] on input "search" at bounding box center [447, 306] width 118 height 27
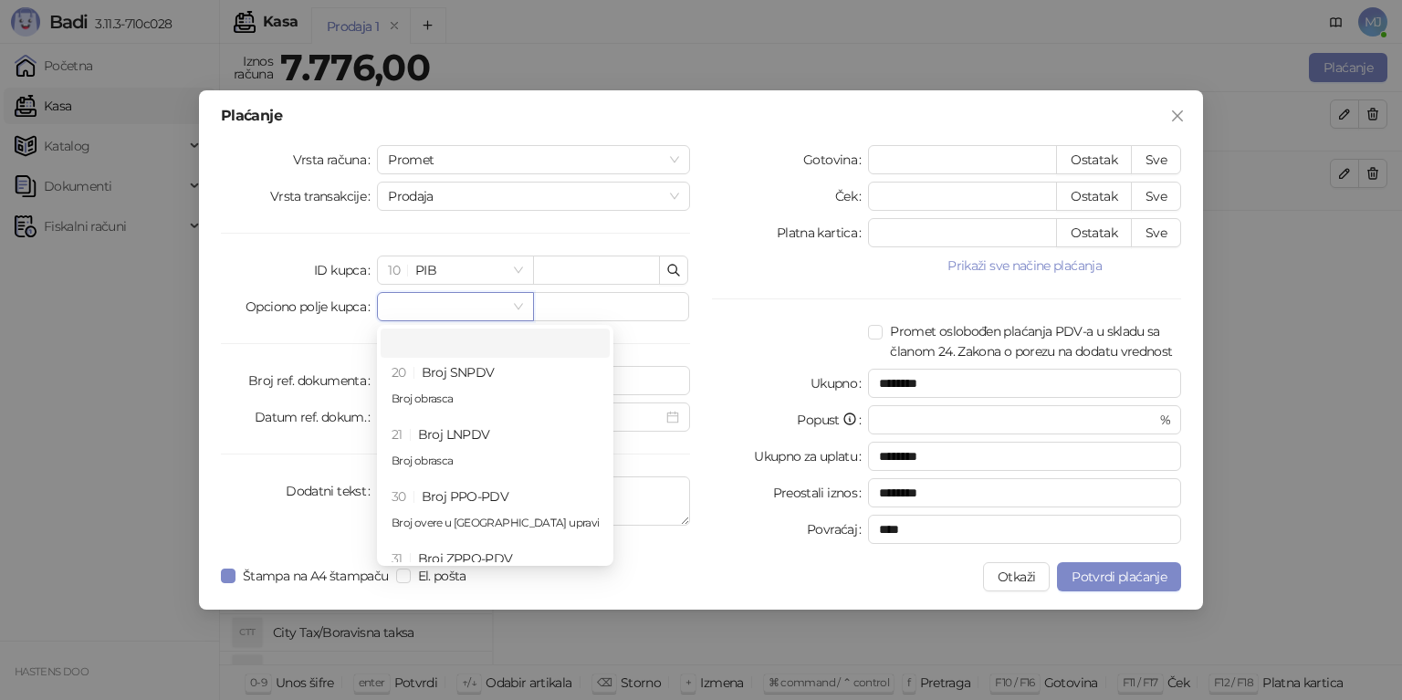
click at [504, 309] on input "search" at bounding box center [447, 306] width 118 height 27
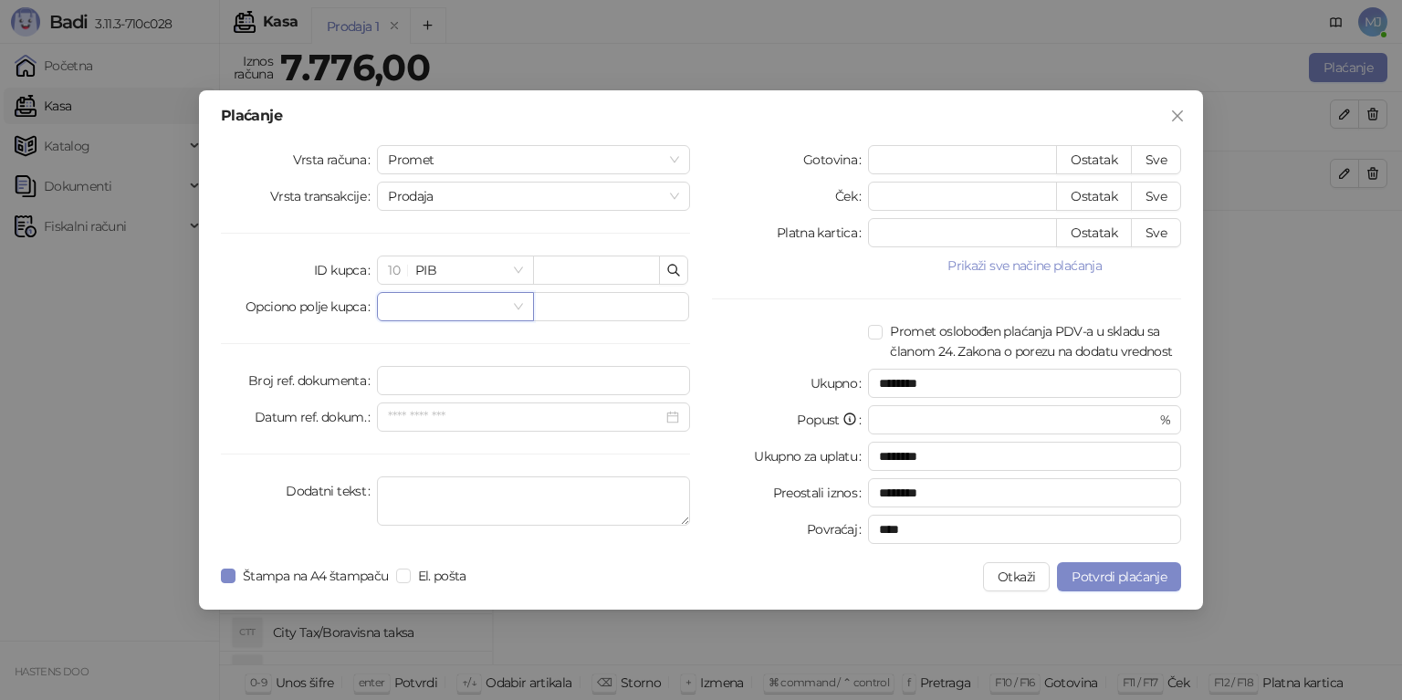
click at [526, 302] on div at bounding box center [455, 306] width 156 height 29
click at [526, 303] on div at bounding box center [455, 306] width 156 height 29
click at [449, 314] on input "search" at bounding box center [447, 306] width 118 height 27
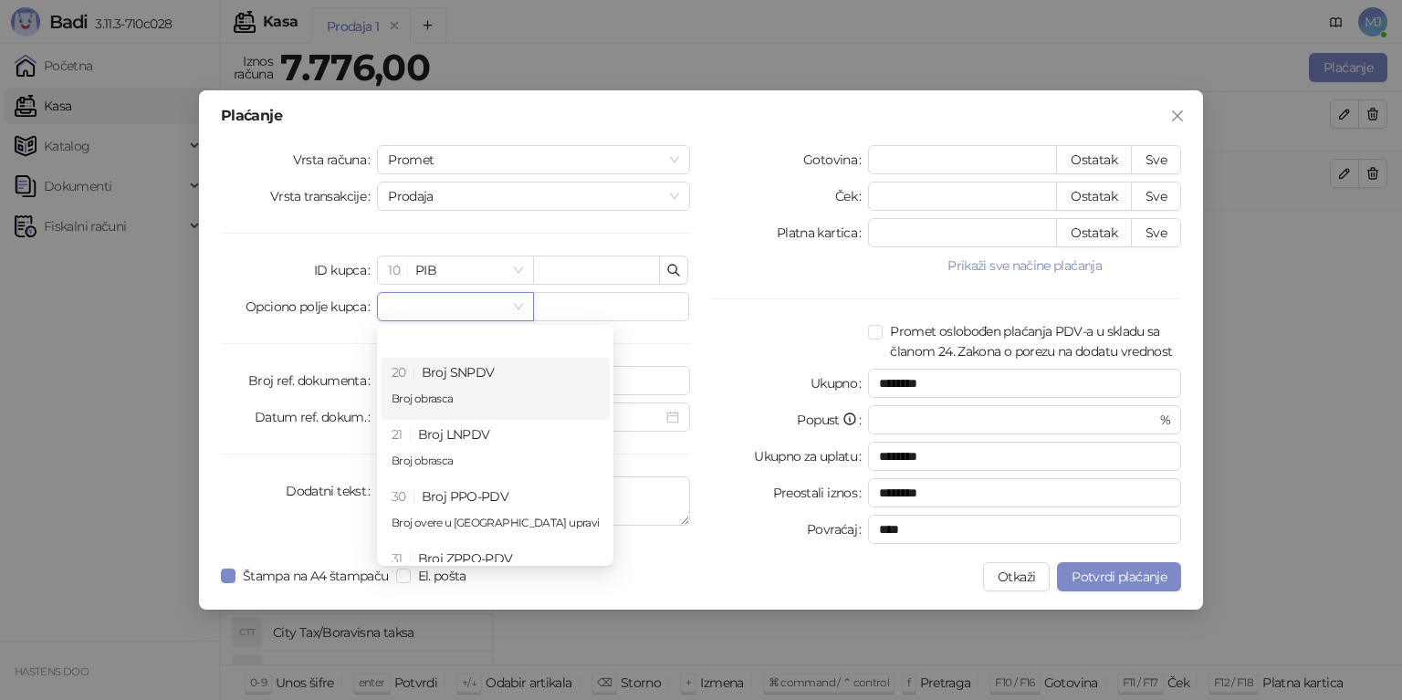
drag, startPoint x: 422, startPoint y: 362, endPoint x: 473, endPoint y: 403, distance: 65.6
click at [473, 403] on div "20 Broj SNPDV Broj obrasca" at bounding box center [495, 388] width 207 height 53
type input "********"
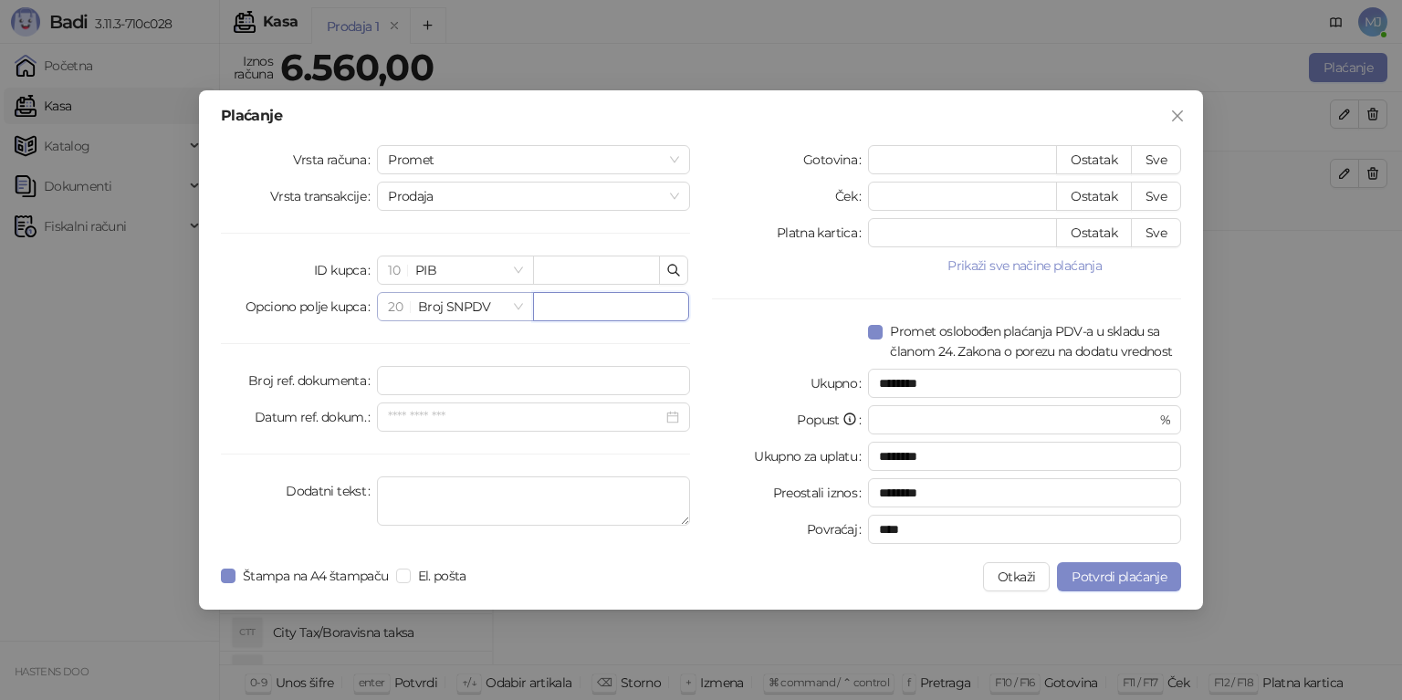
click at [485, 303] on span "20 Broj SNPDV" at bounding box center [455, 306] width 134 height 27
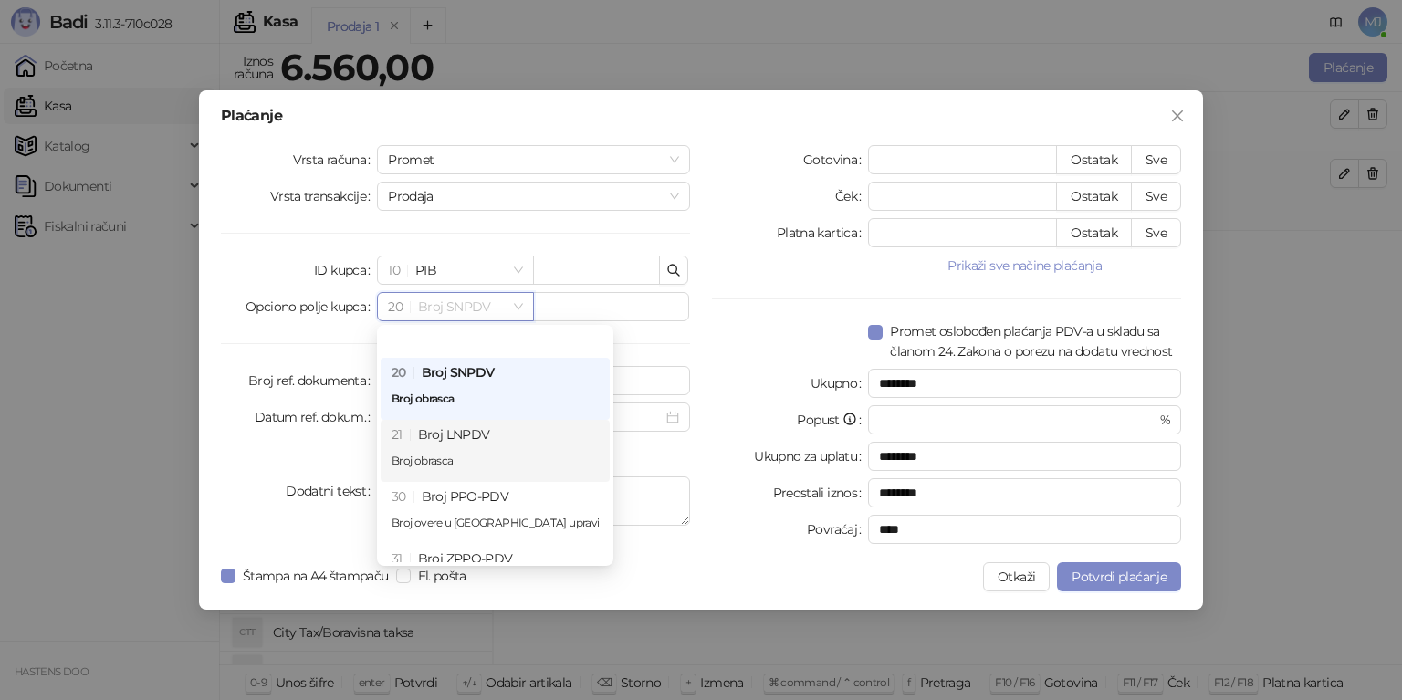
click at [462, 429] on div "21 Broj LNPDV Broj obrasca" at bounding box center [495, 450] width 207 height 53
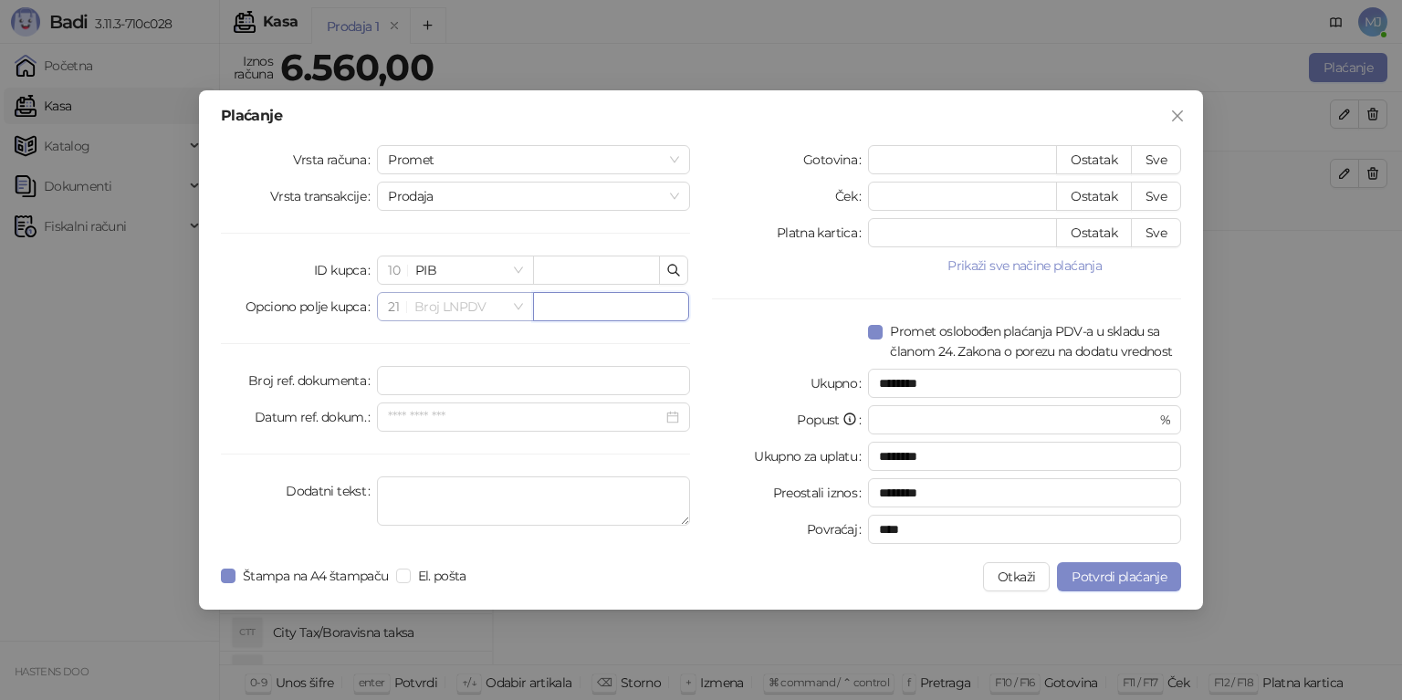
click at [482, 319] on span "21 Broj LNPDV" at bounding box center [455, 306] width 134 height 27
